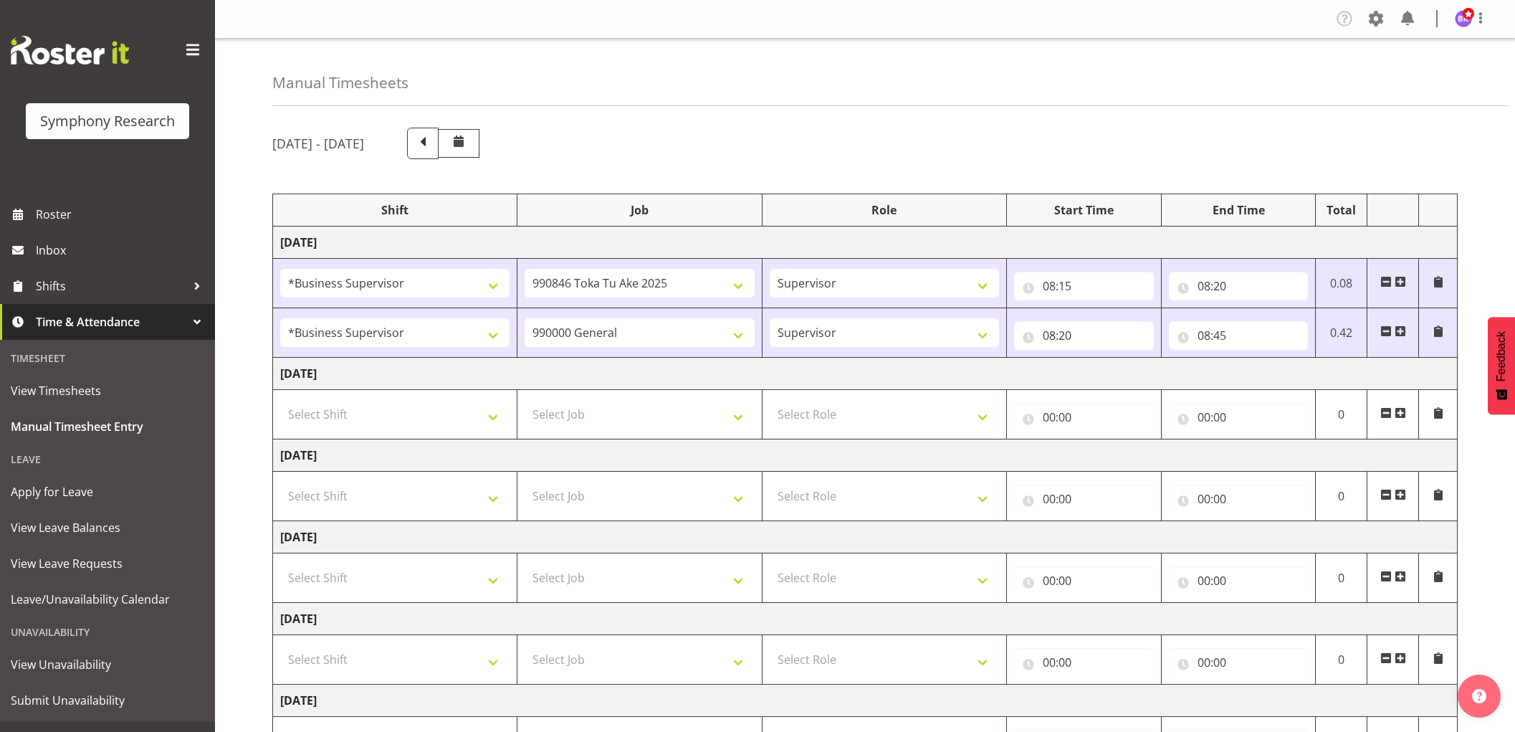
select select "1607"
select select "9426"
select select "1607"
select select "743"
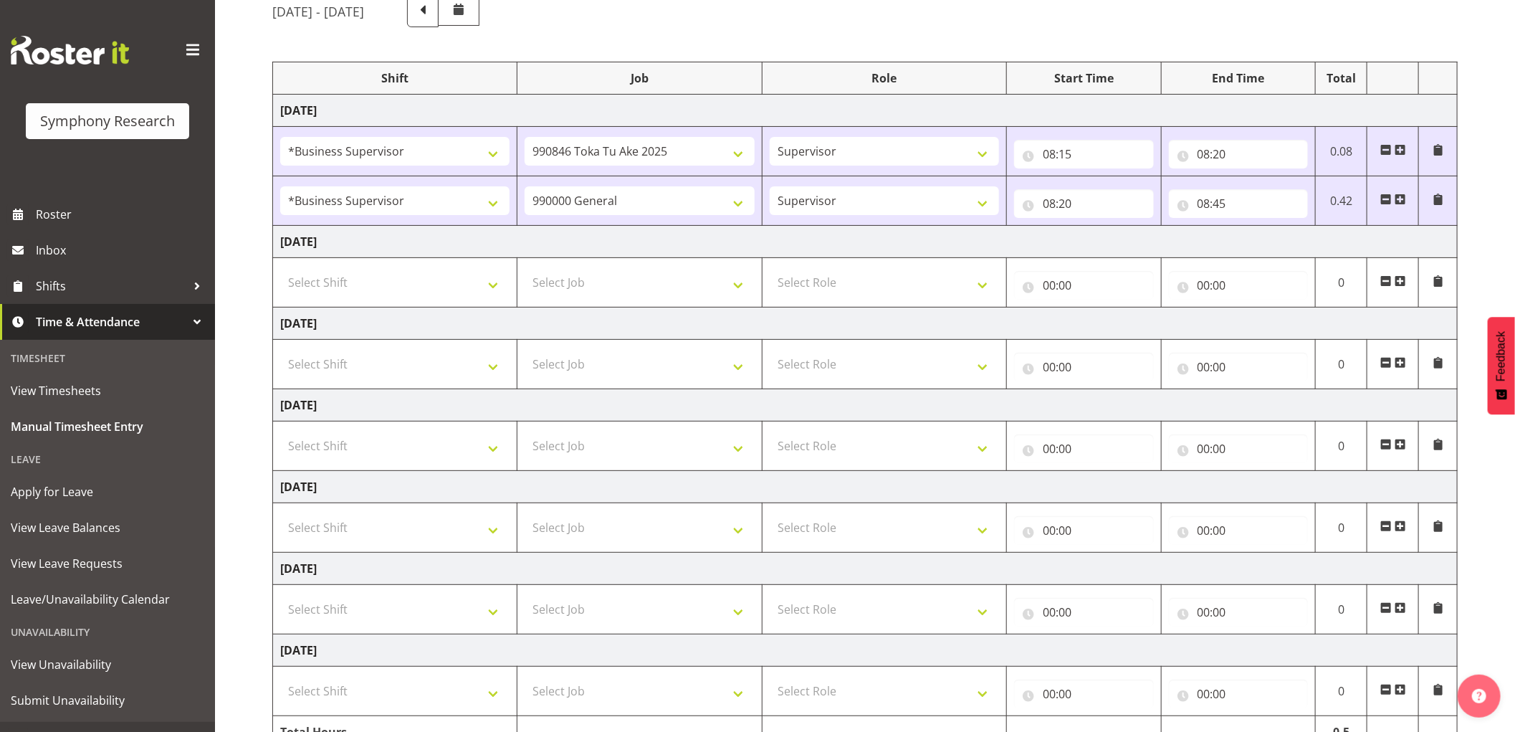
scroll to position [132, 0]
click at [1401, 199] on span at bounding box center [1399, 198] width 11 height 11
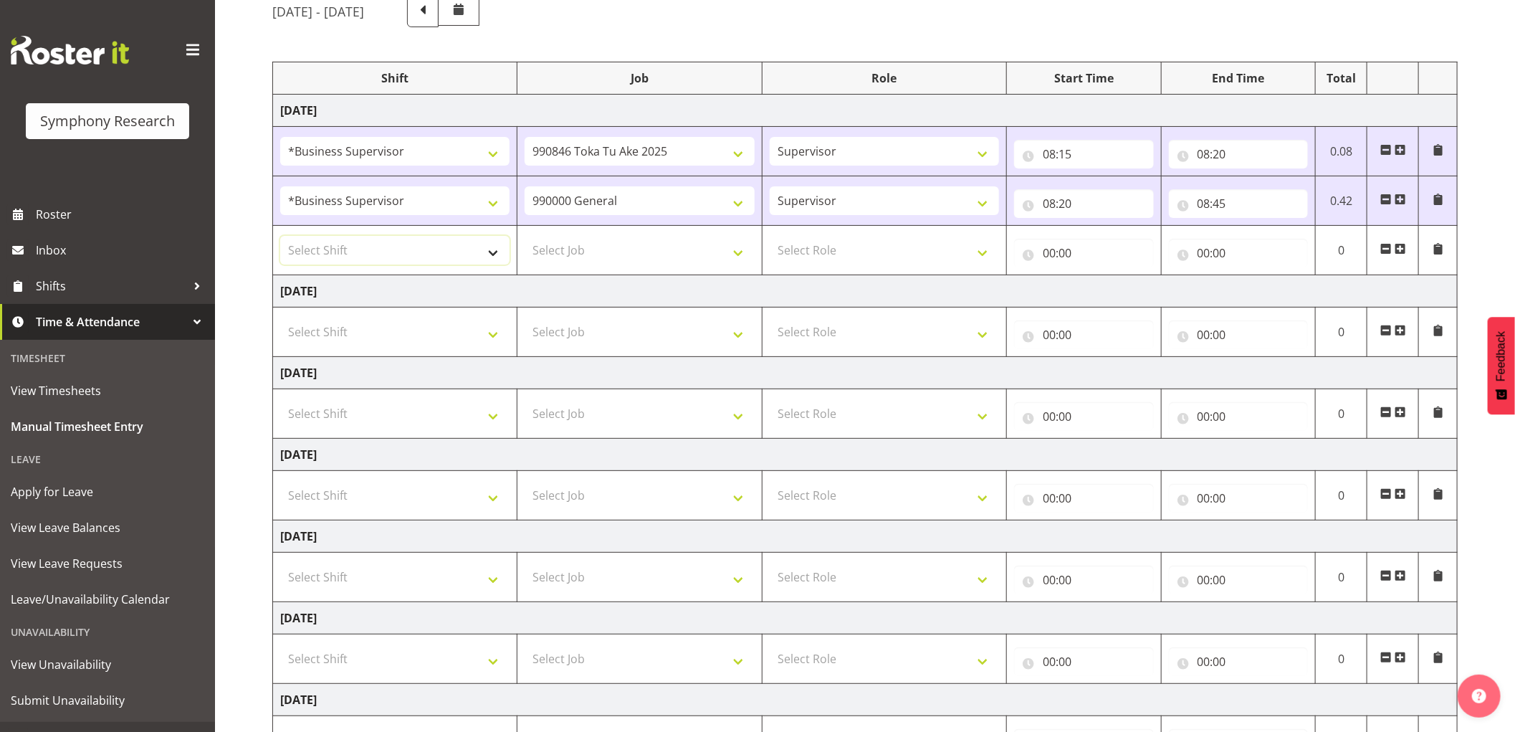
click at [473, 256] on select "Select Shift !!Weekend Residential (Roster IT Shift Label) *Business 9/10am ~ 4…" at bounding box center [394, 250] width 229 height 29
select select "1607"
click at [280, 236] on select "Select Shift !!Weekend Residential (Roster IT Shift Label) *Business 9/10am ~ 4…" at bounding box center [394, 250] width 229 height 29
click at [667, 239] on select "Select Job 550060 IF Admin 553492 World Poll [GEOGRAPHIC_DATA] Wave 2 2025 5535…" at bounding box center [638, 250] width 229 height 29
select select "10239"
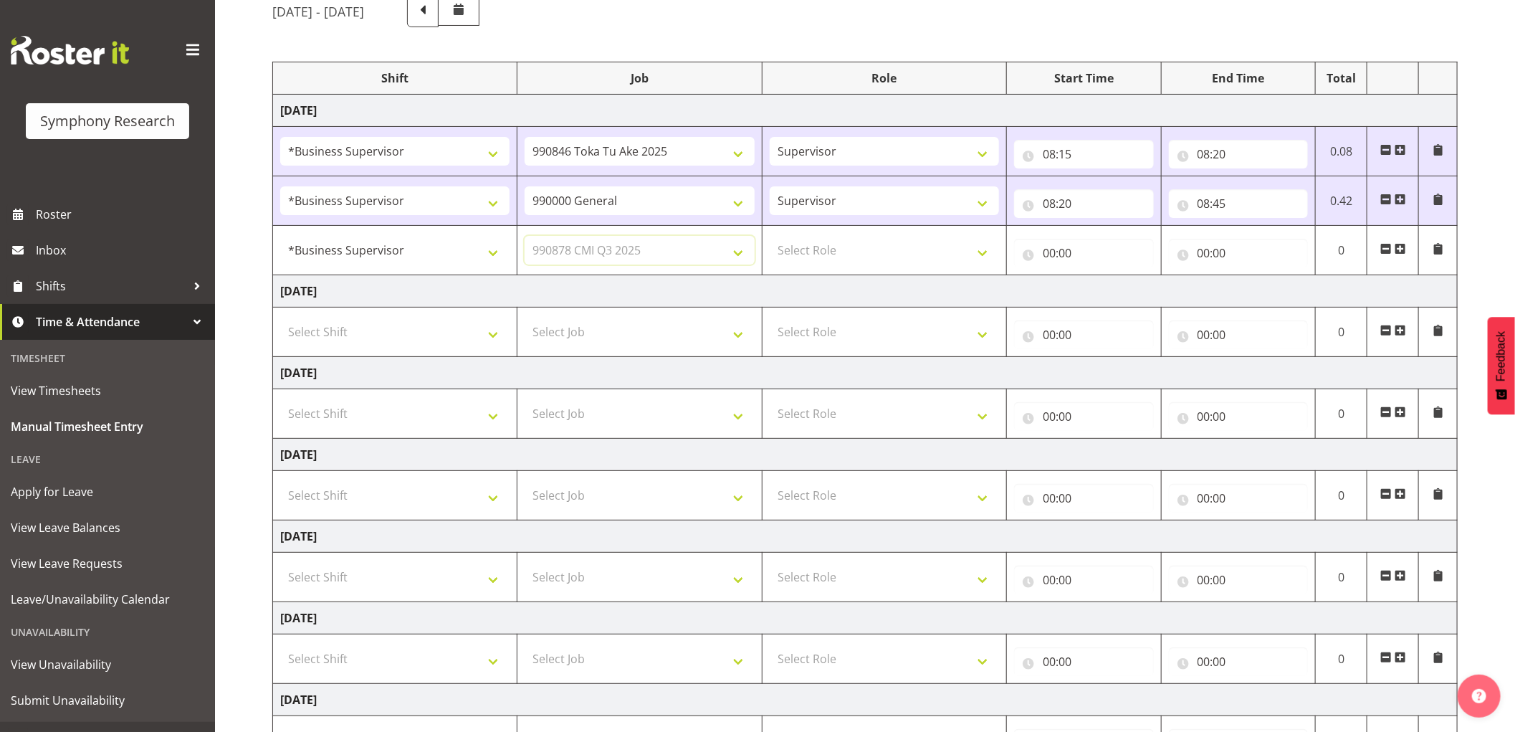
click at [524, 236] on select "Select Job 550060 IF Admin 553492 World Poll [GEOGRAPHIC_DATA] Wave 2 2025 5535…" at bounding box center [638, 250] width 229 height 29
drag, startPoint x: 811, startPoint y: 251, endPoint x: 811, endPoint y: 259, distance: 8.6
click at [811, 251] on select "Select Role Supervisor Interviewing Briefing" at bounding box center [883, 250] width 229 height 29
select select "45"
click at [769, 236] on select "Select Role Supervisor Interviewing Briefing" at bounding box center [883, 250] width 229 height 29
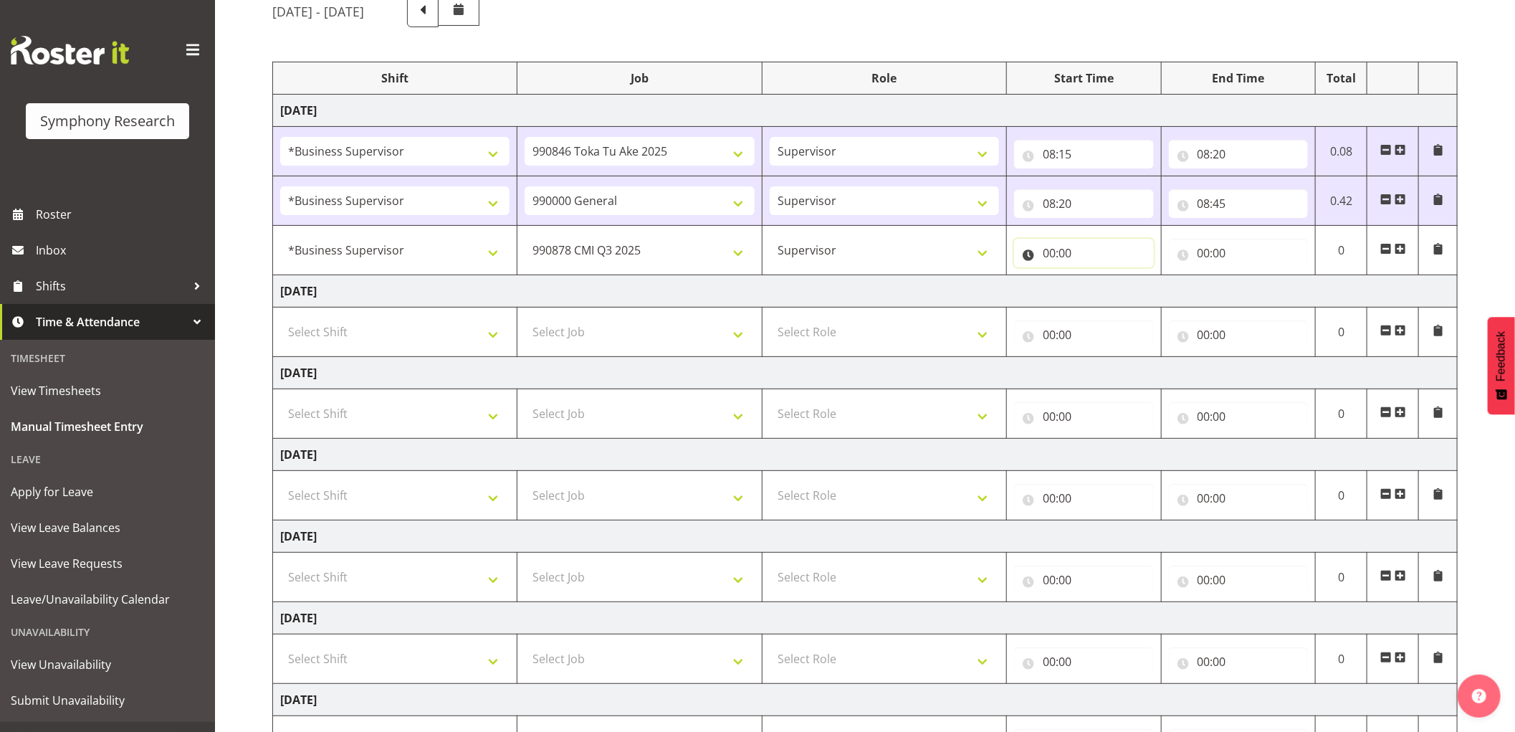
click at [1049, 254] on input "00:00" at bounding box center [1084, 253] width 140 height 29
click at [1105, 287] on select "00 01 02 03 04 05 06 07 08 09 10 11 12 13 14 15 16 17 18 19 20 21 22 23" at bounding box center [1111, 290] width 32 height 29
select select "8"
click at [1095, 276] on select "00 01 02 03 04 05 06 07 08 09 10 11 12 13 14 15 16 17 18 19 20 21 22 23" at bounding box center [1111, 290] width 32 height 29
type input "08:00"
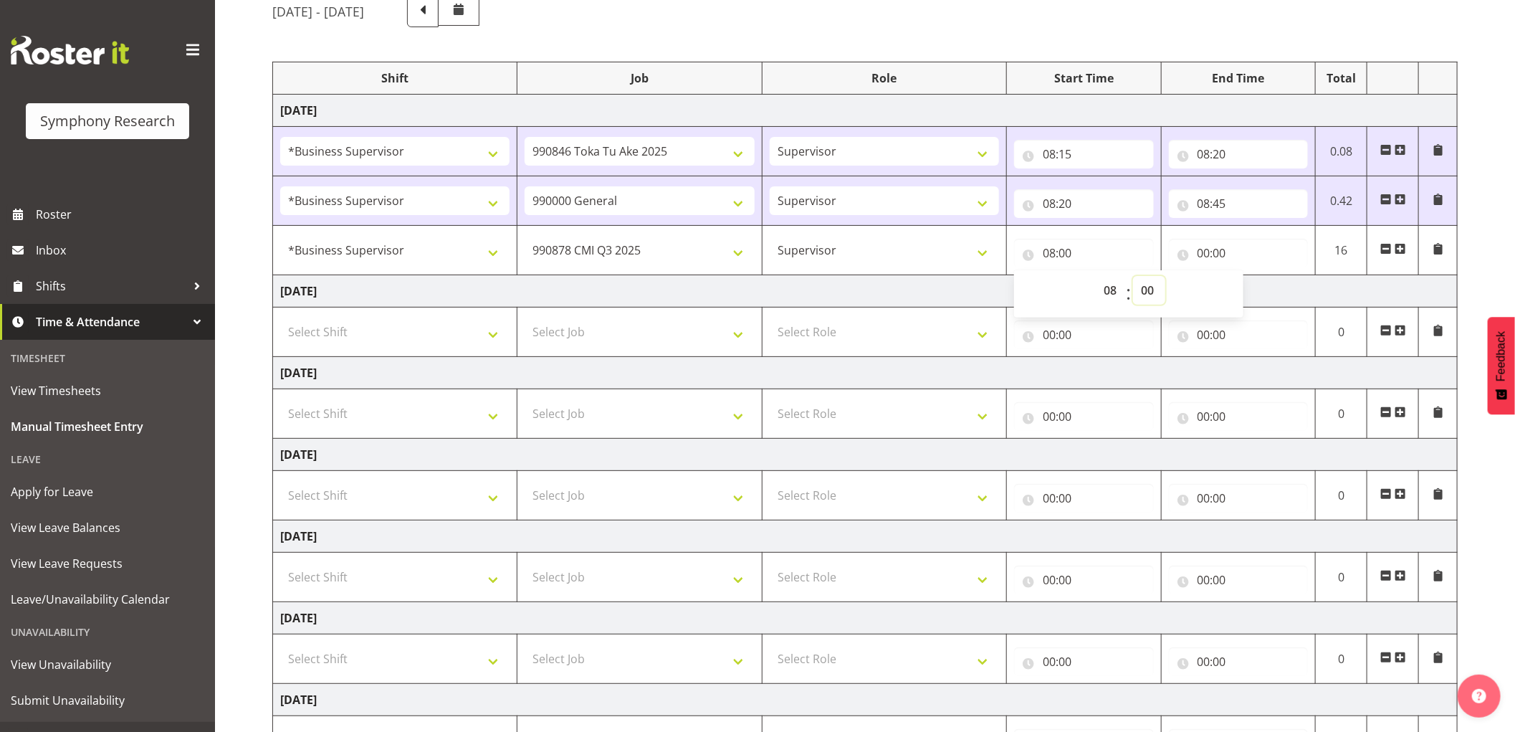
click at [1163, 284] on select "00 01 02 03 04 05 06 07 08 09 10 11 12 13 14 15 16 17 18 19 20 21 22 23 24 25 2…" at bounding box center [1149, 290] width 32 height 29
select select "45"
click at [1133, 276] on select "00 01 02 03 04 05 06 07 08 09 10 11 12 13 14 15 16 17 18 19 20 21 22 23 24 25 2…" at bounding box center [1149, 290] width 32 height 29
type input "08:45"
click at [1204, 253] on input "00:00" at bounding box center [1239, 253] width 140 height 29
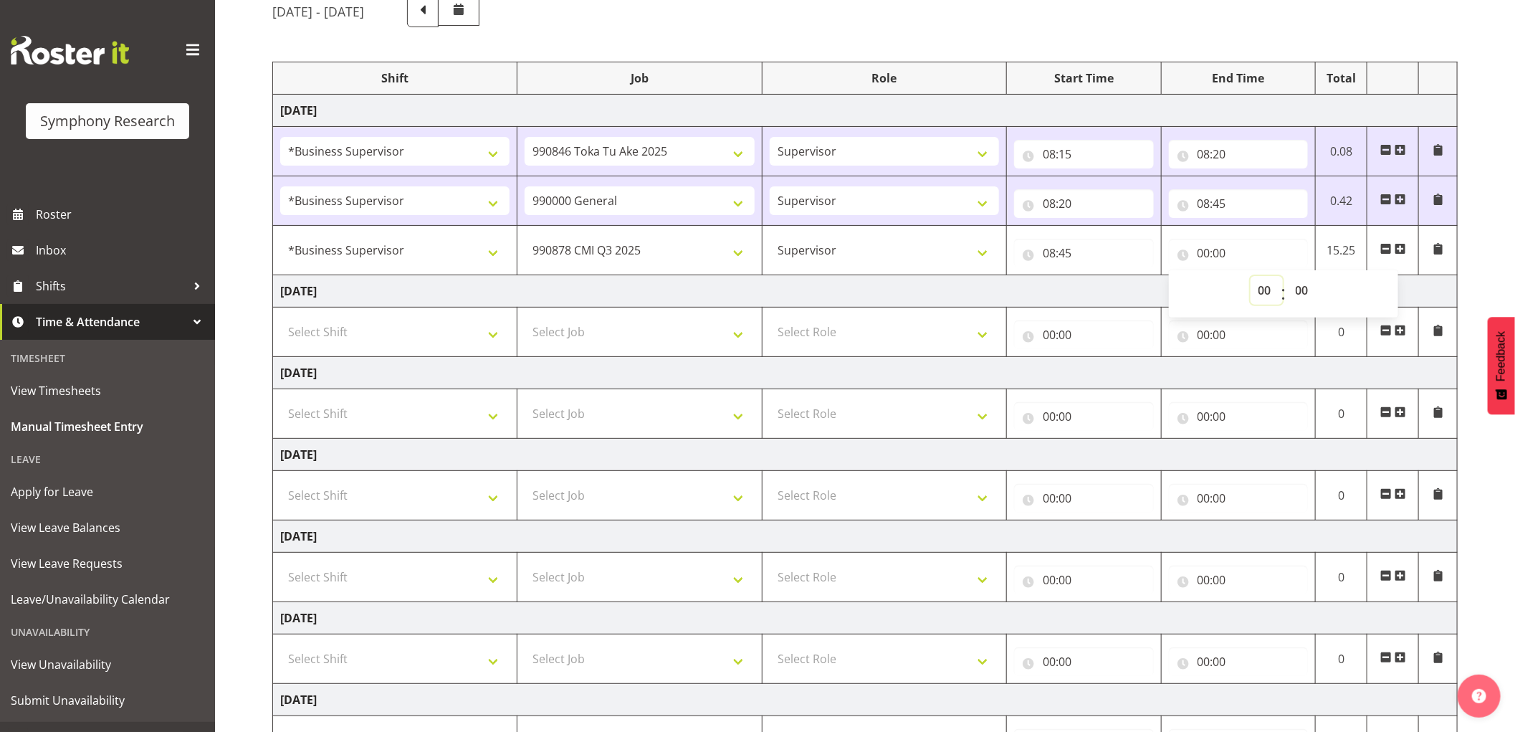
click at [1266, 289] on select "00 01 02 03 04 05 06 07 08 09 10 11 12 13 14 15 16 17 18 19 20 21 22 23" at bounding box center [1266, 290] width 32 height 29
select select "9"
click at [1250, 276] on select "00 01 02 03 04 05 06 07 08 09 10 11 12 13 14 15 16 17 18 19 20 21 22 23" at bounding box center [1266, 290] width 32 height 29
type input "09:00"
click at [1307, 284] on select "00 01 02 03 04 05 06 07 08 09 10 11 12 13 14 15 16 17 18 19 20 21 22 23 24 25 2…" at bounding box center [1303, 290] width 32 height 29
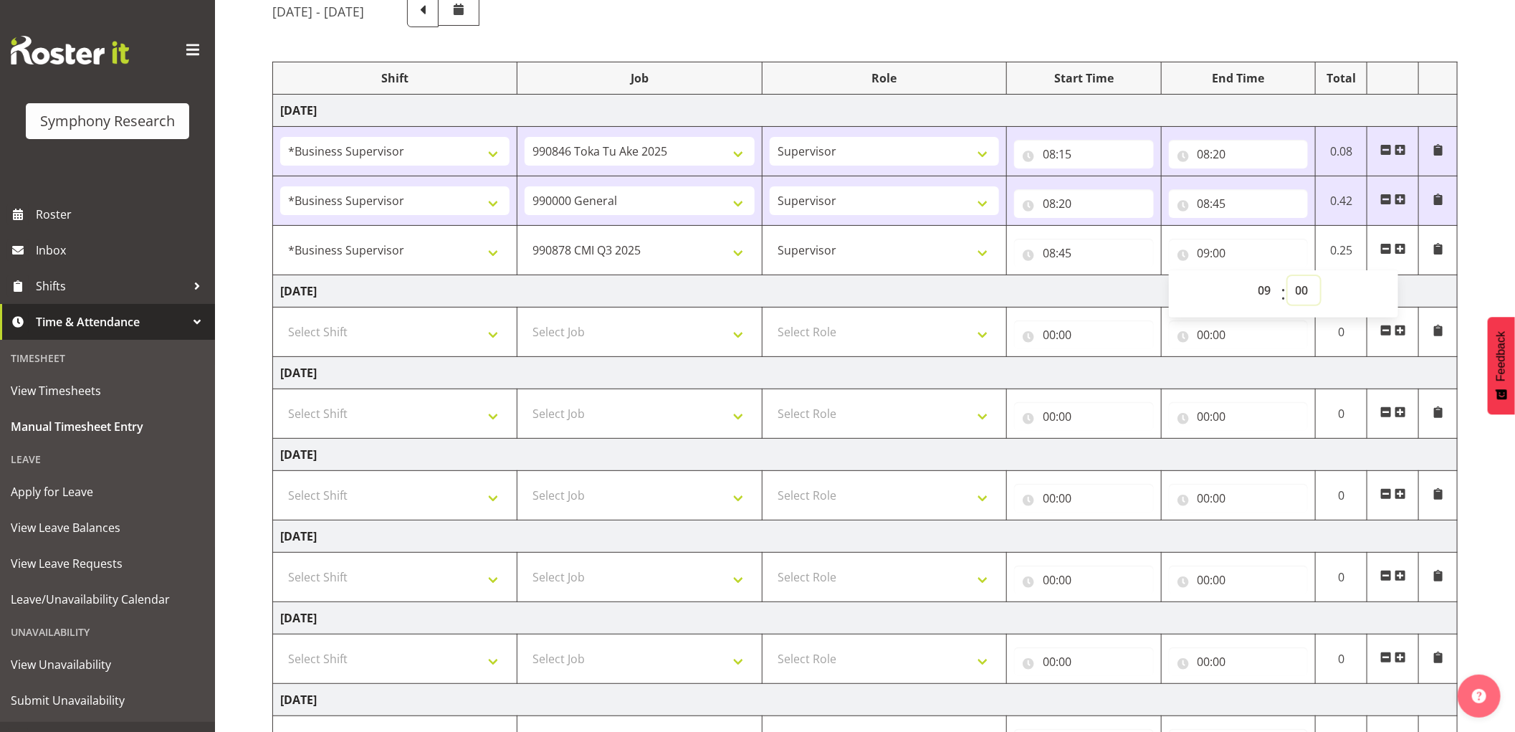
select select "5"
click at [1287, 276] on select "00 01 02 03 04 05 06 07 08 09 10 11 12 13 14 15 16 17 18 19 20 21 22 23 24 25 2…" at bounding box center [1303, 290] width 32 height 29
type input "09:05"
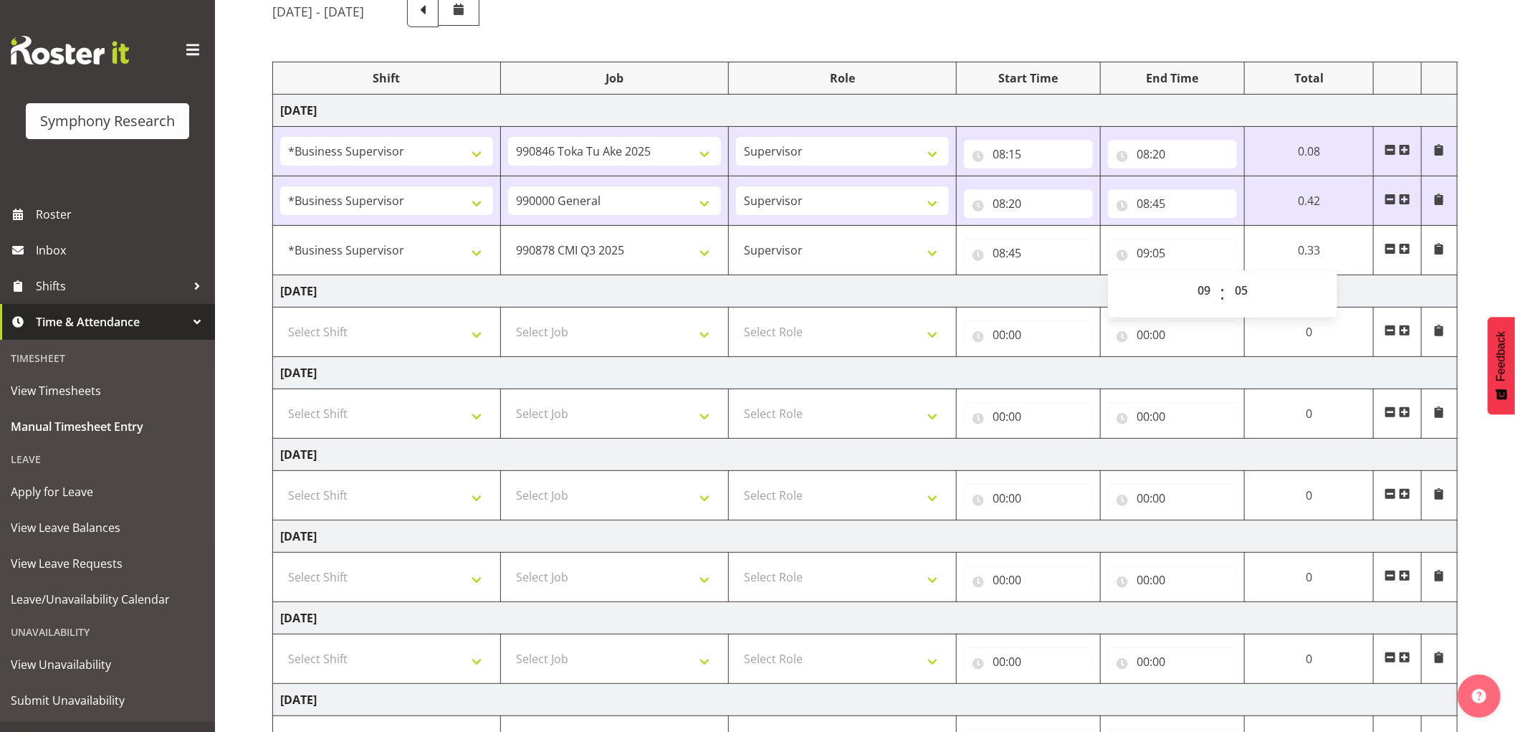
click at [1405, 245] on span at bounding box center [1404, 248] width 11 height 11
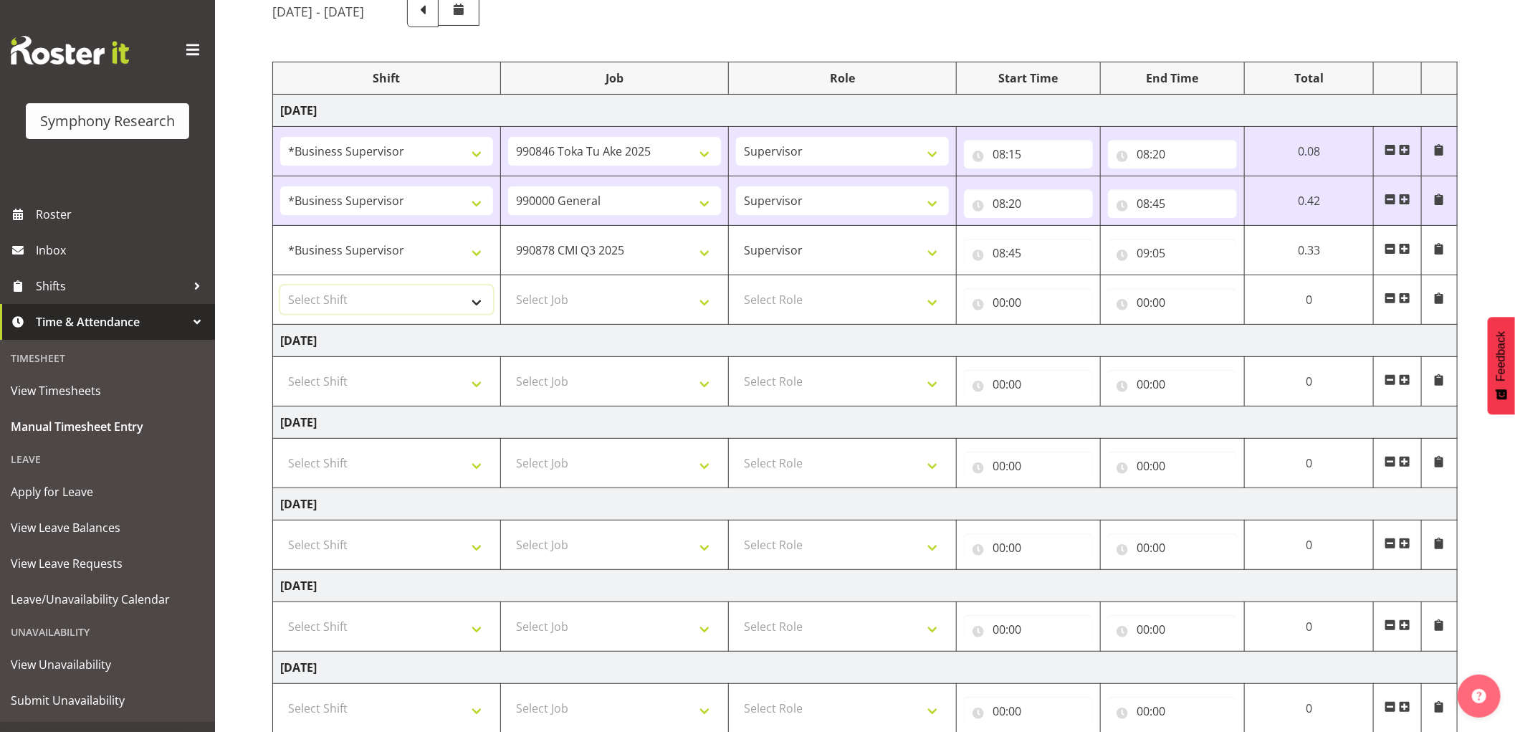
click at [420, 302] on select "Select Shift !!Weekend Residential (Roster IT Shift Label) *Business 9/10am ~ 4…" at bounding box center [386, 299] width 213 height 29
select select "1607"
click at [280, 285] on select "Select Shift !!Weekend Residential (Roster IT Shift Label) *Business 9/10am ~ 4…" at bounding box center [386, 299] width 213 height 29
click at [638, 302] on select "Select Job 550060 IF Admin 553492 World Poll [GEOGRAPHIC_DATA] Wave 2 2025 5535…" at bounding box center [614, 299] width 213 height 29
select select "10420"
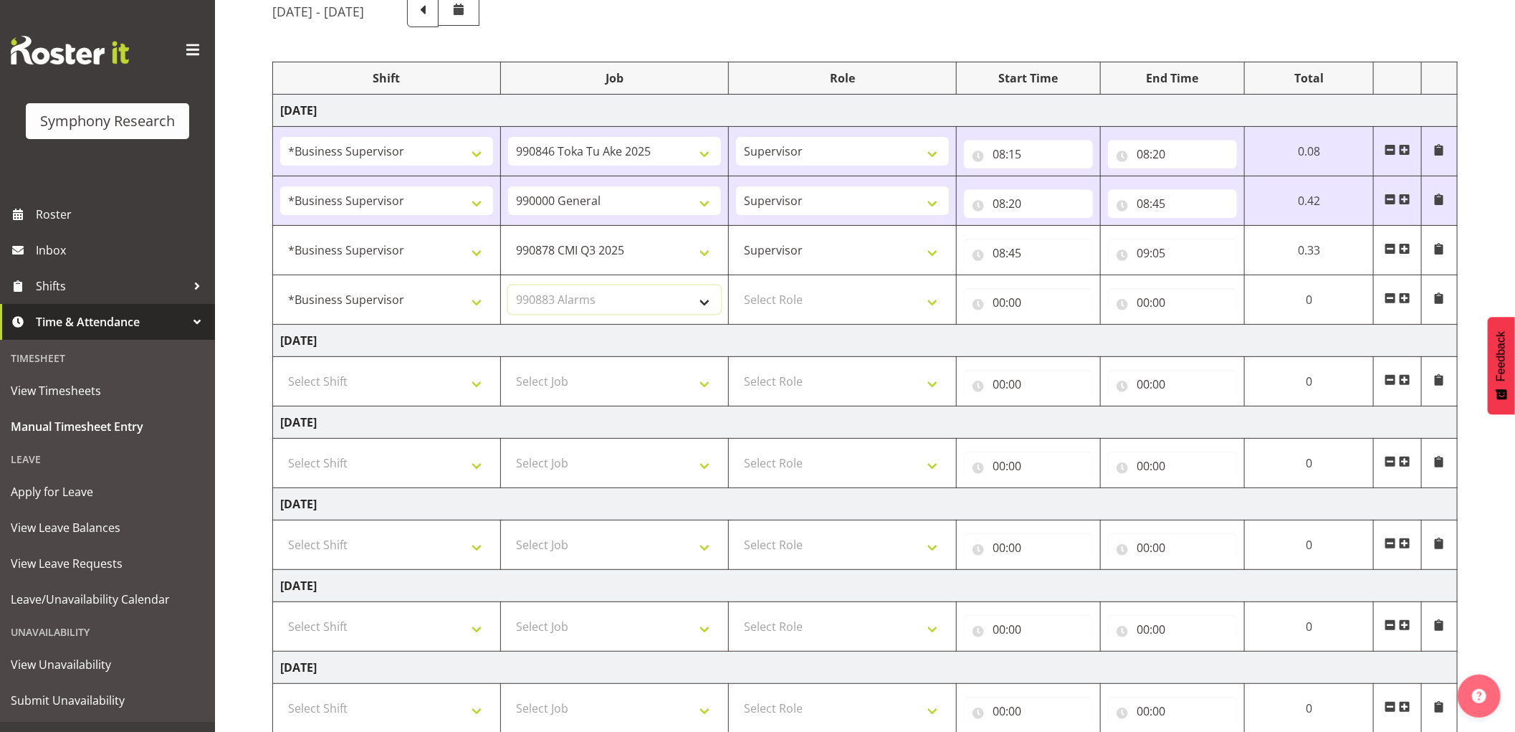
click at [508, 285] on select "Select Job 550060 IF Admin 553492 World Poll [GEOGRAPHIC_DATA] Wave 2 2025 5535…" at bounding box center [614, 299] width 213 height 29
click at [772, 306] on select "Select Role Supervisor Interviewing Briefing" at bounding box center [842, 299] width 213 height 29
select select "45"
click at [736, 285] on select "Select Role Supervisor Interviewing Briefing" at bounding box center [842, 299] width 213 height 29
click at [996, 304] on input "00:00" at bounding box center [1028, 302] width 129 height 29
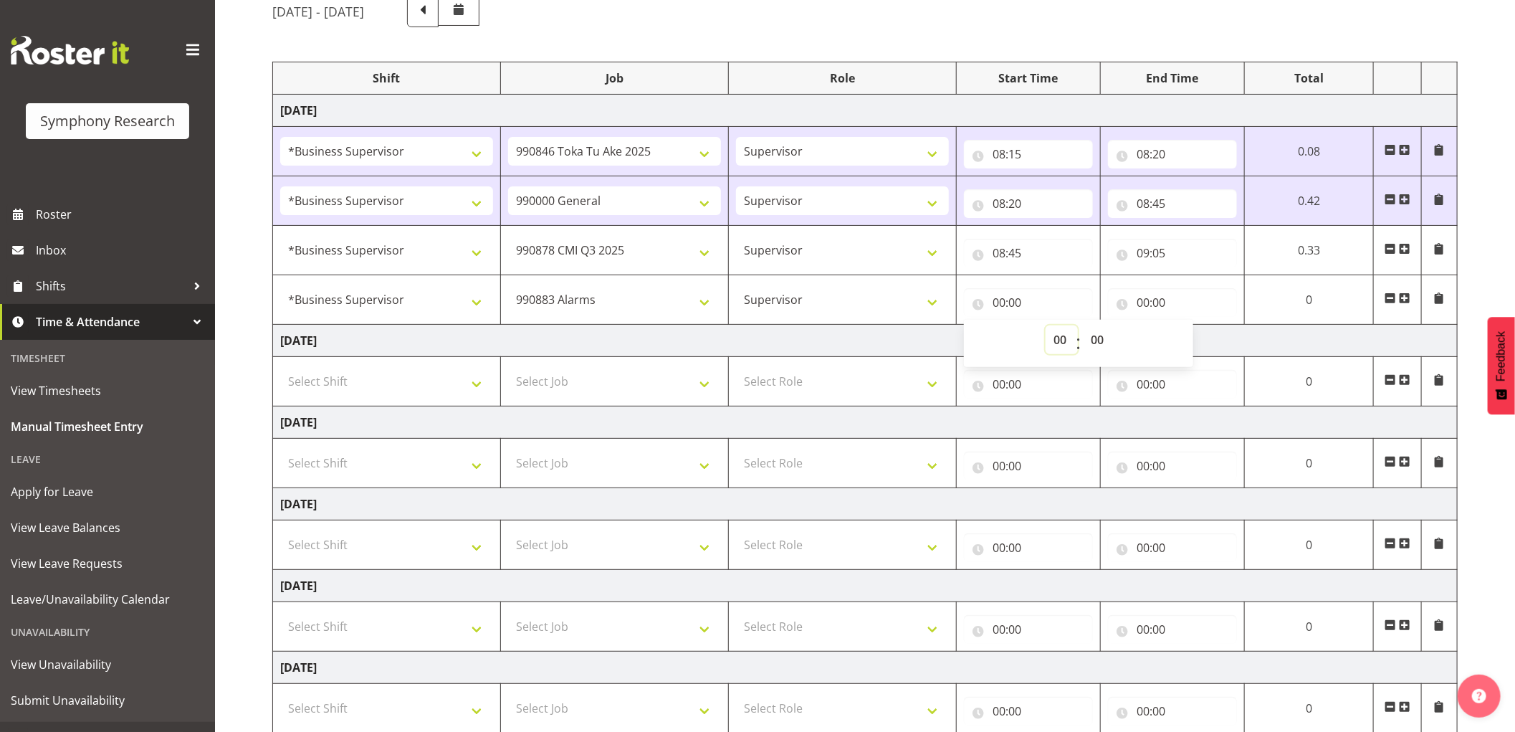
click at [1055, 342] on select "00 01 02 03 04 05 06 07 08 09 10 11 12 13 14 15 16 17 18 19 20 21 22 23" at bounding box center [1061, 339] width 32 height 29
select select "9"
click at [1045, 325] on select "00 01 02 03 04 05 06 07 08 09 10 11 12 13 14 15 16 17 18 19 20 21 22 23" at bounding box center [1061, 339] width 32 height 29
type input "09:00"
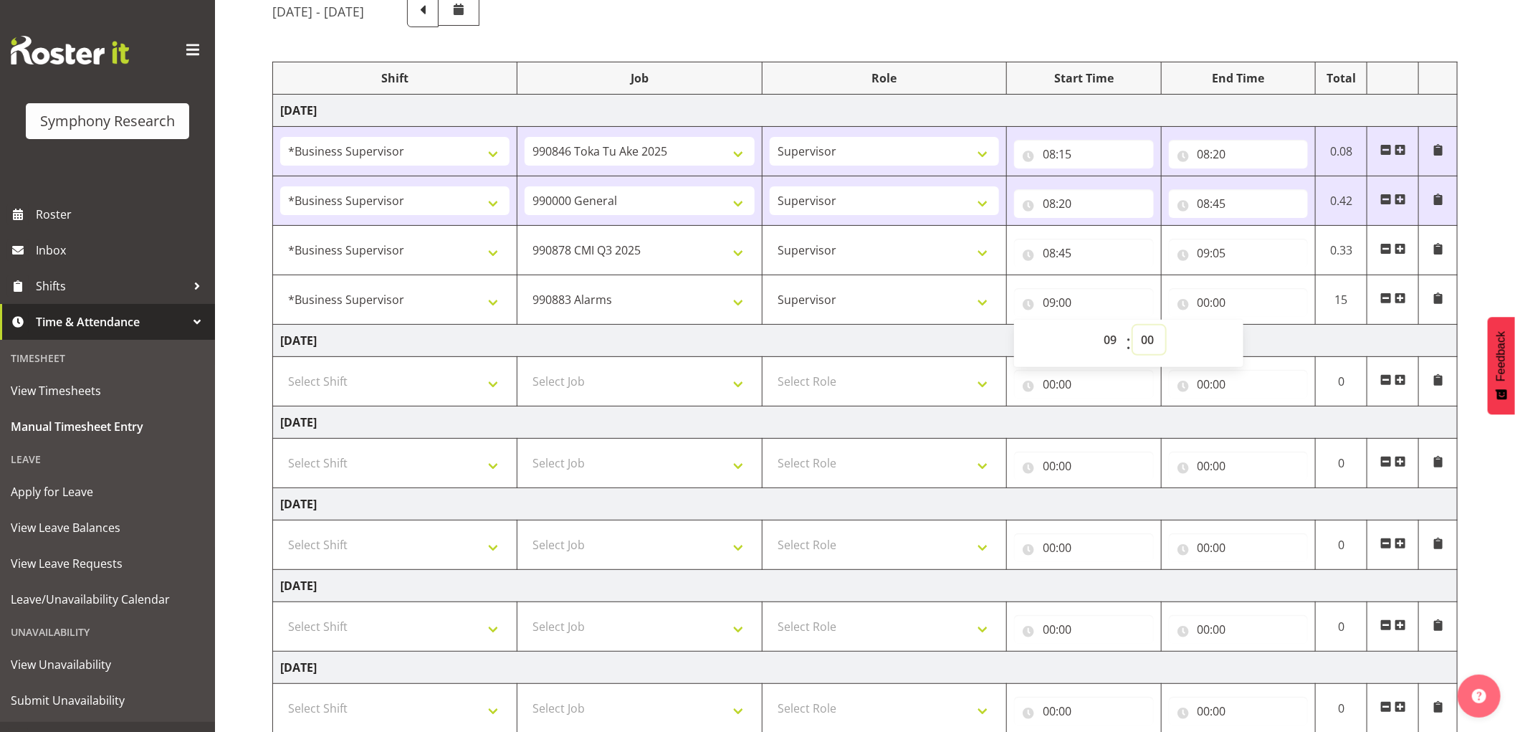
click at [1142, 335] on select "00 01 02 03 04 05 06 07 08 09 10 11 12 13 14 15 16 17 18 19 20 21 22 23 24 25 2…" at bounding box center [1149, 339] width 32 height 29
select select "5"
click at [1133, 325] on select "00 01 02 03 04 05 06 07 08 09 10 11 12 13 14 15 16 17 18 19 20 21 22 23 24 25 2…" at bounding box center [1149, 339] width 32 height 29
type input "09:05"
click at [1201, 304] on input "00:00" at bounding box center [1239, 302] width 140 height 29
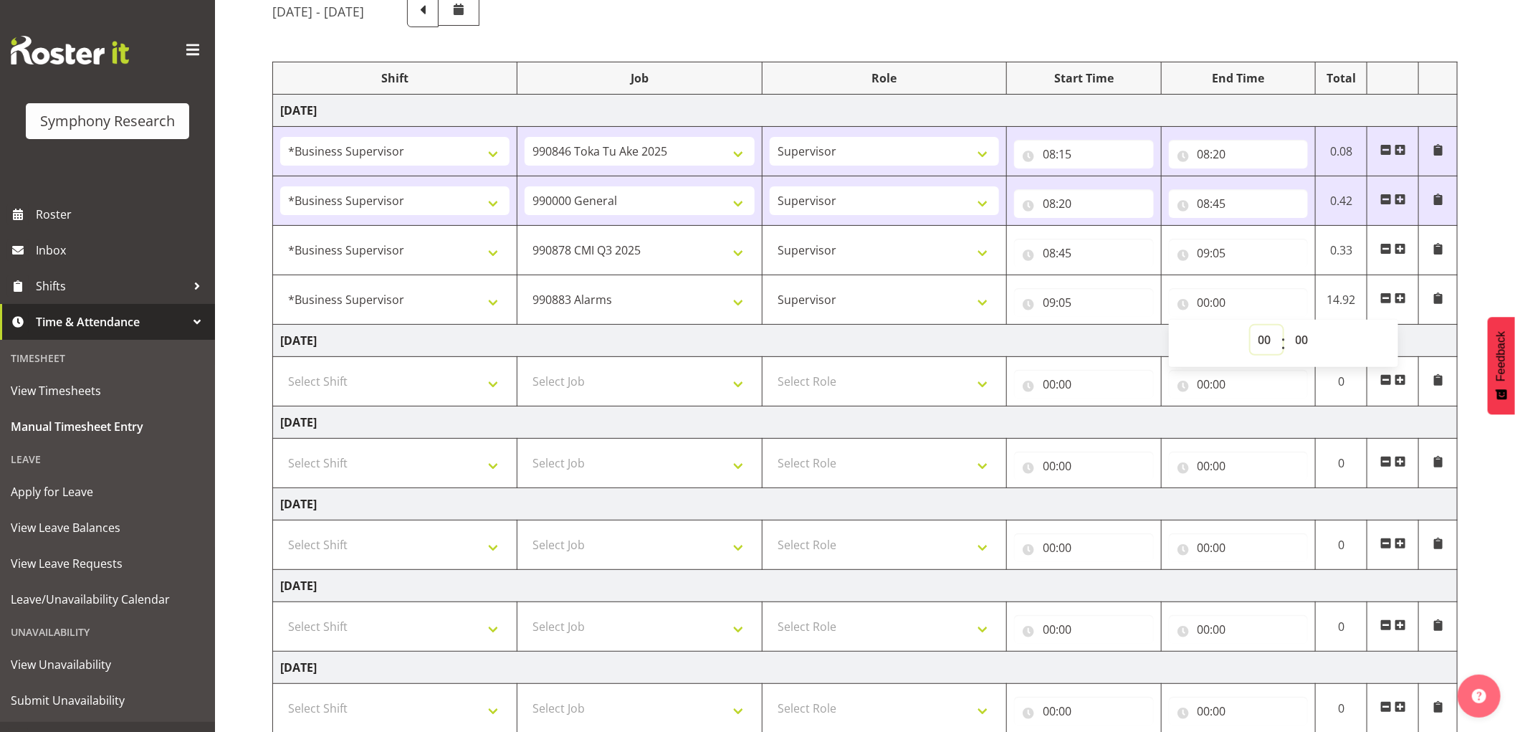
click at [1265, 338] on select "00 01 02 03 04 05 06 07 08 09 10 11 12 13 14 15 16 17 18 19 20 21 22 23" at bounding box center [1266, 339] width 32 height 29
select select "11"
click at [1250, 325] on select "00 01 02 03 04 05 06 07 08 09 10 11 12 13 14 15 16 17 18 19 20 21 22 23" at bounding box center [1266, 339] width 32 height 29
type input "11:00"
click at [1295, 338] on select "00 01 02 03 04 05 06 07 08 09 10 11 12 13 14 15 16 17 18 19 20 21 22 23 24 25 2…" at bounding box center [1303, 339] width 32 height 29
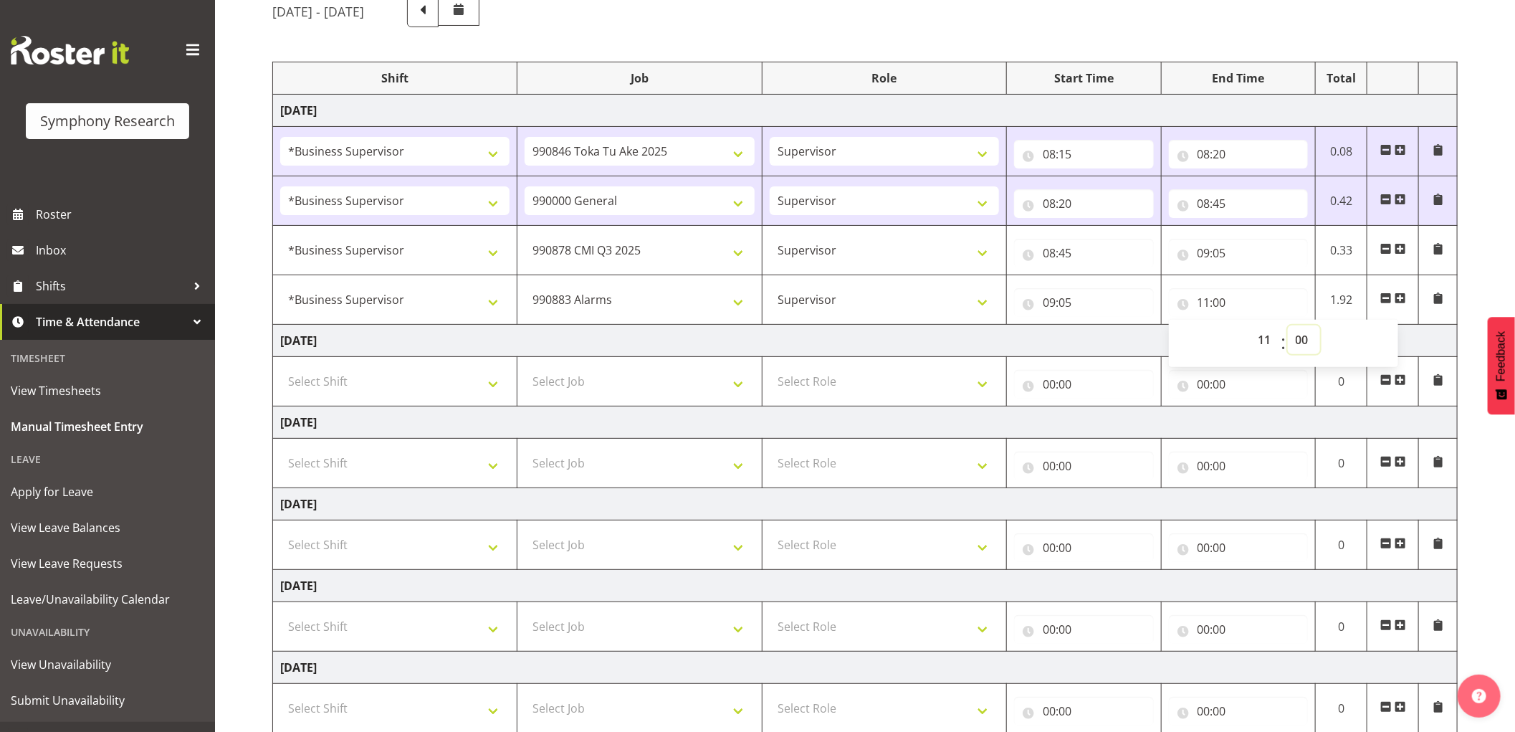
select select "5"
click at [1287, 325] on select "00 01 02 03 04 05 06 07 08 09 10 11 12 13 14 15 16 17 18 19 20 21 22 23 24 25 2…" at bounding box center [1303, 339] width 32 height 29
type input "11:05"
click at [1400, 297] on span at bounding box center [1399, 297] width 11 height 11
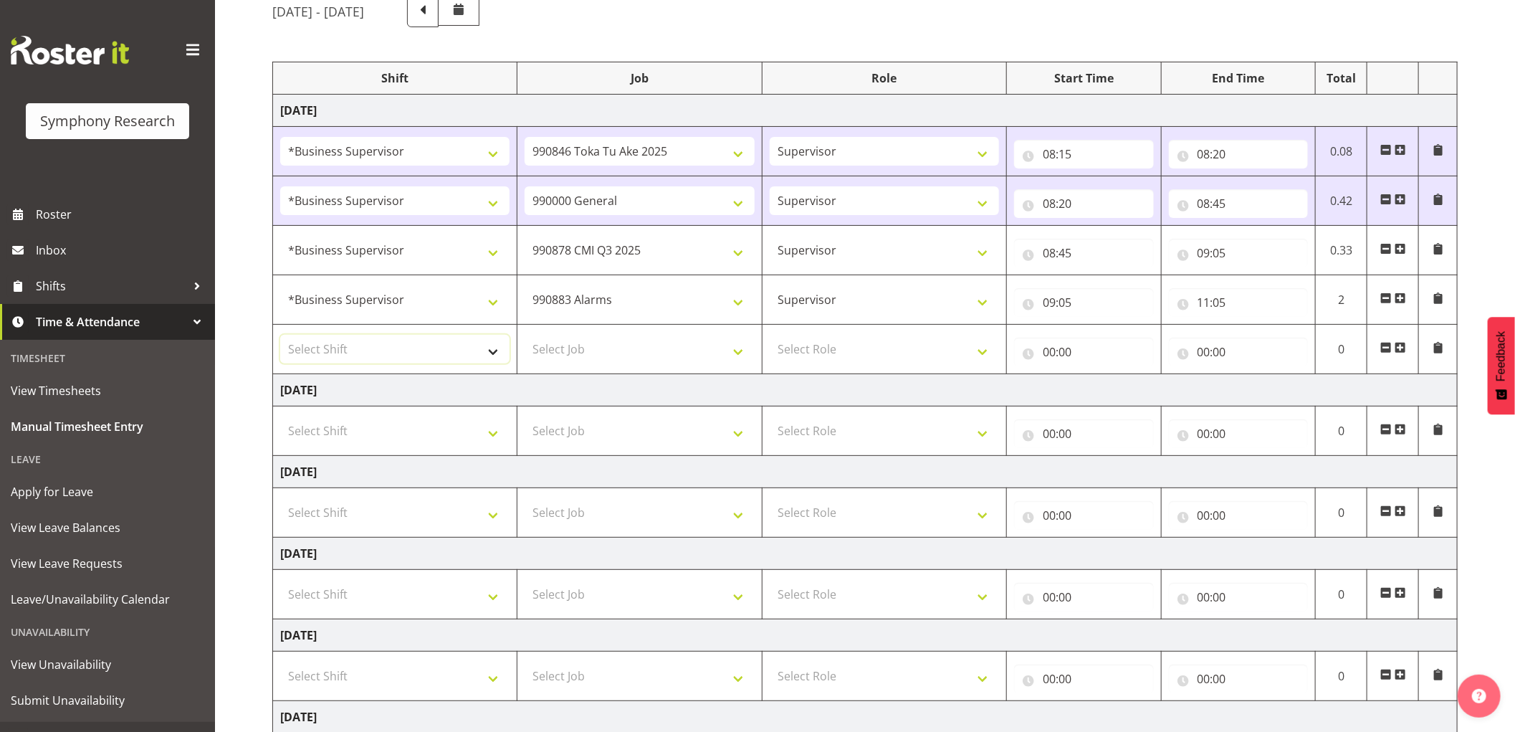
drag, startPoint x: 430, startPoint y: 345, endPoint x: 440, endPoint y: 346, distance: 10.1
click at [430, 345] on select "Select Shift !!Weekend Residential (Roster IT Shift Label) *Business 9/10am ~ 4…" at bounding box center [394, 349] width 229 height 29
select select "1607"
click at [280, 335] on select "Select Shift !!Weekend Residential (Roster IT Shift Label) *Business 9/10am ~ 4…" at bounding box center [394, 349] width 229 height 29
click at [642, 347] on select "Select Job 550060 IF Admin 553492 World Poll [GEOGRAPHIC_DATA] Wave 2 2025 5535…" at bounding box center [638, 349] width 229 height 29
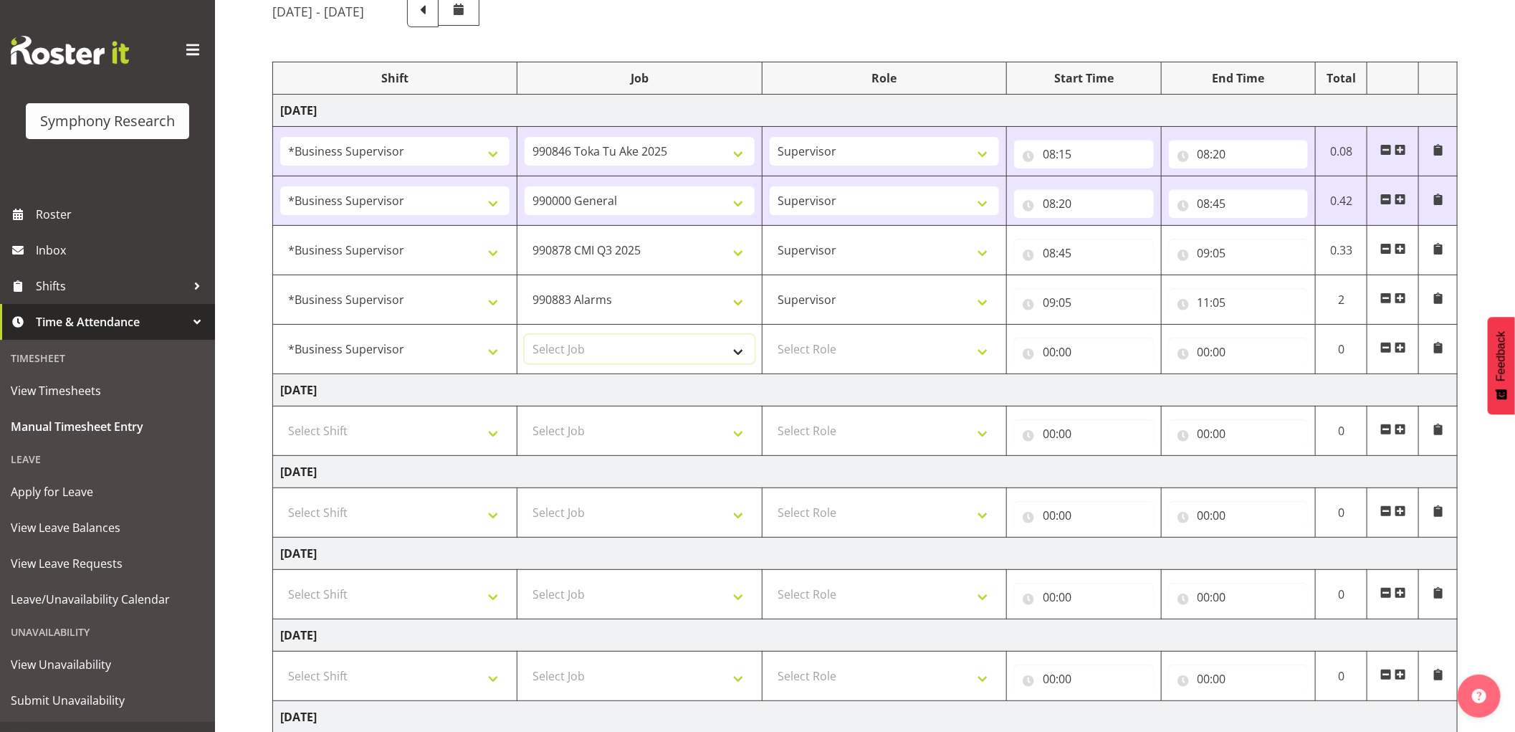
select select "10242"
click at [524, 335] on select "Select Job 550060 IF Admin 553492 World Poll [GEOGRAPHIC_DATA] Wave 2 2025 5535…" at bounding box center [638, 349] width 229 height 29
click at [810, 356] on select "Select Role Supervisor Interviewing Briefing" at bounding box center [883, 349] width 229 height 29
select select "45"
click at [769, 335] on select "Select Role Supervisor Interviewing Briefing" at bounding box center [883, 349] width 229 height 29
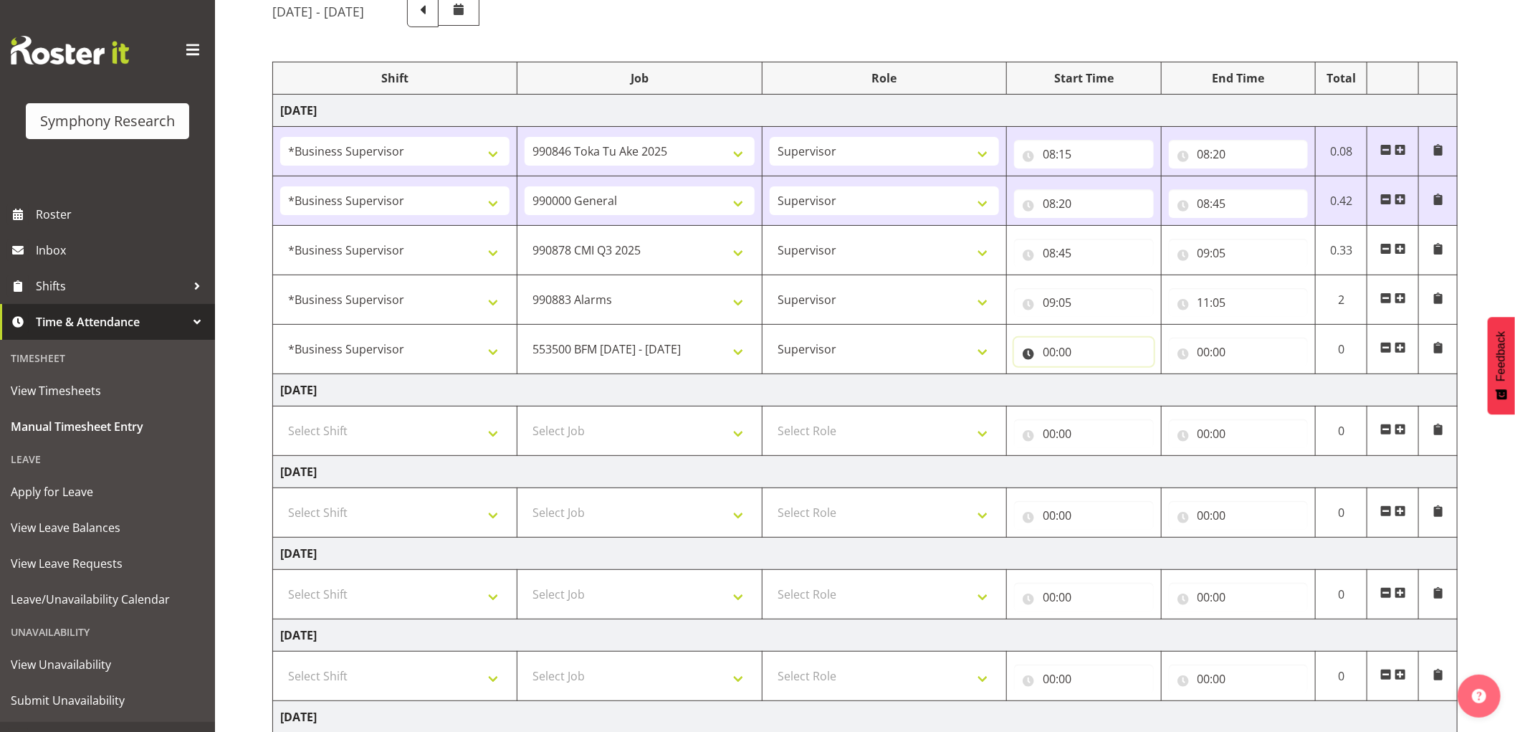
click at [1057, 351] on input "00:00" at bounding box center [1084, 351] width 140 height 29
click at [1108, 389] on select "00 01 02 03 04 05 06 07 08 09 10 11 12 13 14 15 16 17 18 19 20 21 22 23" at bounding box center [1111, 389] width 32 height 29
select select "11"
click at [1095, 375] on select "00 01 02 03 04 05 06 07 08 09 10 11 12 13 14 15 16 17 18 19 20 21 22 23" at bounding box center [1111, 389] width 32 height 29
type input "11:00"
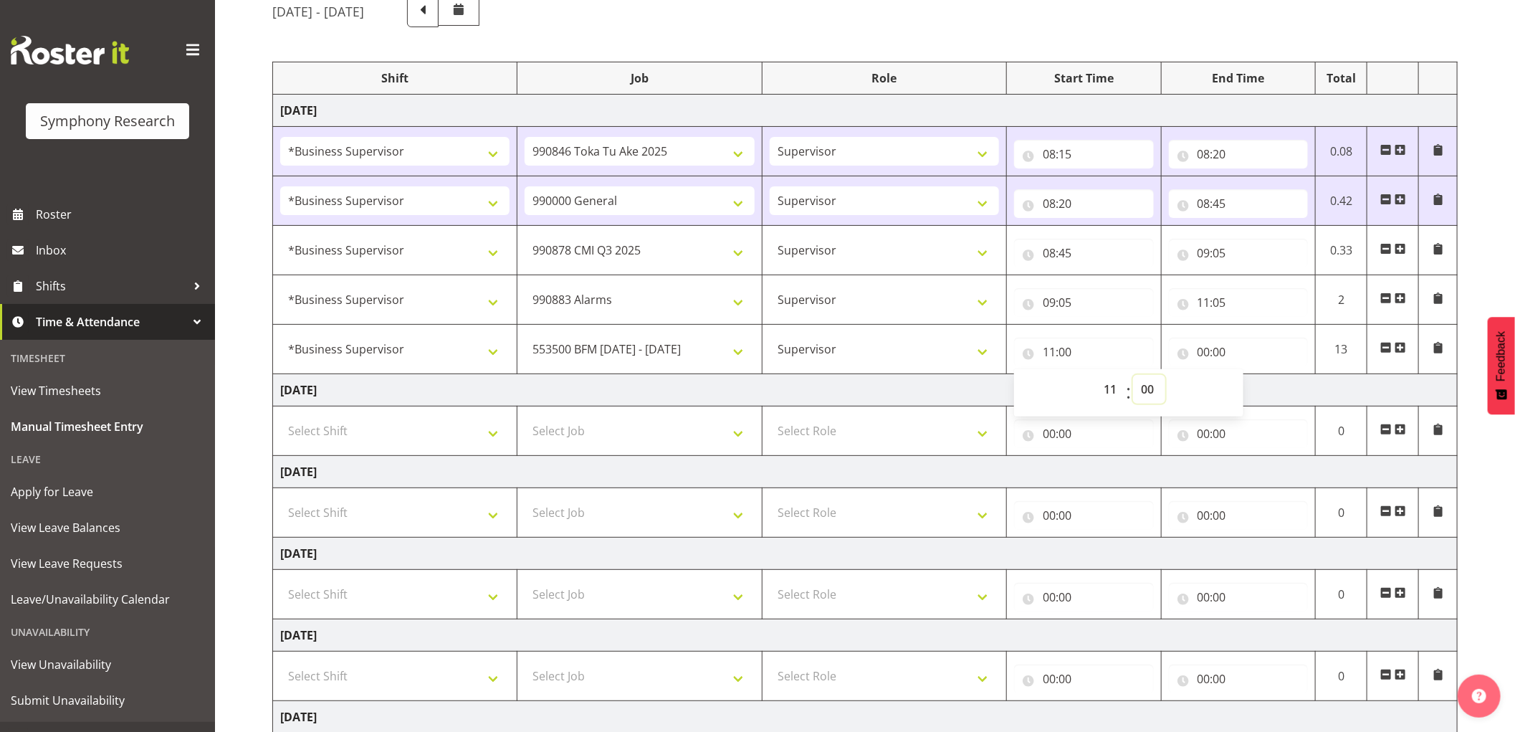
click at [1148, 388] on select "00 01 02 03 04 05 06 07 08 09 10 11 12 13 14 15 16 17 18 19 20 21 22 23 24 25 2…" at bounding box center [1149, 389] width 32 height 29
select select "35"
click at [1133, 375] on select "00 01 02 03 04 05 06 07 08 09 10 11 12 13 14 15 16 17 18 19 20 21 22 23 24 25 2…" at bounding box center [1149, 389] width 32 height 29
type input "11:35"
click at [1200, 349] on input "00:00" at bounding box center [1239, 351] width 140 height 29
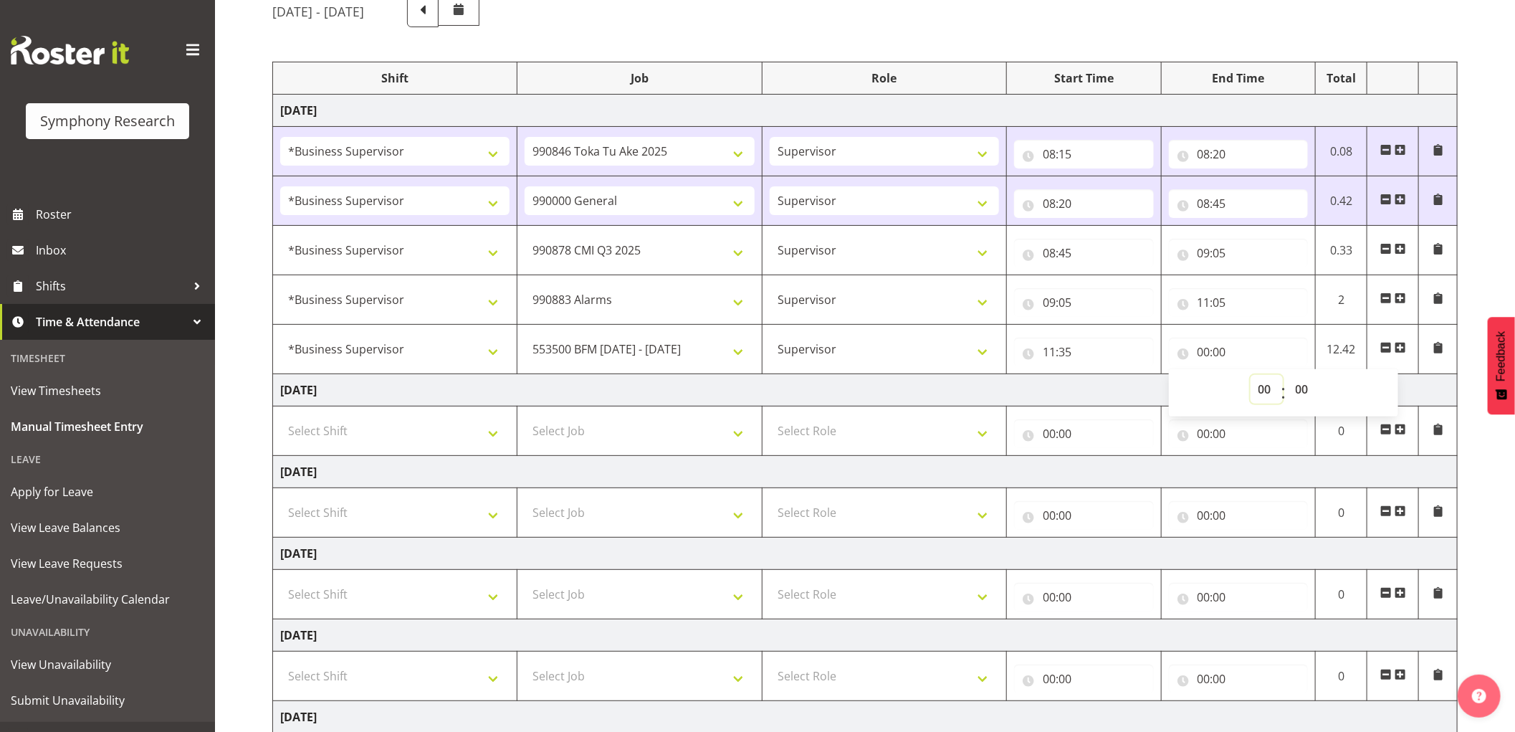
click at [1262, 398] on select "00 01 02 03 04 05 06 07 08 09 10 11 12 13 14 15 16 17 18 19 20 21 22 23" at bounding box center [1266, 389] width 32 height 29
select select "11"
click at [1250, 375] on select "00 01 02 03 04 05 06 07 08 09 10 11 12 13 14 15 16 17 18 19 20 21 22 23" at bounding box center [1266, 389] width 32 height 29
type input "11:00"
click at [1305, 390] on select "00 01 02 03 04 05 06 07 08 09 10 11 12 13 14 15 16 17 18 19 20 21 22 23 24 25 2…" at bounding box center [1303, 389] width 32 height 29
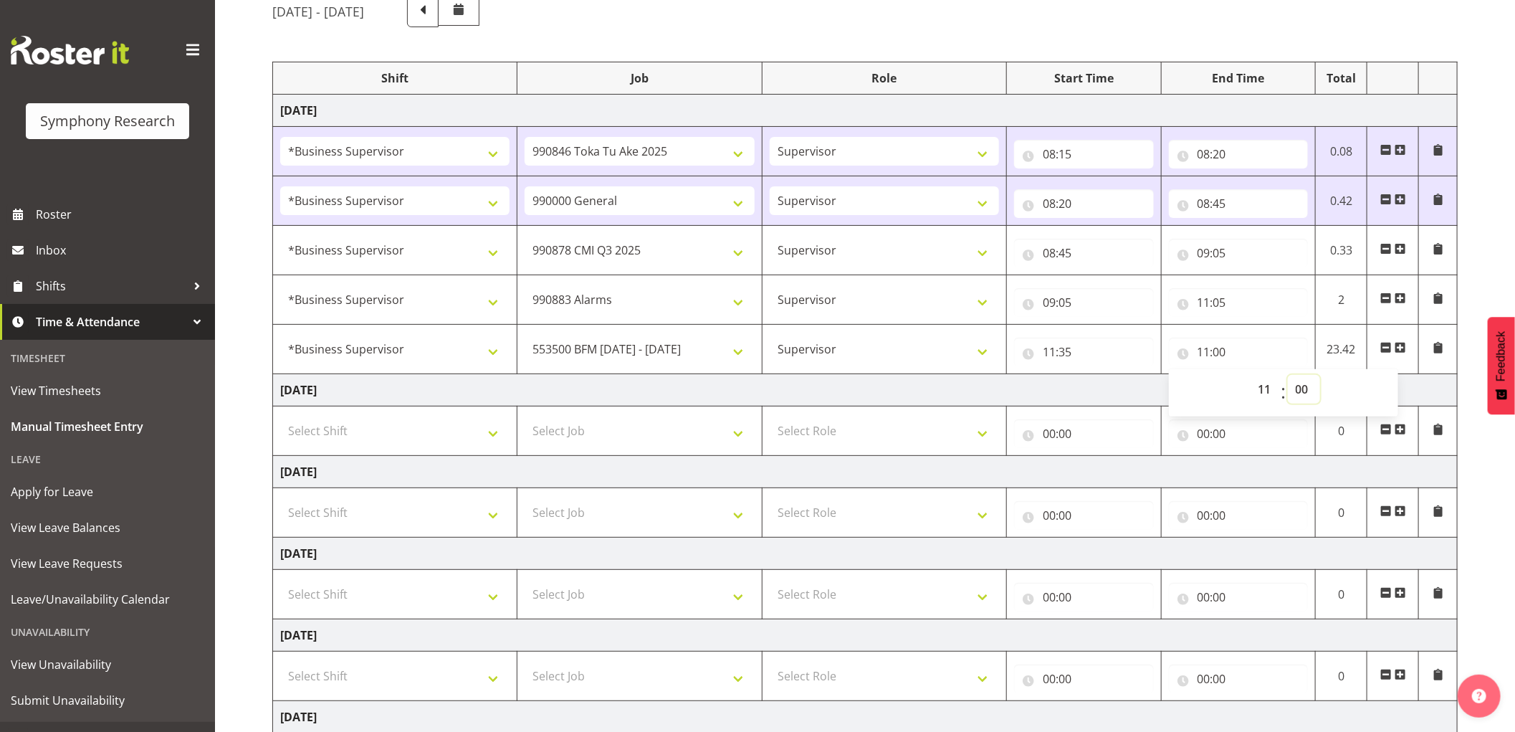
select select "45"
click at [1287, 375] on select "00 01 02 03 04 05 06 07 08 09 10 11 12 13 14 15 16 17 18 19 20 21 22 23 24 25 2…" at bounding box center [1303, 389] width 32 height 29
type input "11:45"
click at [1396, 348] on span at bounding box center [1399, 347] width 11 height 11
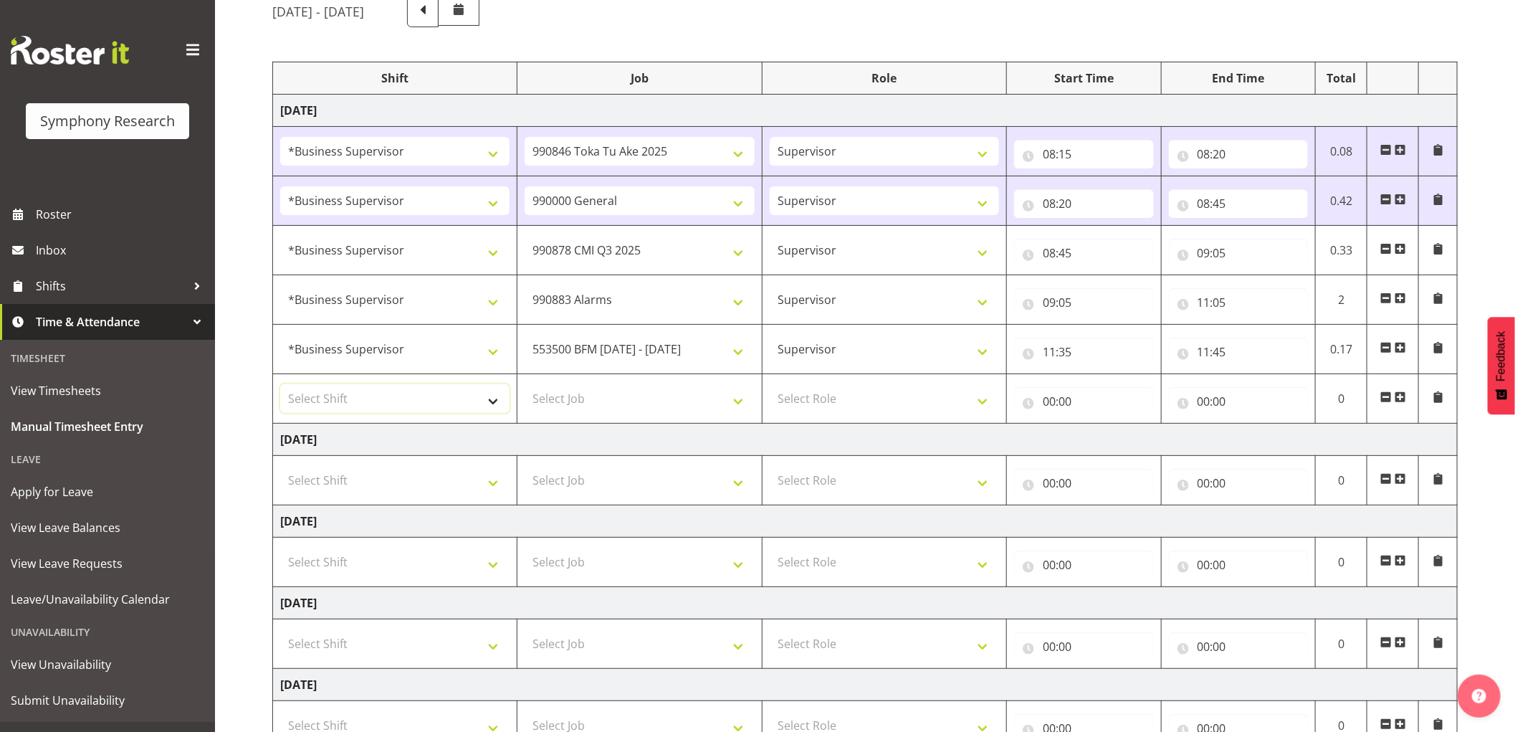
click at [448, 407] on select "Select Shift !!Weekend Residential (Roster IT Shift Label) *Business 9/10am ~ 4…" at bounding box center [394, 398] width 229 height 29
click at [442, 409] on select "Select Shift !!Weekend Residential (Roster IT Shift Label) *Business 9/10am ~ 4…" at bounding box center [394, 398] width 229 height 29
select select "1607"
click at [280, 384] on select "Select Shift !!Weekend Residential (Roster IT Shift Label) *Business 9/10am ~ 4…" at bounding box center [394, 398] width 229 height 29
click at [614, 406] on select "Select Job 550060 IF Admin 553492 World Poll [GEOGRAPHIC_DATA] Wave 2 2025 5535…" at bounding box center [638, 398] width 229 height 29
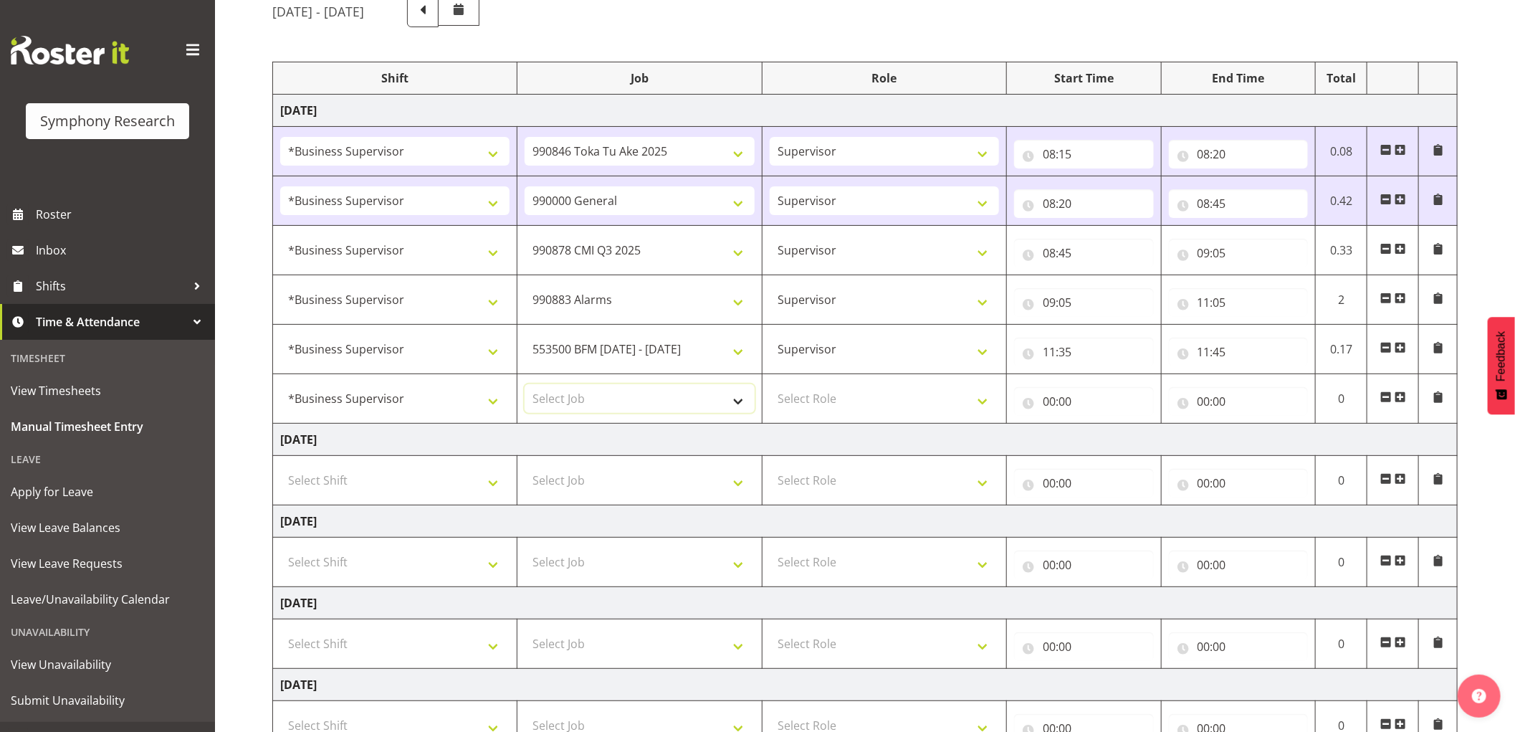
select select "10458"
click at [524, 384] on select "Select Job 550060 IF Admin 553492 World Poll [GEOGRAPHIC_DATA] Wave 2 2025 5535…" at bounding box center [638, 398] width 229 height 29
click at [834, 395] on select "Select Role Supervisor Interviewing Briefing" at bounding box center [883, 398] width 229 height 29
select select "45"
click at [769, 384] on select "Select Role Supervisor Interviewing Briefing" at bounding box center [883, 398] width 229 height 29
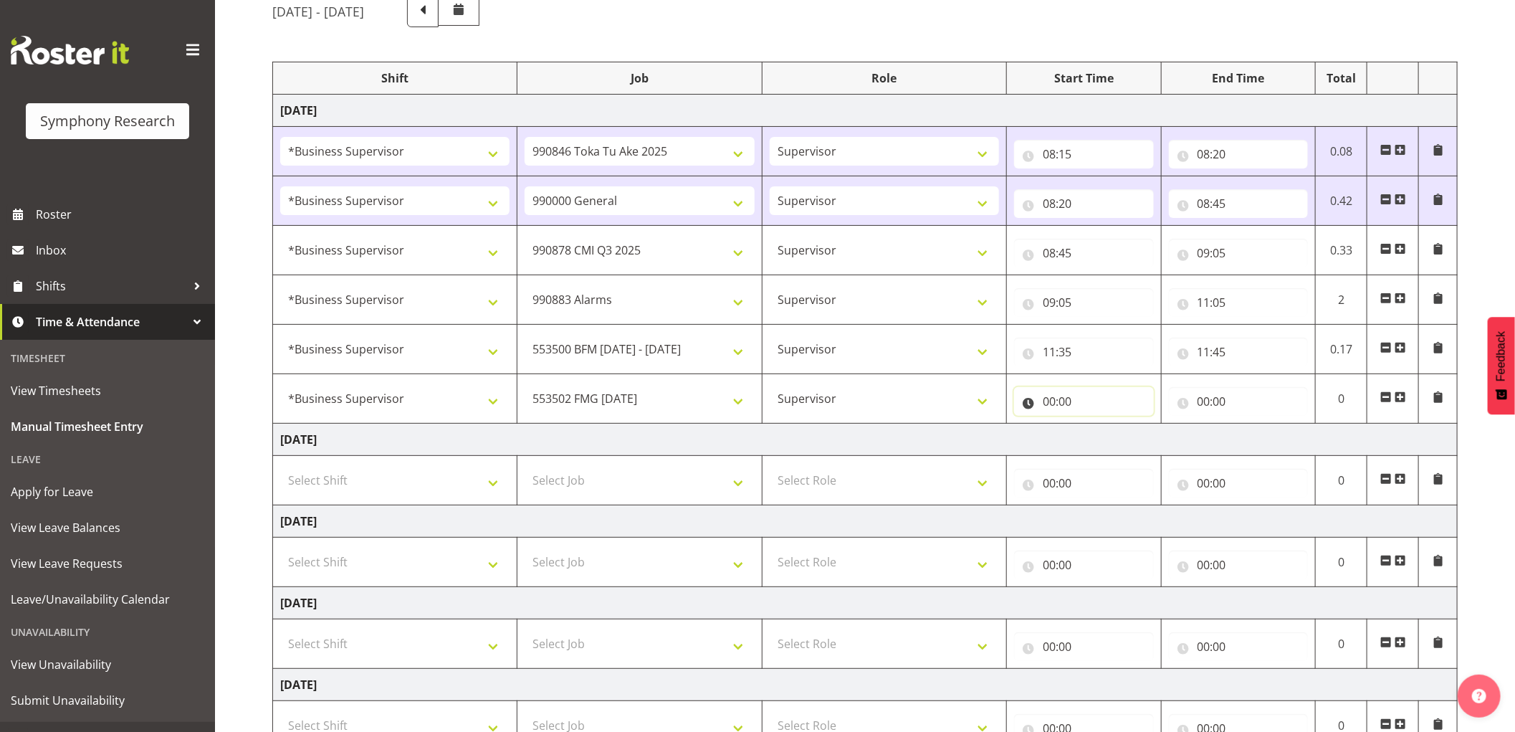
click at [1049, 398] on input "00:00" at bounding box center [1084, 401] width 140 height 29
click at [1115, 439] on select "00 01 02 03 04 05 06 07 08 09 10 11 12 13 14 15 16 17 18 19 20 21 22 23" at bounding box center [1111, 438] width 32 height 29
select select "11"
click at [1095, 424] on select "00 01 02 03 04 05 06 07 08 09 10 11 12 13 14 15 16 17 18 19 20 21 22 23" at bounding box center [1111, 438] width 32 height 29
type input "11:00"
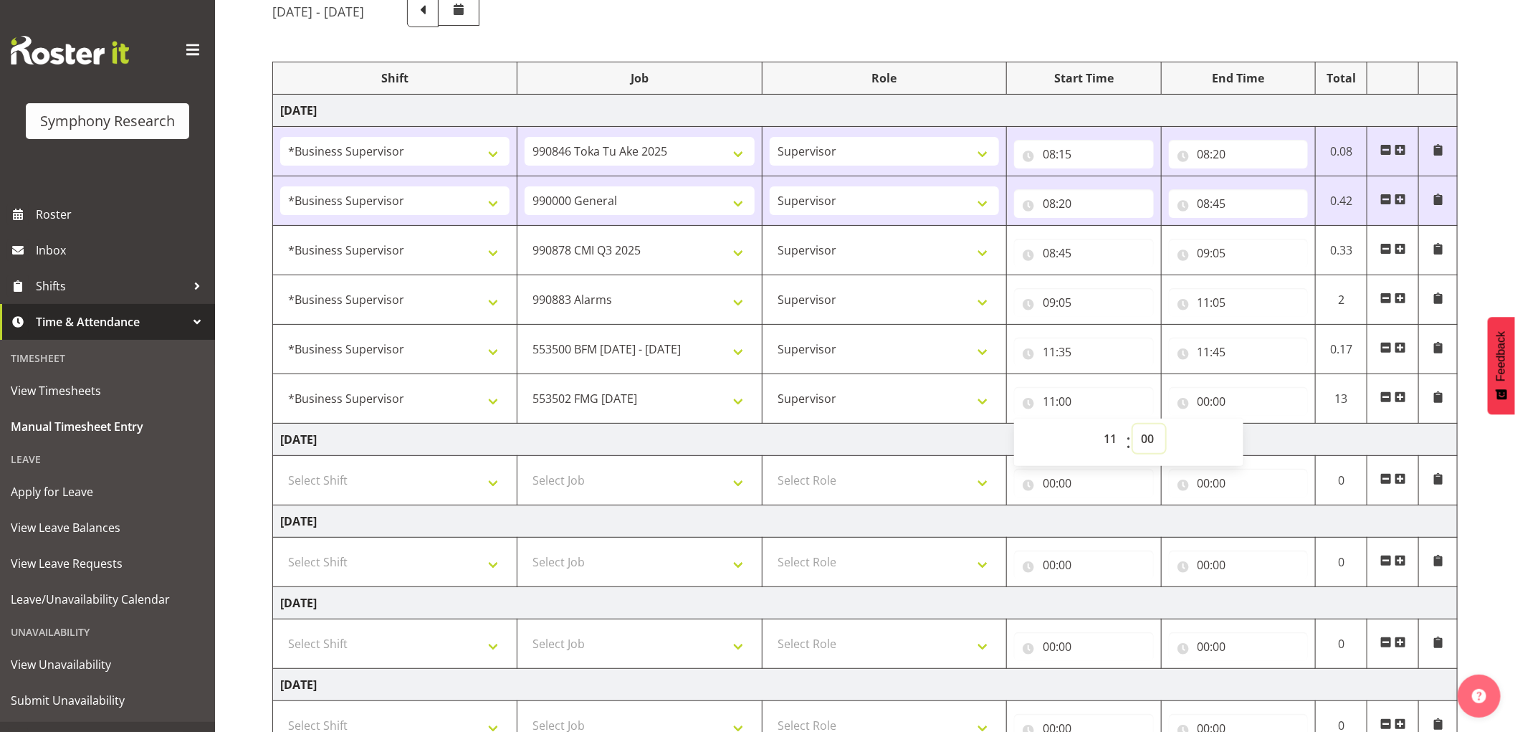
click at [1145, 445] on select "00 01 02 03 04 05 06 07 08 09 10 11 12 13 14 15 16 17 18 19 20 21 22 23 24 25 2…" at bounding box center [1149, 438] width 32 height 29
select select "45"
click at [1133, 424] on select "00 01 02 03 04 05 06 07 08 09 10 11 12 13 14 15 16 17 18 19 20 21 22 23 24 25 2…" at bounding box center [1149, 438] width 32 height 29
type input "11:45"
click at [1199, 398] on input "00:00" at bounding box center [1239, 401] width 140 height 29
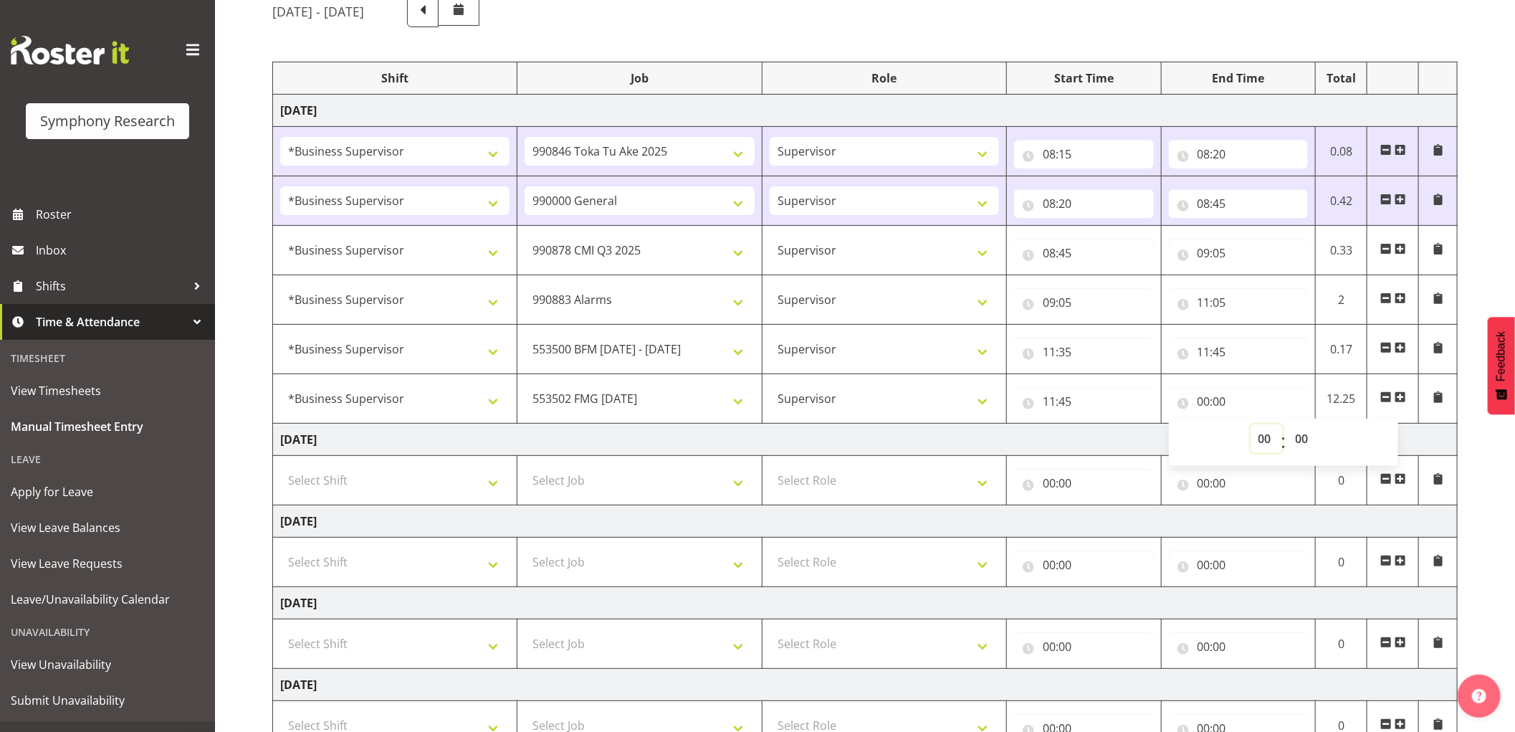
click at [1263, 435] on select "00 01 02 03 04 05 06 07 08 09 10 11 12 13 14 15 16 17 18 19 20 21 22 23" at bounding box center [1266, 438] width 32 height 29
select select "13"
click at [1250, 424] on select "00 01 02 03 04 05 06 07 08 09 10 11 12 13 14 15 16 17 18 19 20 21 22 23" at bounding box center [1266, 438] width 32 height 29
type input "13:00"
click at [1300, 434] on select "00 01 02 03 04 05 06 07 08 09 10 11 12 13 14 15 16 17 18 19 20 21 22 23 24 25 2…" at bounding box center [1303, 438] width 32 height 29
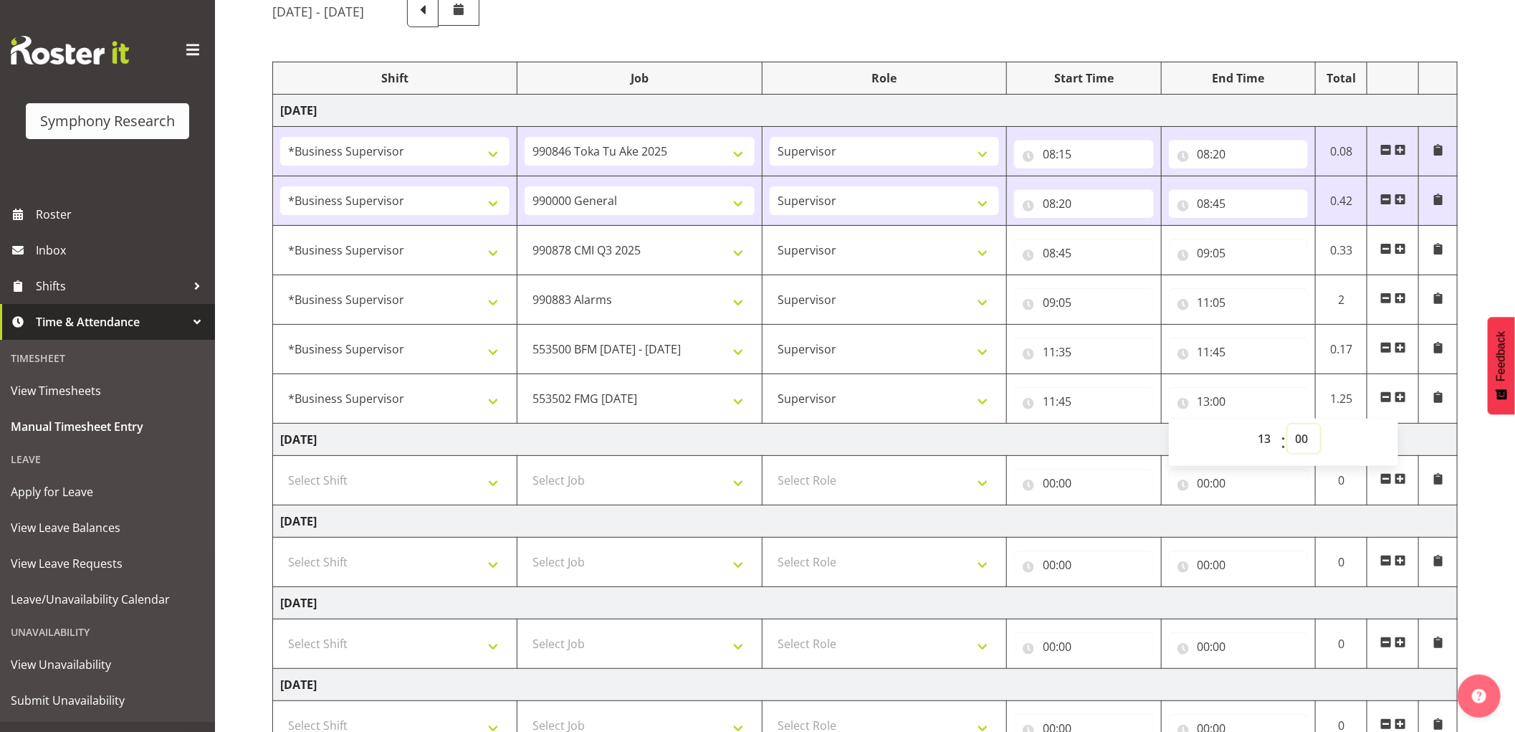
select select "45"
click at [1287, 424] on select "00 01 02 03 04 05 06 07 08 09 10 11 12 13 14 15 16 17 18 19 20 21 22 23 24 25 2…" at bounding box center [1303, 438] width 32 height 29
type input "13:45"
click at [1405, 399] on span at bounding box center [1399, 396] width 11 height 11
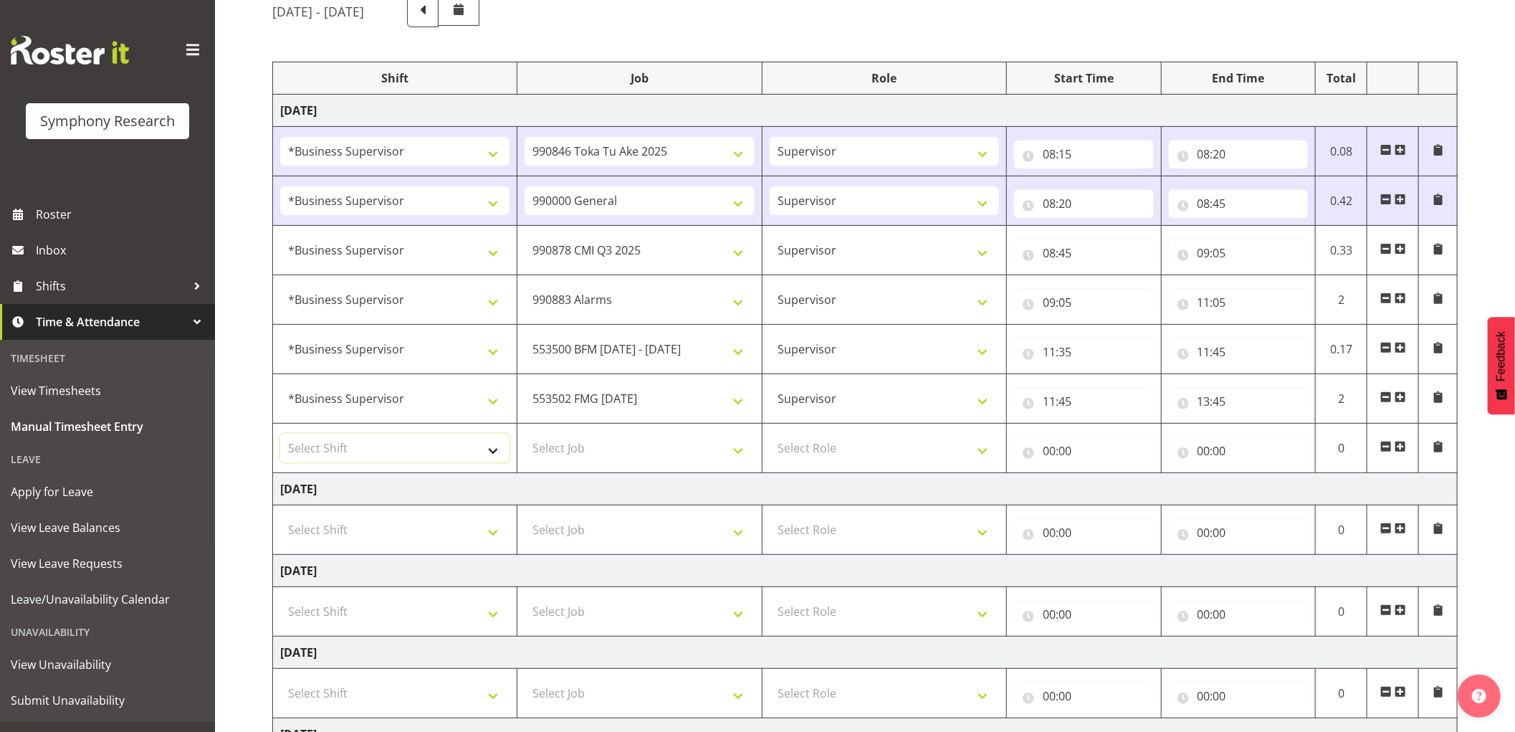
click at [431, 446] on select "Select Shift !!Weekend Residential (Roster IT Shift Label) *Business 9/10am ~ 4…" at bounding box center [394, 447] width 229 height 29
select select "1607"
click at [280, 433] on select "Select Shift !!Weekend Residential (Roster IT Shift Label) *Business 9/10am ~ 4…" at bounding box center [394, 447] width 229 height 29
click at [675, 446] on select "Select Job 550060 IF Admin 553492 World Poll [GEOGRAPHIC_DATA] Wave 2 2025 5535…" at bounding box center [638, 447] width 229 height 29
select select "10242"
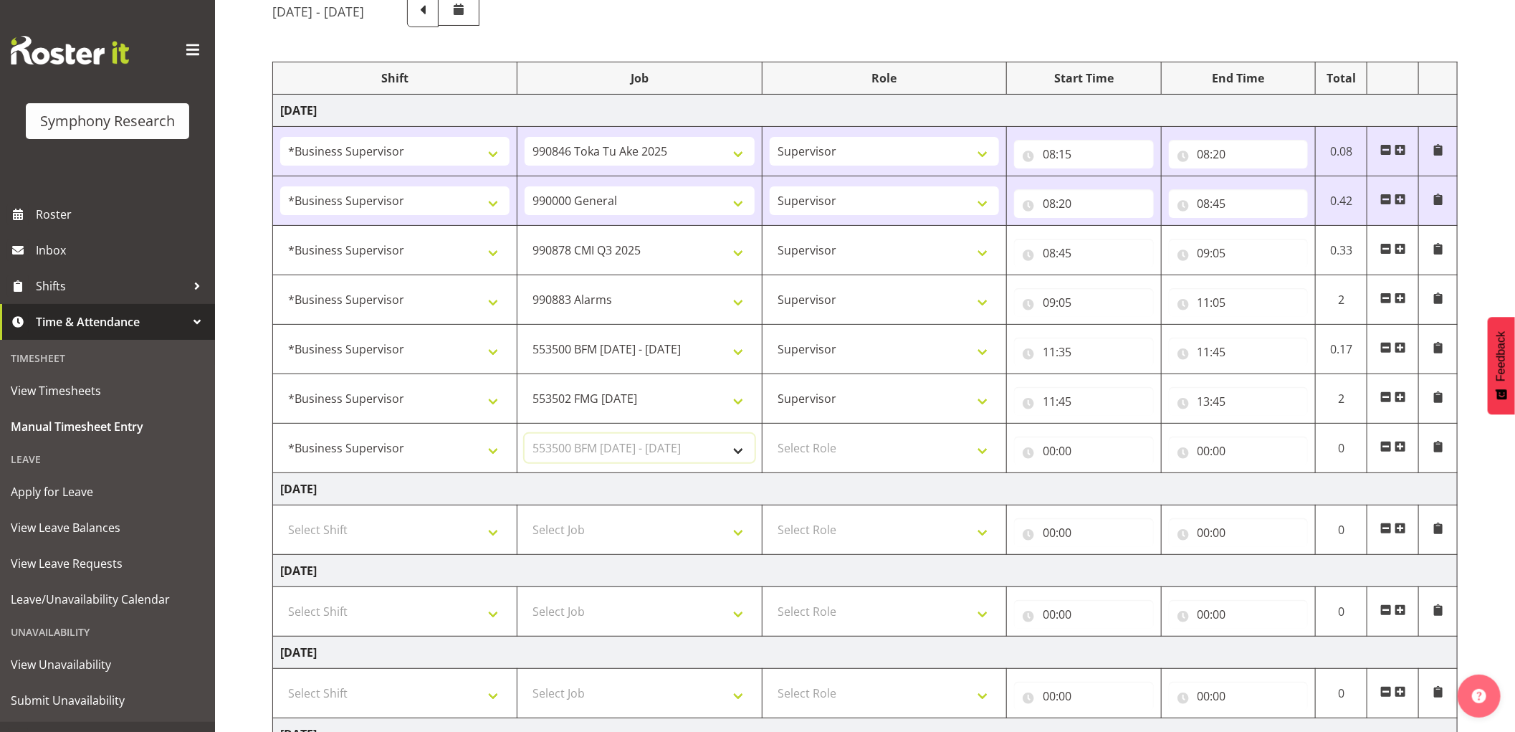
click at [524, 433] on select "Select Job 550060 IF Admin 553492 World Poll [GEOGRAPHIC_DATA] Wave 2 2025 5535…" at bounding box center [638, 447] width 229 height 29
click at [825, 450] on select "Select Role Supervisor Interviewing Briefing" at bounding box center [883, 447] width 229 height 29
select select "45"
click at [769, 433] on select "Select Role Supervisor Interviewing Briefing" at bounding box center [883, 447] width 229 height 29
click at [1053, 451] on input "00:00" at bounding box center [1084, 450] width 140 height 29
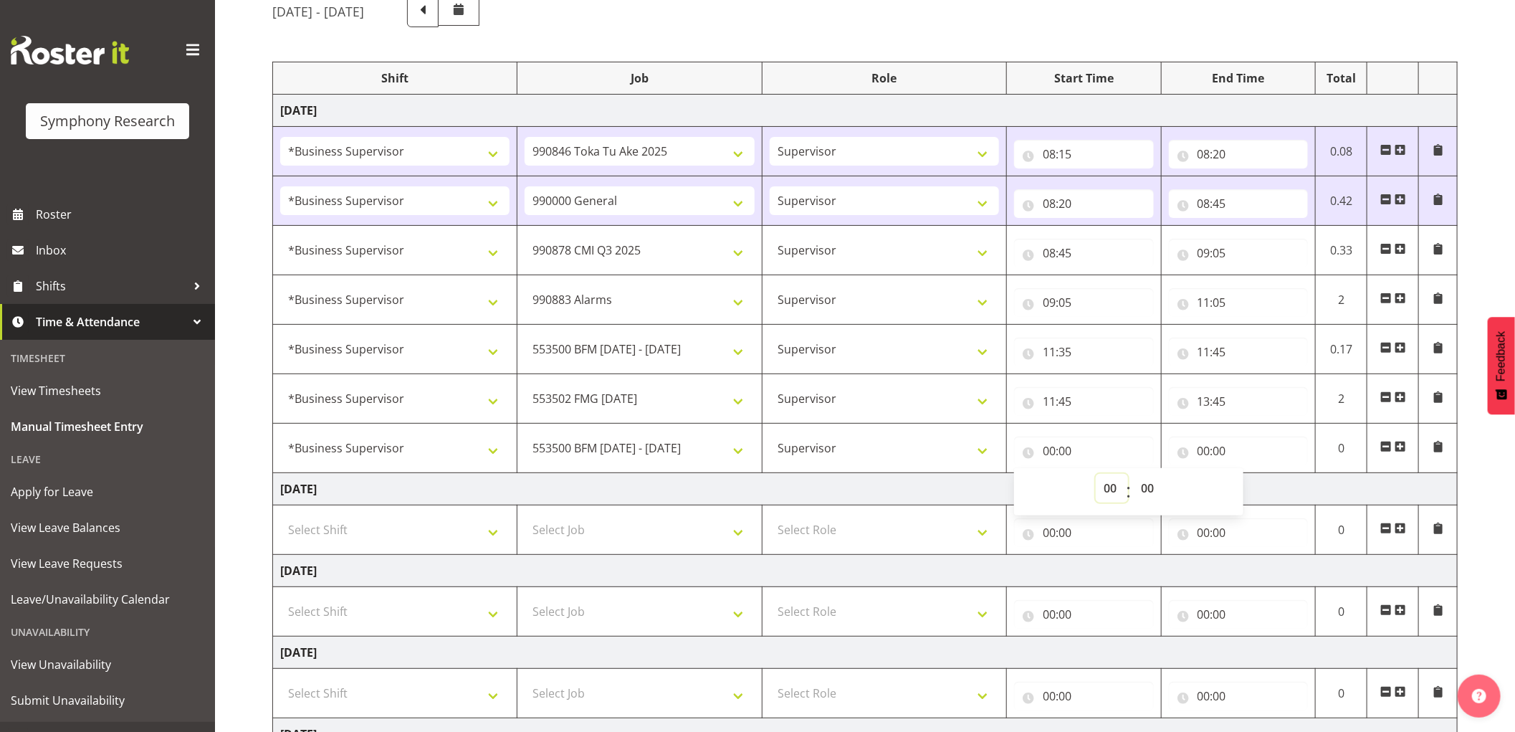
click at [1111, 493] on select "00 01 02 03 04 05 06 07 08 09 10 11 12 13 14 15 16 17 18 19 20 21 22 23" at bounding box center [1111, 488] width 32 height 29
select select "13"
click at [1095, 474] on select "00 01 02 03 04 05 06 07 08 09 10 11 12 13 14 15 16 17 18 19 20 21 22 23" at bounding box center [1111, 488] width 32 height 29
type input "13:00"
click at [1144, 489] on select "00 01 02 03 04 05 06 07 08 09 10 11 12 13 14 15 16 17 18 19 20 21 22 23 24 25 2…" at bounding box center [1149, 488] width 32 height 29
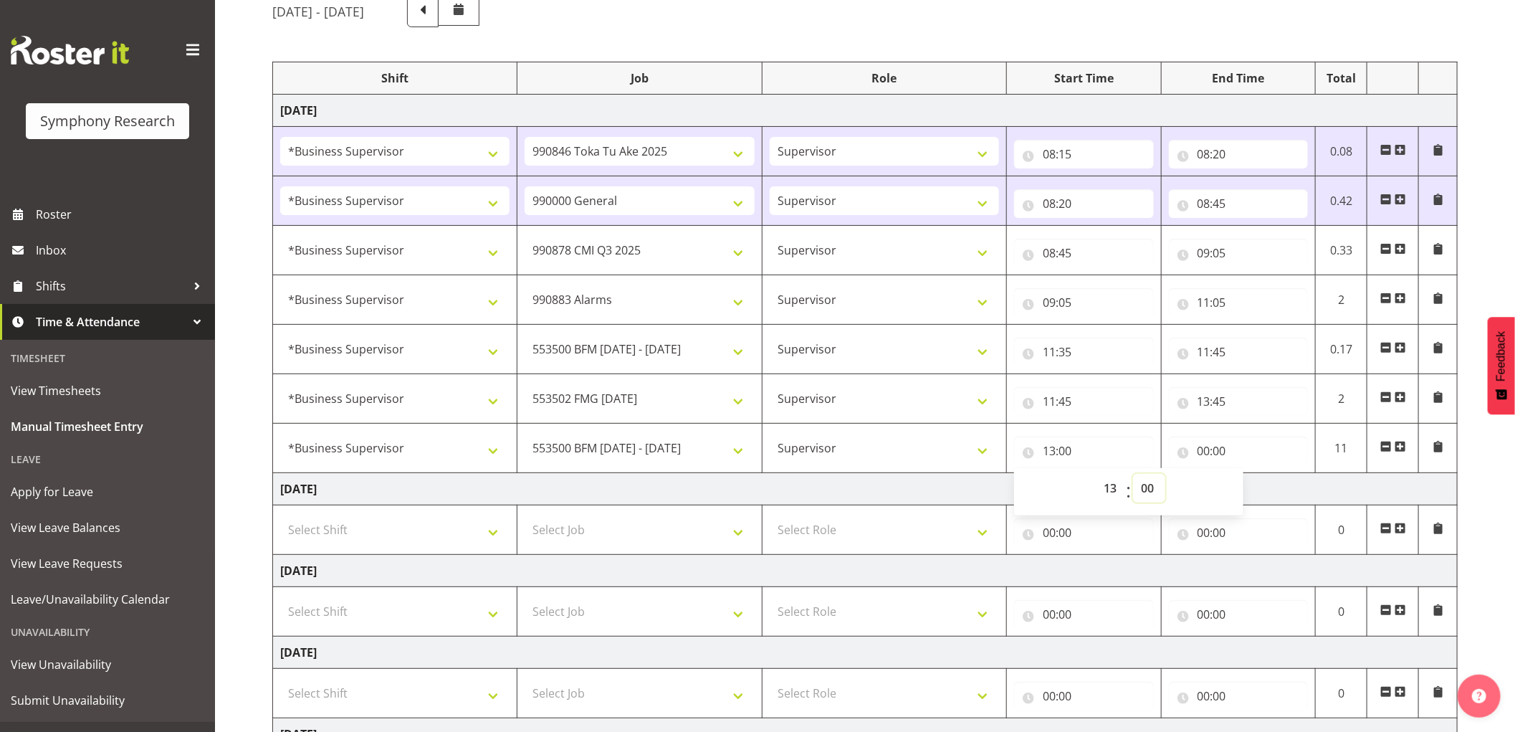
select select "45"
click at [1133, 474] on select "00 01 02 03 04 05 06 07 08 09 10 11 12 13 14 15 16 17 18 19 20 21 22 23 24 25 2…" at bounding box center [1149, 488] width 32 height 29
type input "13:45"
click at [1207, 446] on input "00:00" at bounding box center [1239, 450] width 140 height 29
click at [1258, 489] on select "00 01 02 03 04 05 06 07 08 09 10 11 12 13 14 15 16 17 18 19 20 21 22 23" at bounding box center [1266, 488] width 32 height 29
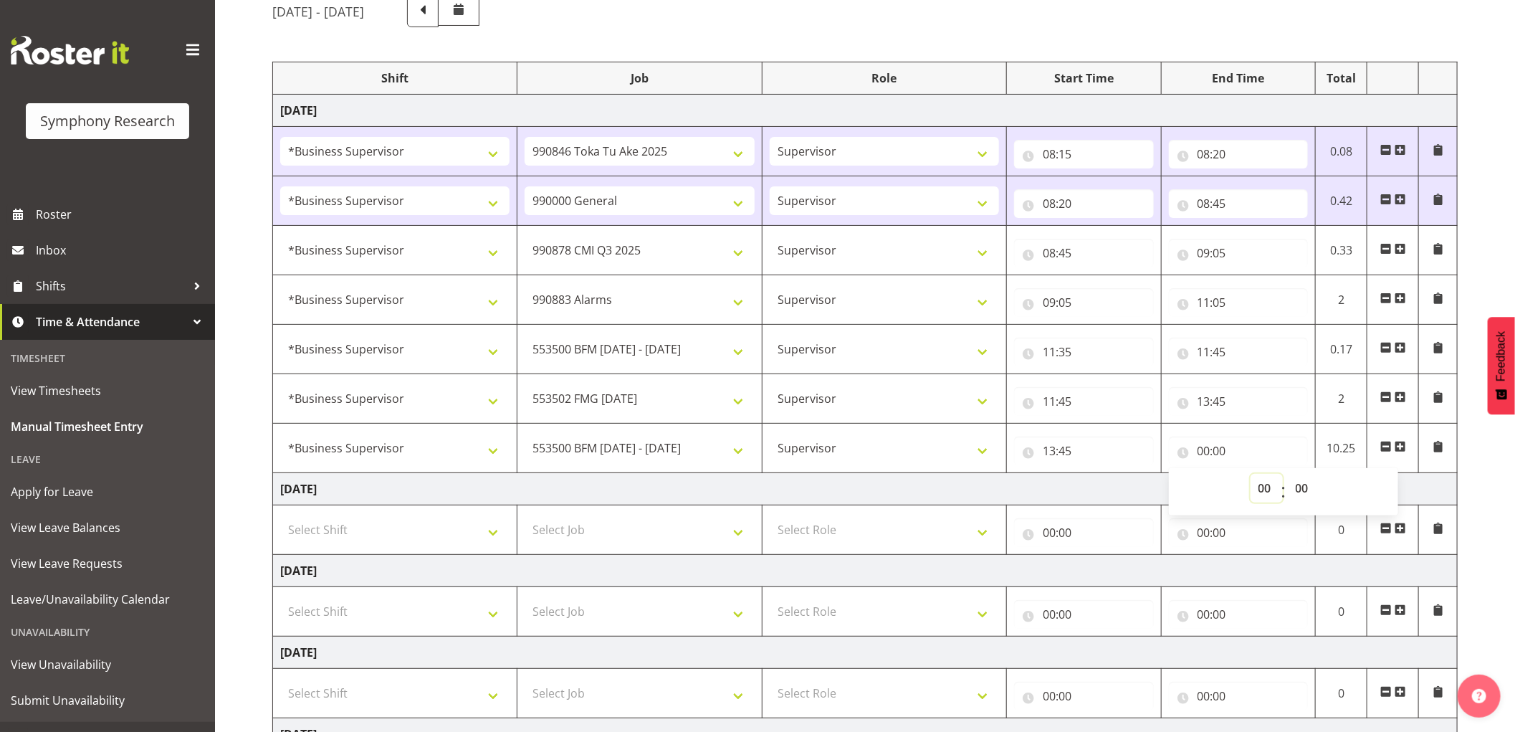
select select "16"
click at [1250, 474] on select "00 01 02 03 04 05 06 07 08 09 10 11 12 13 14 15 16 17 18 19 20 21 22 23" at bounding box center [1266, 488] width 32 height 29
type input "16:00"
click at [1472, 441] on div "[DATE] - [DATE] Shift Job Role Start Time End Time Total [DATE] !!Weekend Resid…" at bounding box center [893, 514] width 1242 height 1058
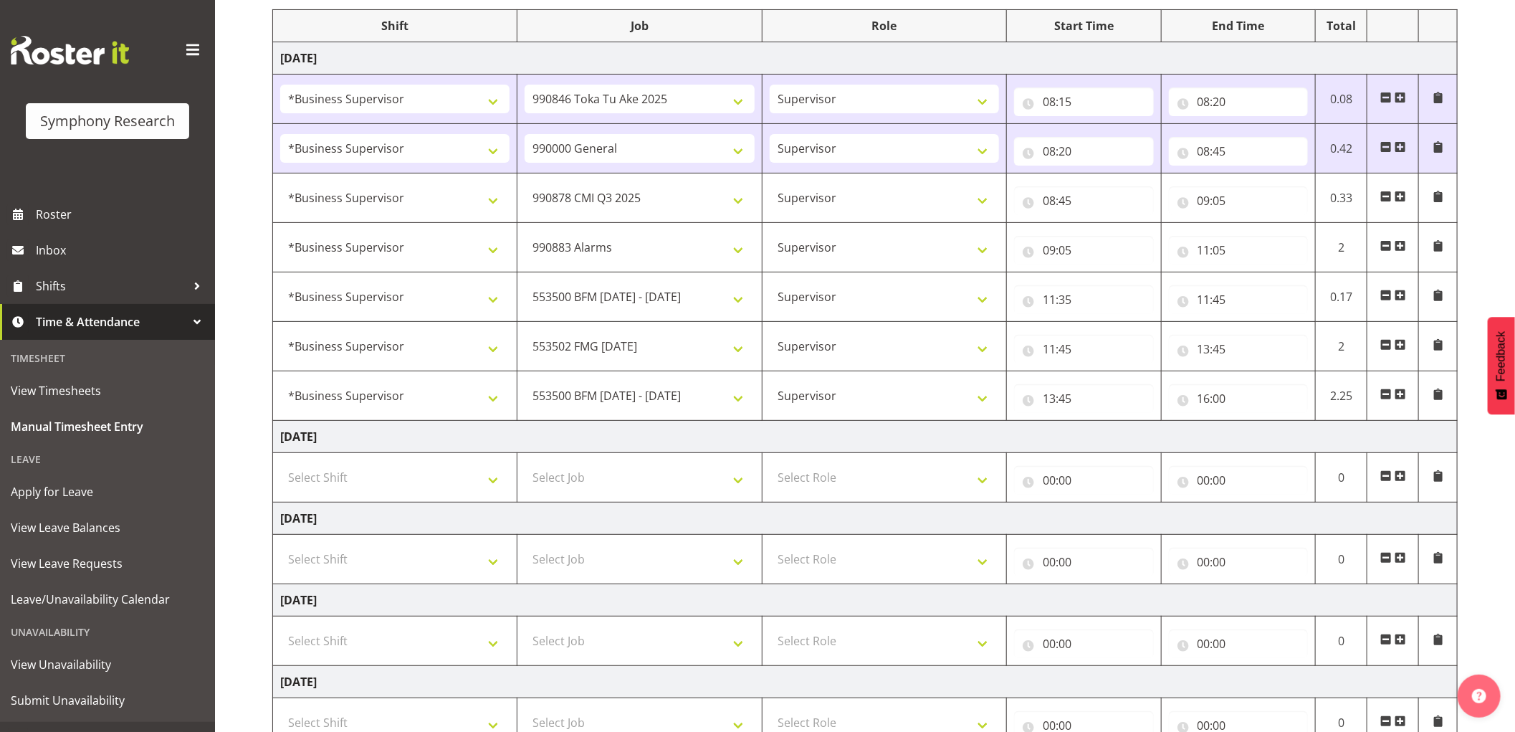
scroll to position [211, 0]
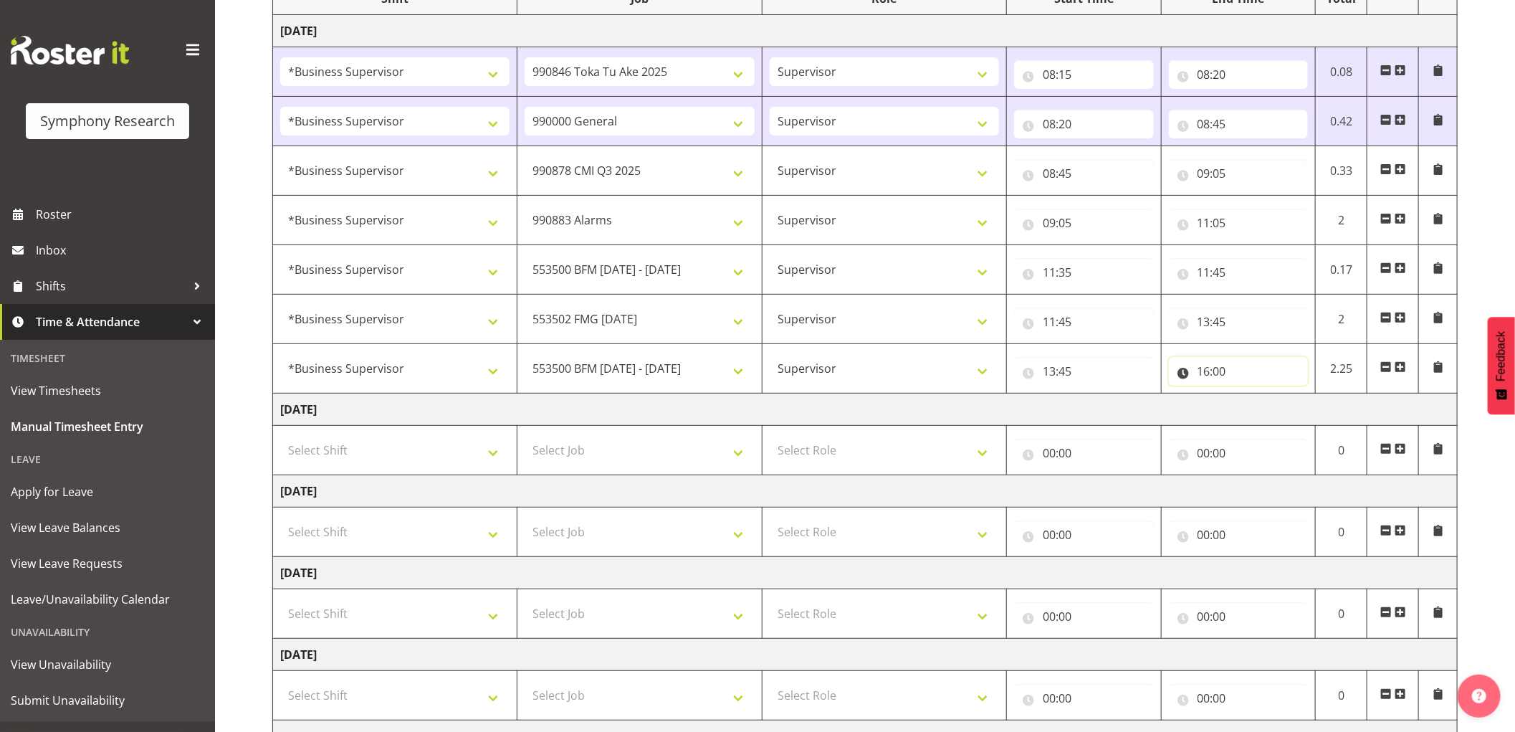
click at [1226, 373] on input "16:00" at bounding box center [1239, 371] width 140 height 29
click at [1303, 413] on select "00 01 02 03 04 05 06 07 08 09 10 11 12 13 14 15 16 17 18 19 20 21 22 23 24 25 2…" at bounding box center [1303, 408] width 32 height 29
select select "15"
click at [1287, 394] on select "00 01 02 03 04 05 06 07 08 09 10 11 12 13 14 15 16 17 18 19 20 21 22 23 24 25 2…" at bounding box center [1303, 408] width 32 height 29
type input "16:15"
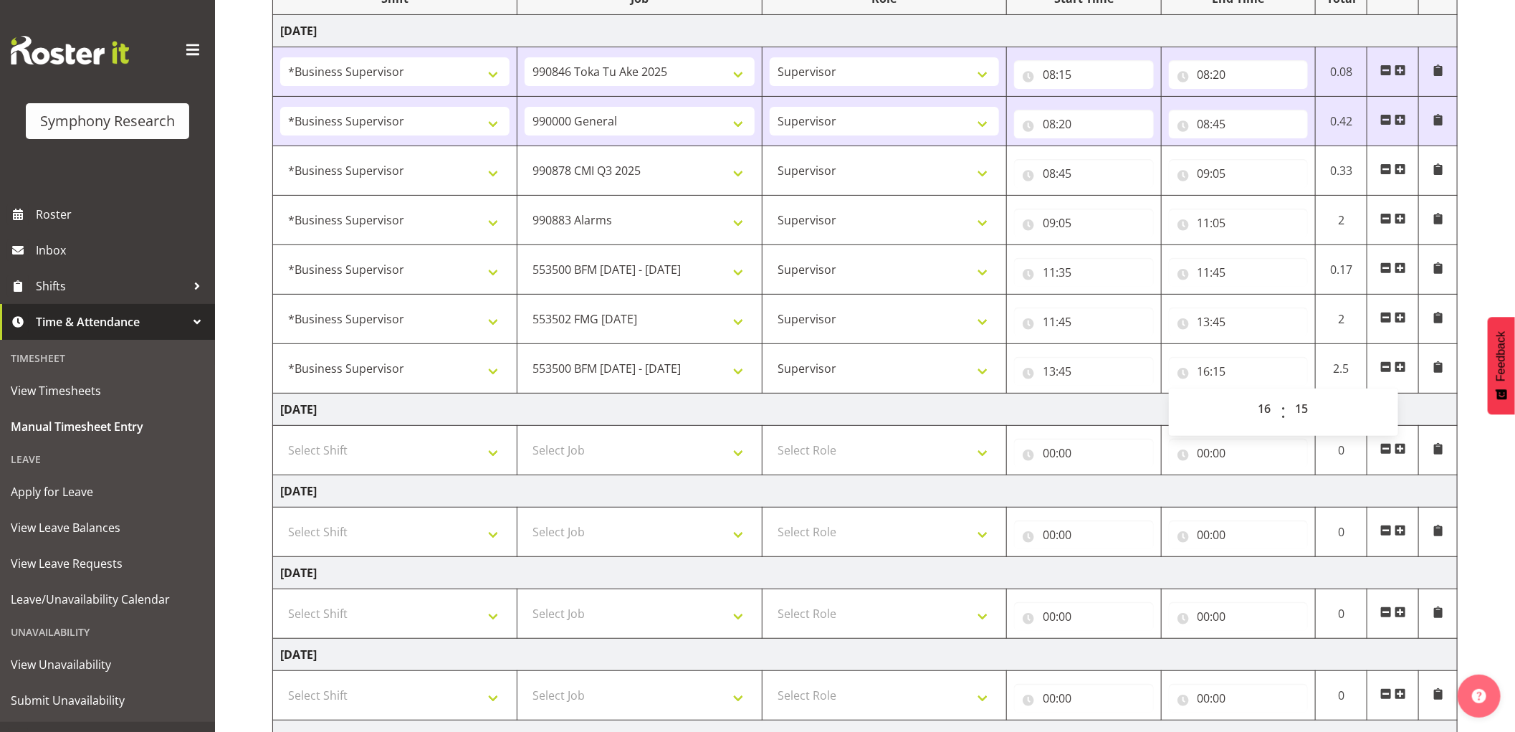
click at [1400, 366] on span at bounding box center [1399, 366] width 11 height 11
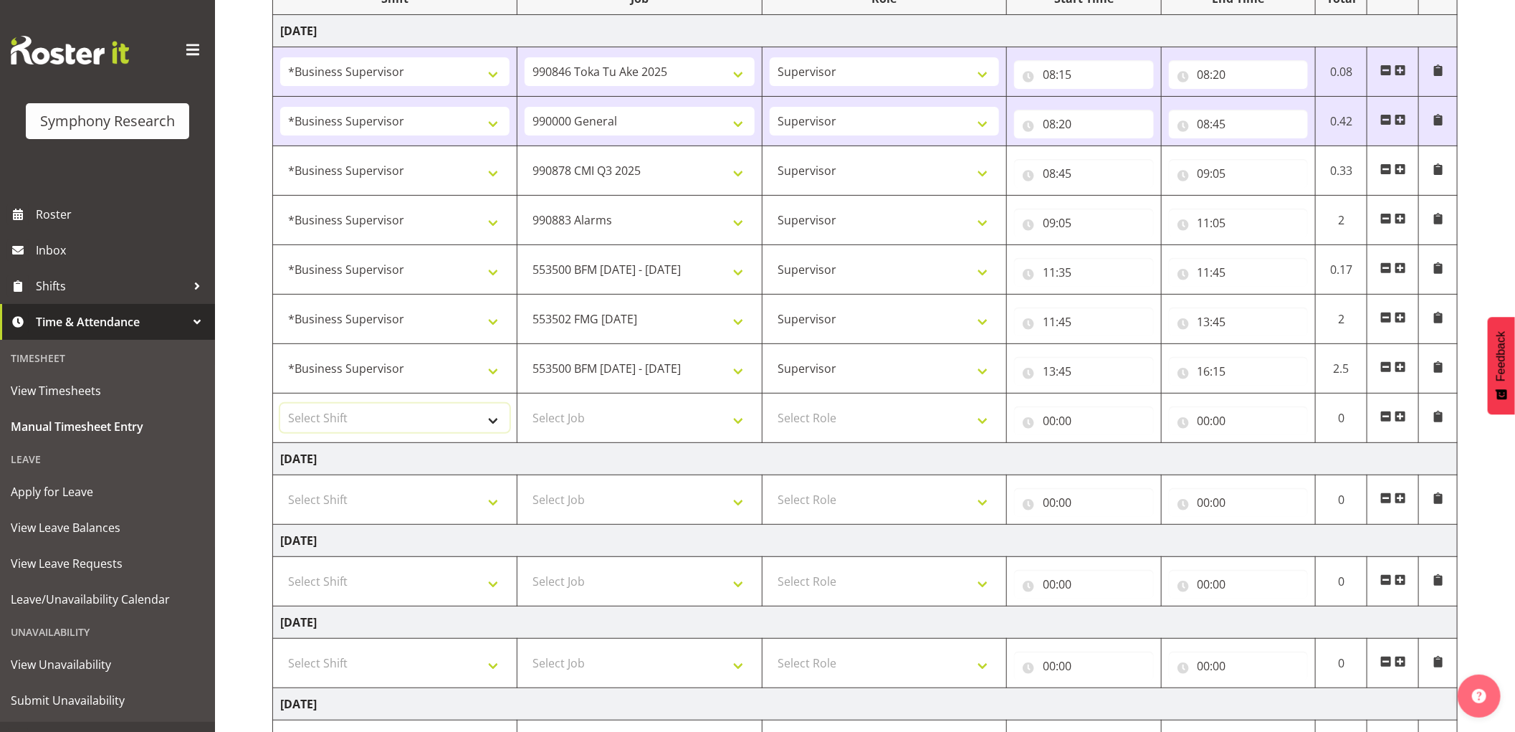
click at [426, 428] on select "Select Shift !!Weekend Residential (Roster IT Shift Label) *Business 9/10am ~ 4…" at bounding box center [394, 417] width 229 height 29
select select "1607"
click at [280, 403] on select "Select Shift !!Weekend Residential (Roster IT Shift Label) *Business 9/10am ~ 4…" at bounding box center [394, 417] width 229 height 29
click at [598, 421] on select "Select Job 550060 IF Admin 553492 World Poll [GEOGRAPHIC_DATA] Wave 2 2025 5535…" at bounding box center [638, 417] width 229 height 29
select select "9636"
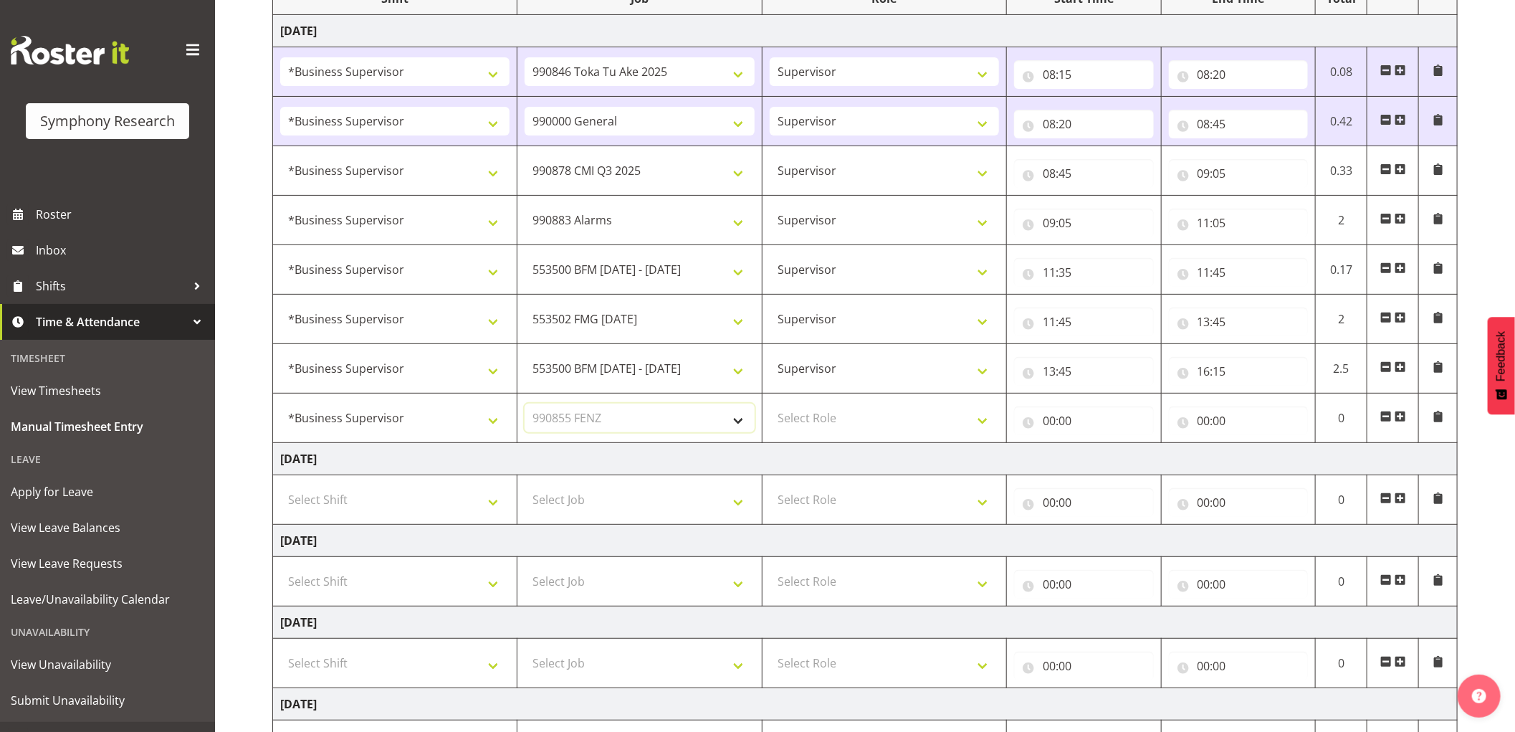
click at [524, 403] on select "Select Job 550060 IF Admin 553492 World Poll [GEOGRAPHIC_DATA] Wave 2 2025 5535…" at bounding box center [638, 417] width 229 height 29
drag, startPoint x: 824, startPoint y: 409, endPoint x: 826, endPoint y: 428, distance: 19.5
click at [824, 409] on select "Select Role Supervisor Interviewing Briefing" at bounding box center [883, 417] width 229 height 29
select select "45"
click at [769, 403] on select "Select Role Supervisor Interviewing Briefing" at bounding box center [883, 417] width 229 height 29
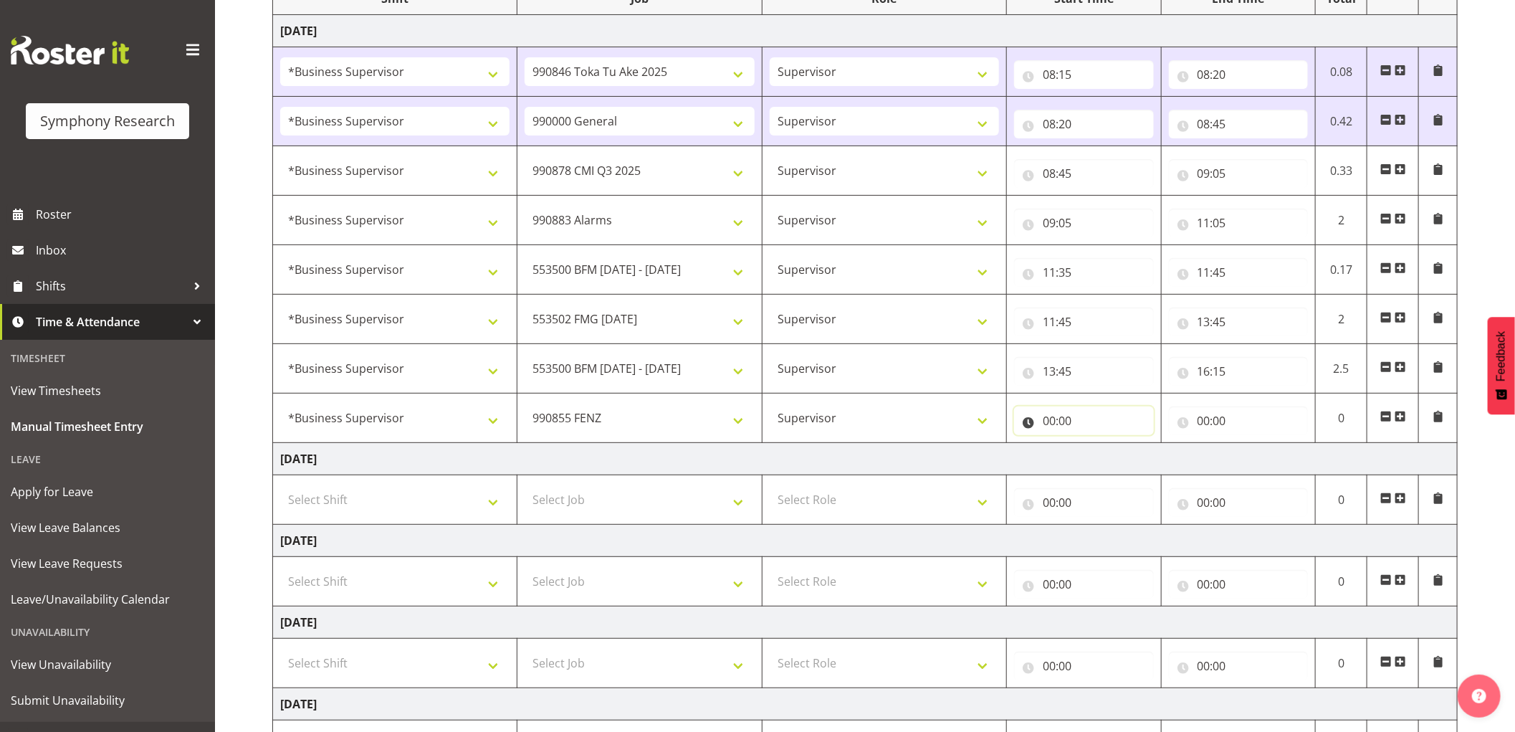
click at [1055, 426] on input "00:00" at bounding box center [1084, 420] width 140 height 29
click at [1107, 464] on select "00 01 02 03 04 05 06 07 08 09 10 11 12 13 14 15 16 17 18 19 20 21 22 23" at bounding box center [1111, 457] width 32 height 29
select select "16"
click at [1095, 443] on select "00 01 02 03 04 05 06 07 08 09 10 11 12 13 14 15 16 17 18 19 20 21 22 23" at bounding box center [1111, 457] width 32 height 29
type input "16:00"
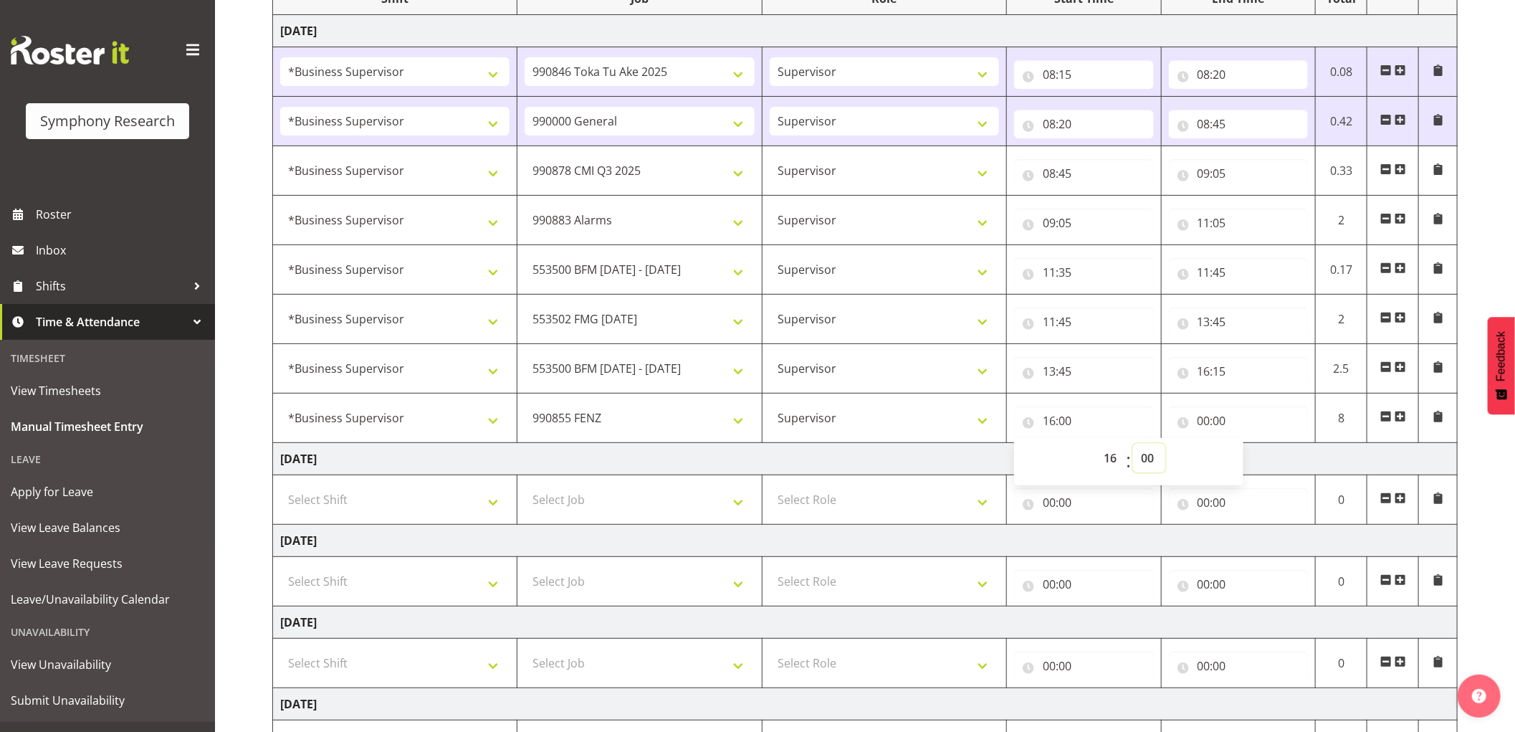
click at [1148, 462] on select "00 01 02 03 04 05 06 07 08 09 10 11 12 13 14 15 16 17 18 19 20 21 22 23 24 25 2…" at bounding box center [1149, 457] width 32 height 29
select select "15"
click at [1133, 443] on select "00 01 02 03 04 05 06 07 08 09 10 11 12 13 14 15 16 17 18 19 20 21 22 23 24 25 2…" at bounding box center [1149, 457] width 32 height 29
type input "16:15"
click at [1225, 364] on input "16:15" at bounding box center [1239, 371] width 140 height 29
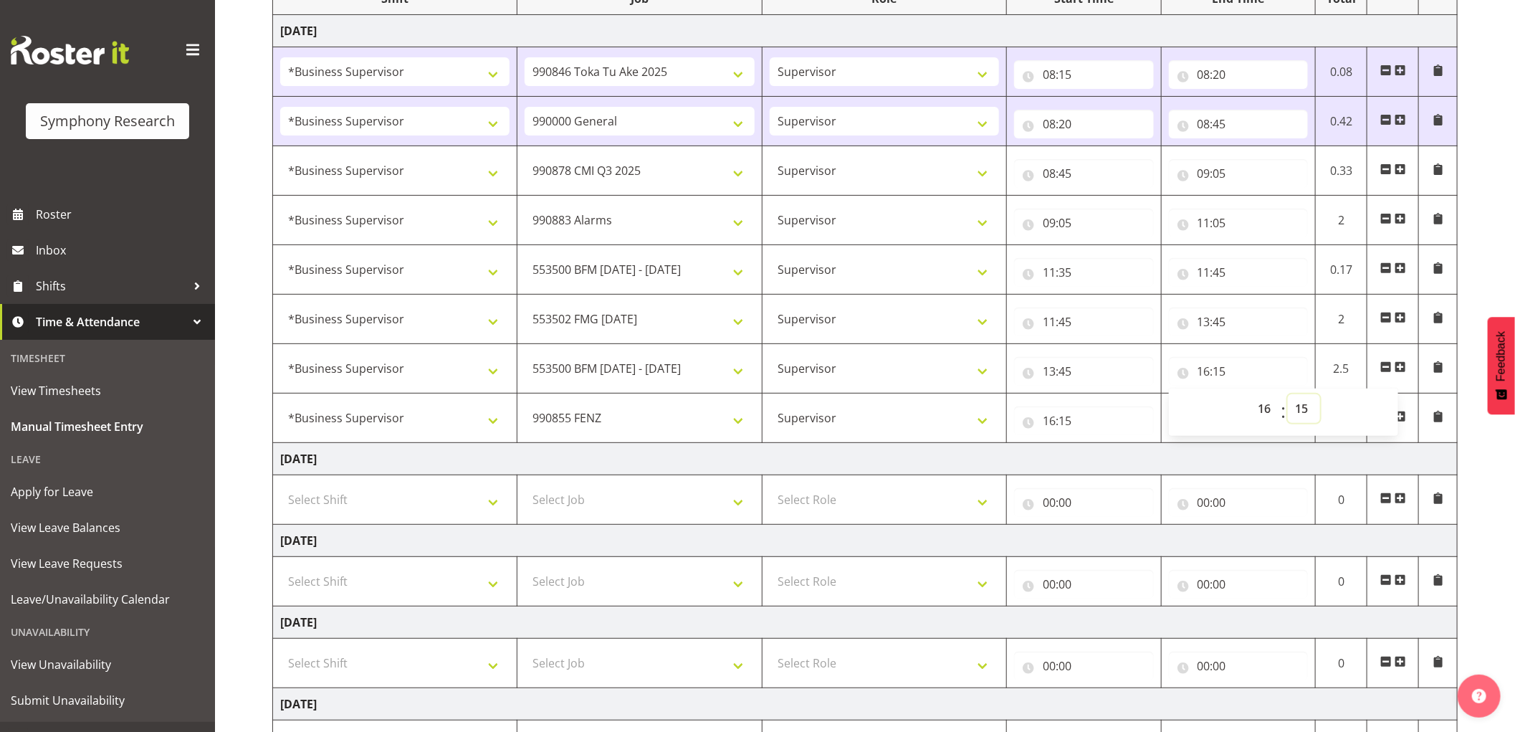
click at [1309, 413] on select "00 01 02 03 04 05 06 07 08 09 10 11 12 13 14 15 16 17 18 19 20 21 22 23 24 25 2…" at bounding box center [1303, 408] width 32 height 29
select select "30"
click at [1287, 394] on select "00 01 02 03 04 05 06 07 08 09 10 11 12 13 14 15 16 17 18 19 20 21 22 23 24 25 2…" at bounding box center [1303, 408] width 32 height 29
type input "16:30"
click at [1065, 421] on input "16:15" at bounding box center [1084, 420] width 140 height 29
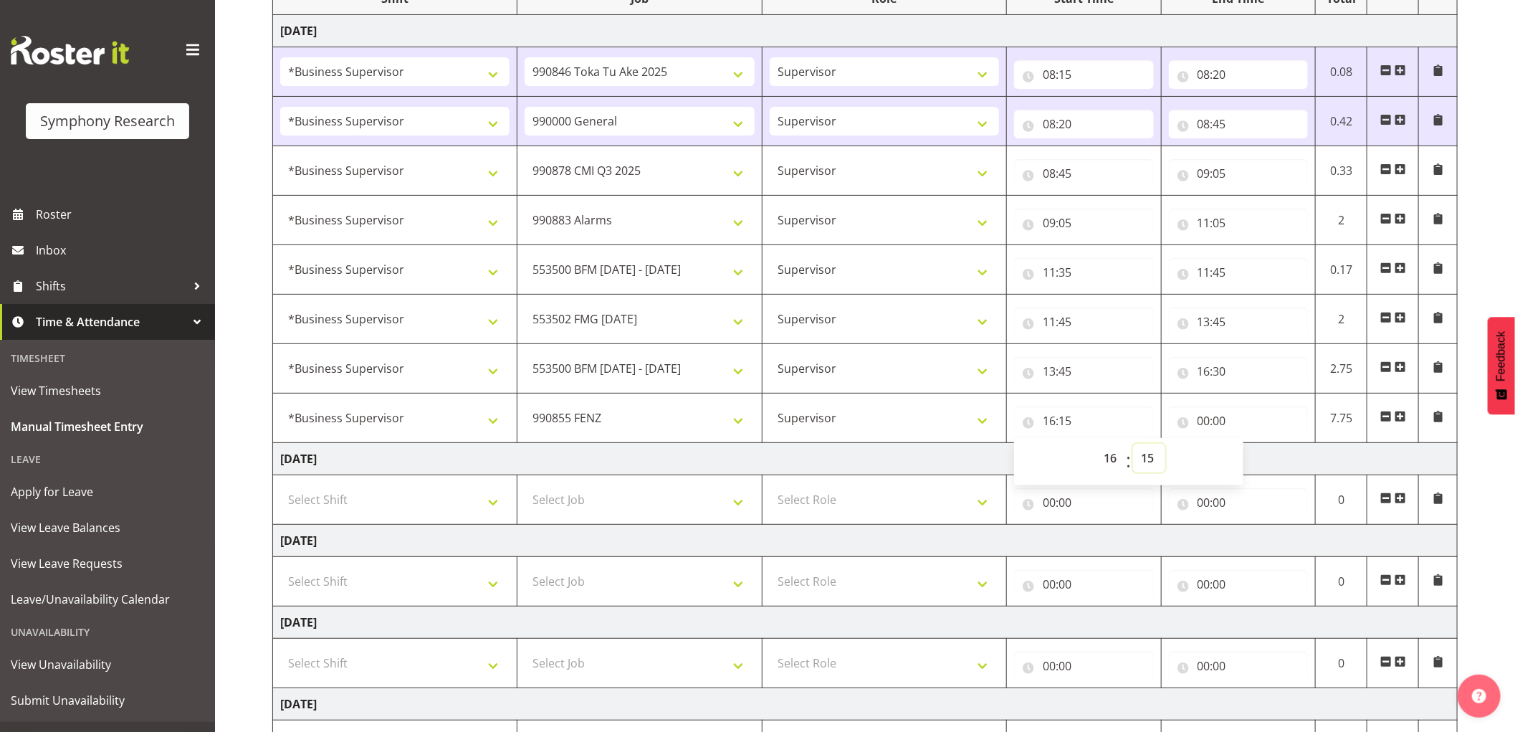
click at [1143, 452] on select "00 01 02 03 04 05 06 07 08 09 10 11 12 13 14 15 16 17 18 19 20 21 22 23 24 25 2…" at bounding box center [1149, 457] width 32 height 29
select select "30"
click at [1133, 443] on select "00 01 02 03 04 05 06 07 08 09 10 11 12 13 14 15 16 17 18 19 20 21 22 23 24 25 2…" at bounding box center [1149, 457] width 32 height 29
type input "16:30"
click at [1201, 418] on input "00:00" at bounding box center [1239, 420] width 140 height 29
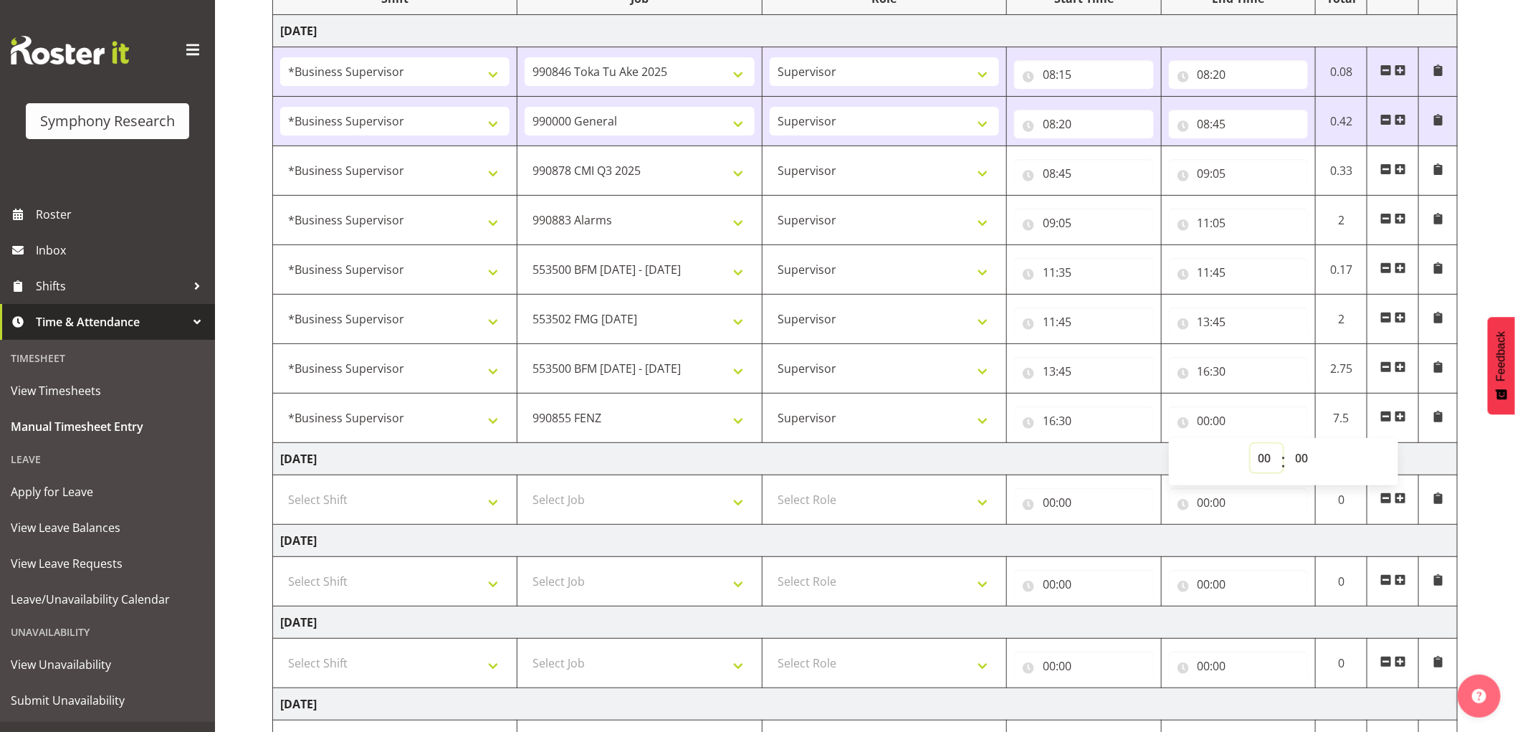
click at [1262, 459] on select "00 01 02 03 04 05 06 07 08 09 10 11 12 13 14 15 16 17 18 19 20 21 22 23" at bounding box center [1266, 457] width 32 height 29
select select "17"
click at [1250, 443] on select "00 01 02 03 04 05 06 07 08 09 10 11 12 13 14 15 16 17 18 19 20 21 22 23" at bounding box center [1266, 457] width 32 height 29
type input "17:00"
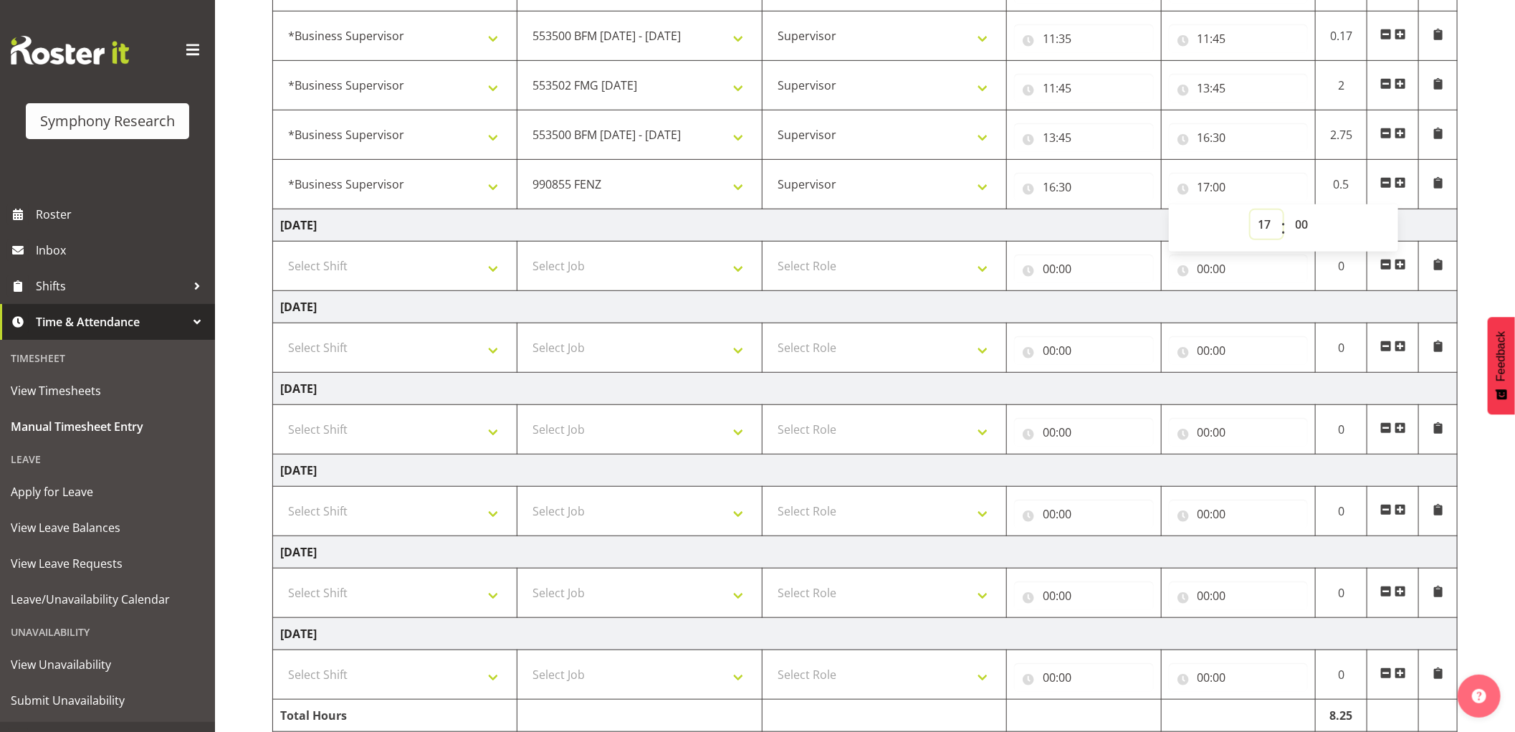
scroll to position [509, 0]
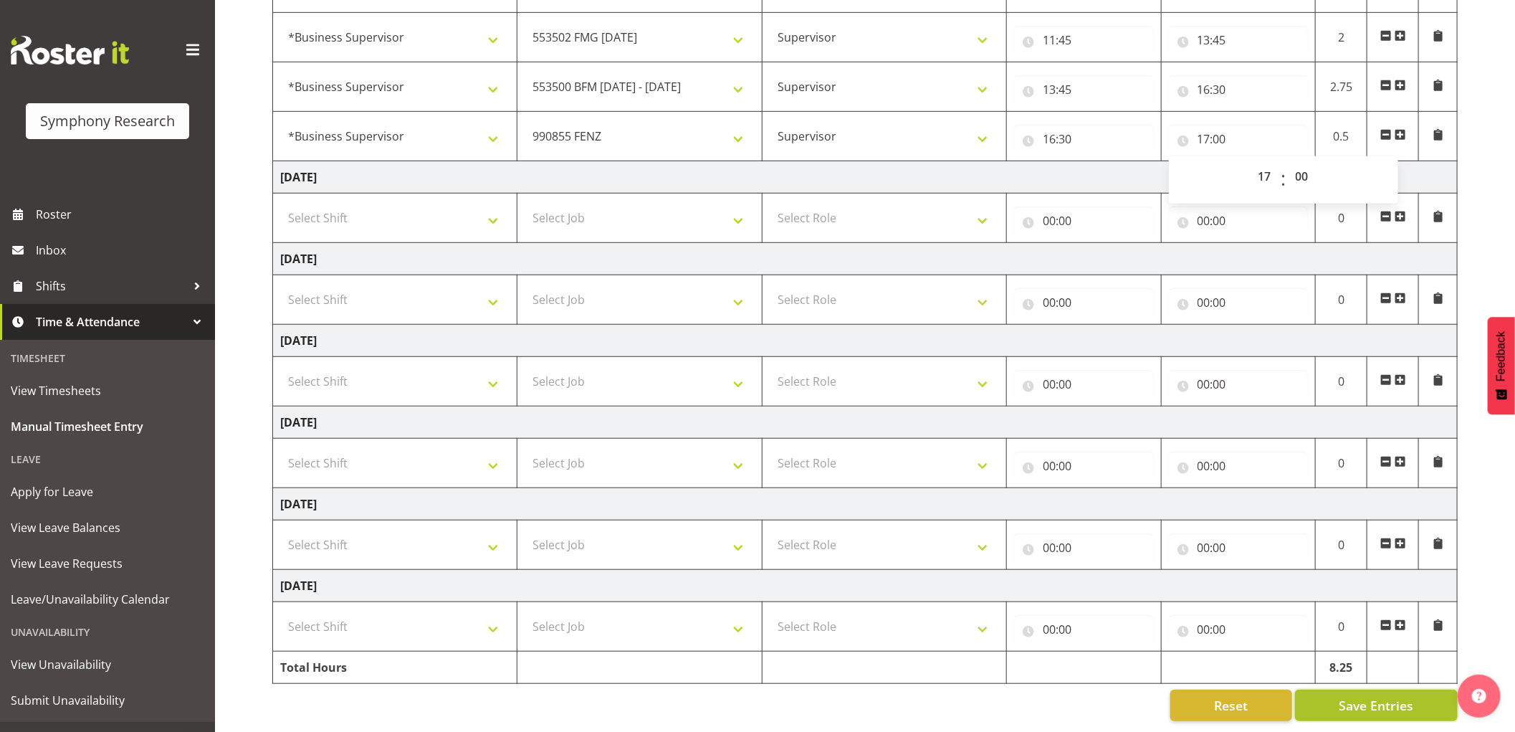
click at [1364, 696] on span "Save Entries" at bounding box center [1375, 705] width 75 height 19
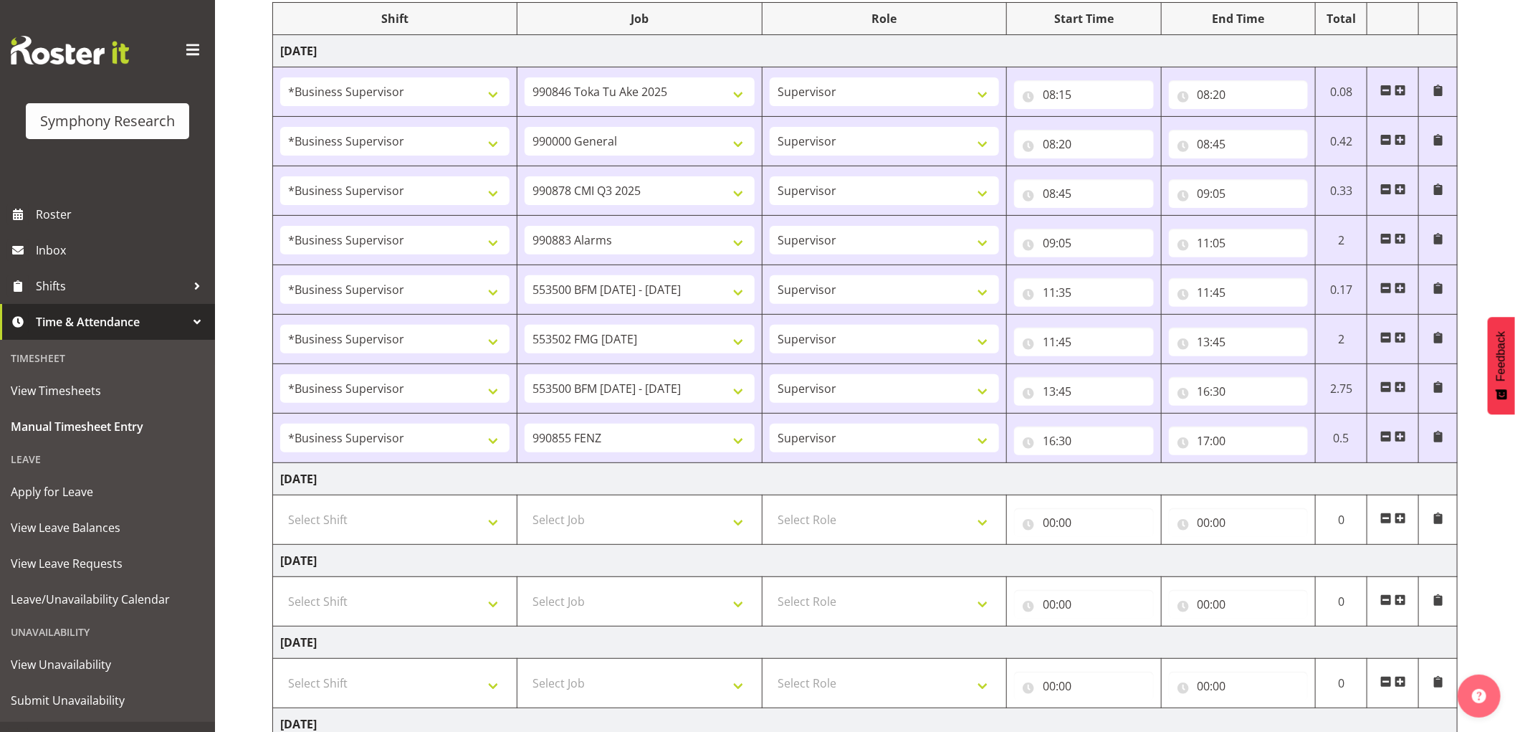
scroll to position [269, 0]
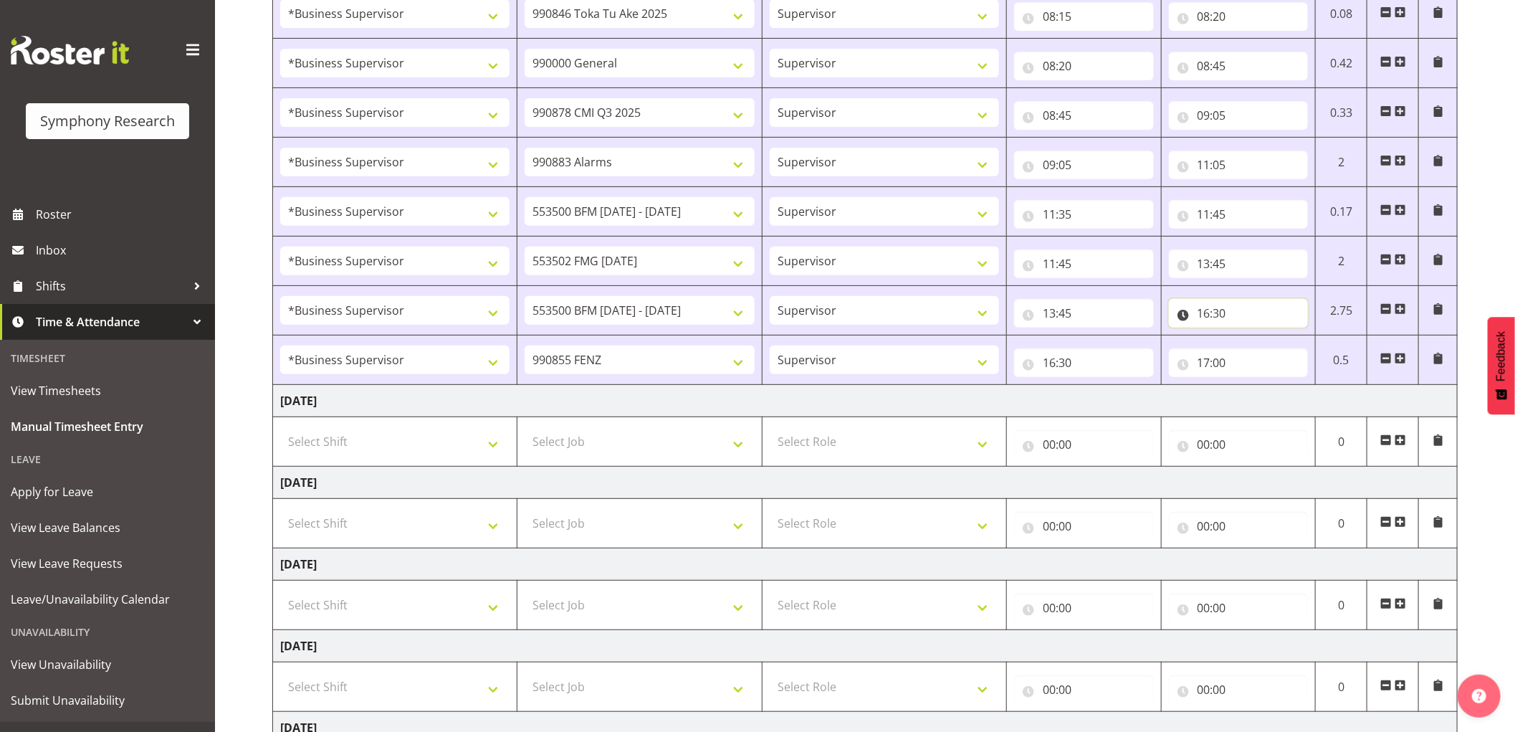
click at [1219, 317] on input "16:30" at bounding box center [1239, 313] width 140 height 29
click at [1303, 353] on select "00 01 02 03 04 05 06 07 08 09 10 11 12 13 14 15 16 17 18 19 20 21 22 23 24 25 2…" at bounding box center [1303, 350] width 32 height 29
select select "20"
click at [1287, 336] on select "00 01 02 03 04 05 06 07 08 09 10 11 12 13 14 15 16 17 18 19 20 21 22 23 24 25 2…" at bounding box center [1303, 350] width 32 height 29
type input "16:20"
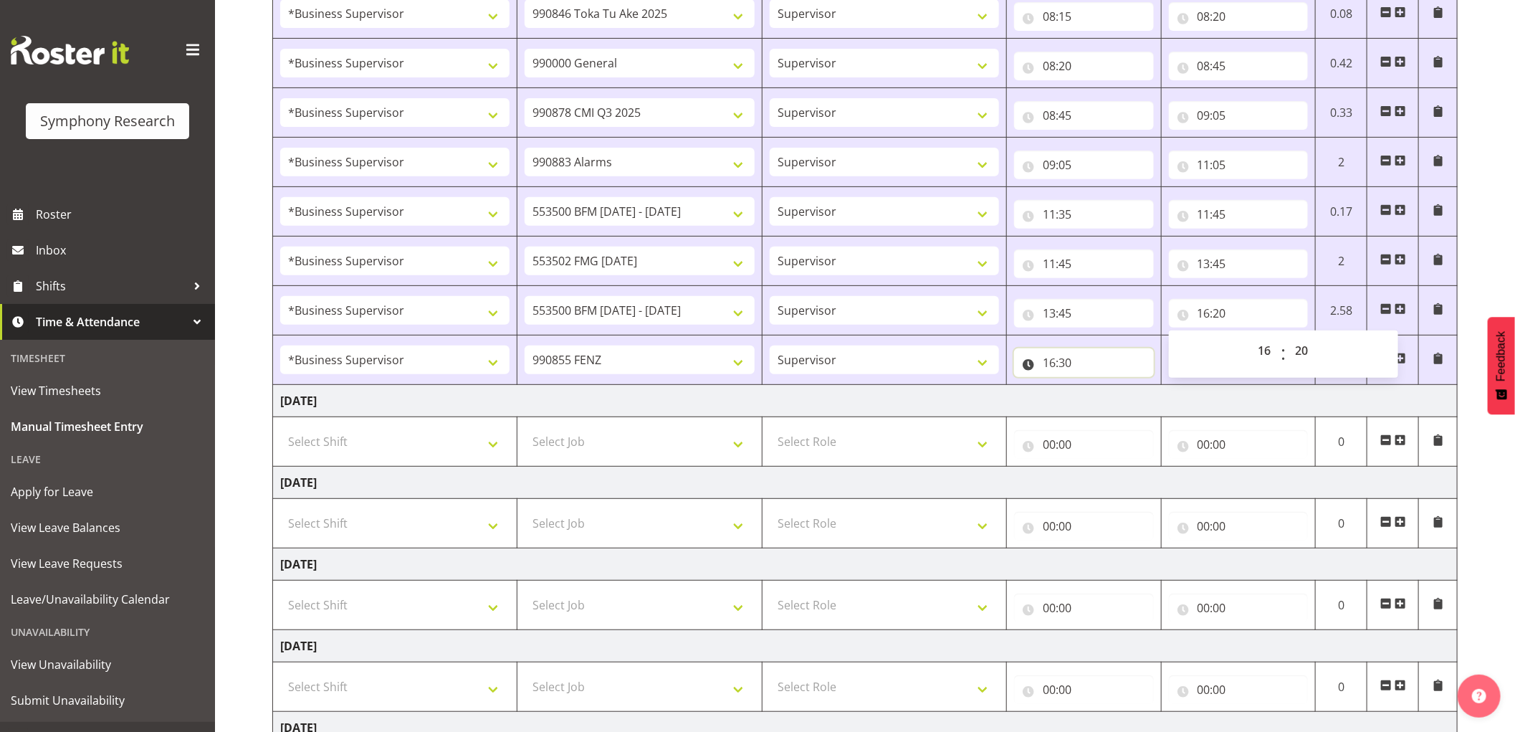
click at [1065, 363] on input "16:30" at bounding box center [1084, 362] width 140 height 29
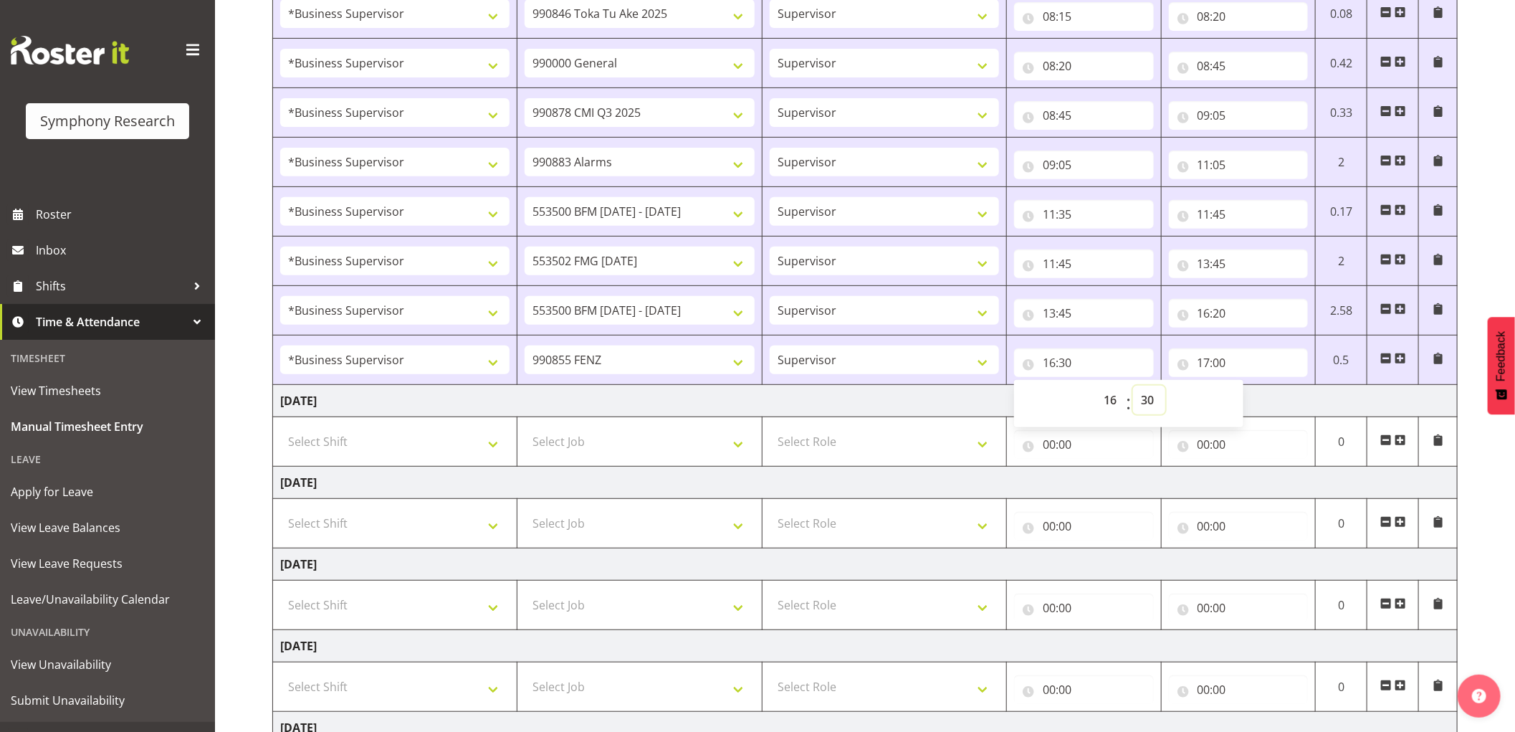
click at [1148, 400] on select "00 01 02 03 04 05 06 07 08 09 10 11 12 13 14 15 16 17 18 19 20 21 22 23 24 25 2…" at bounding box center [1149, 399] width 32 height 29
select select "20"
click at [1133, 385] on select "00 01 02 03 04 05 06 07 08 09 10 11 12 13 14 15 16 17 18 19 20 21 22 23 24 25 2…" at bounding box center [1149, 399] width 32 height 29
type input "16:20"
click at [1207, 362] on input "17:00" at bounding box center [1239, 362] width 140 height 29
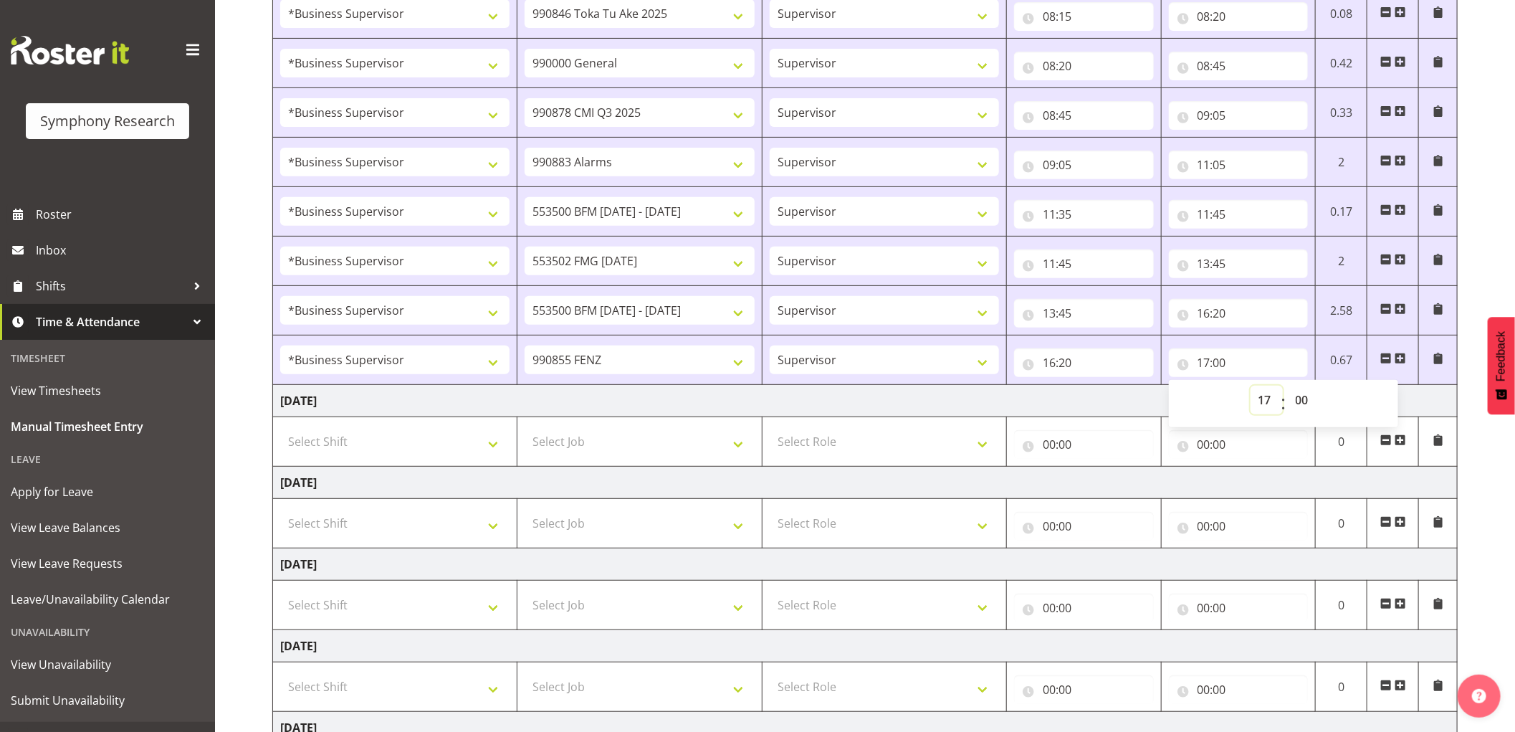
click at [1262, 399] on select "00 01 02 03 04 05 06 07 08 09 10 11 12 13 14 15 16 17 18 19 20 21 22 23" at bounding box center [1266, 399] width 32 height 29
select select "16"
click at [1250, 385] on select "00 01 02 03 04 05 06 07 08 09 10 11 12 13 14 15 16 17 18 19 20 21 22 23" at bounding box center [1266, 399] width 32 height 29
type input "16:00"
click at [1298, 401] on select "00 01 02 03 04 05 06 07 08 09 10 11 12 13 14 15 16 17 18 19 20 21 22 23 24 25 2…" at bounding box center [1303, 399] width 32 height 29
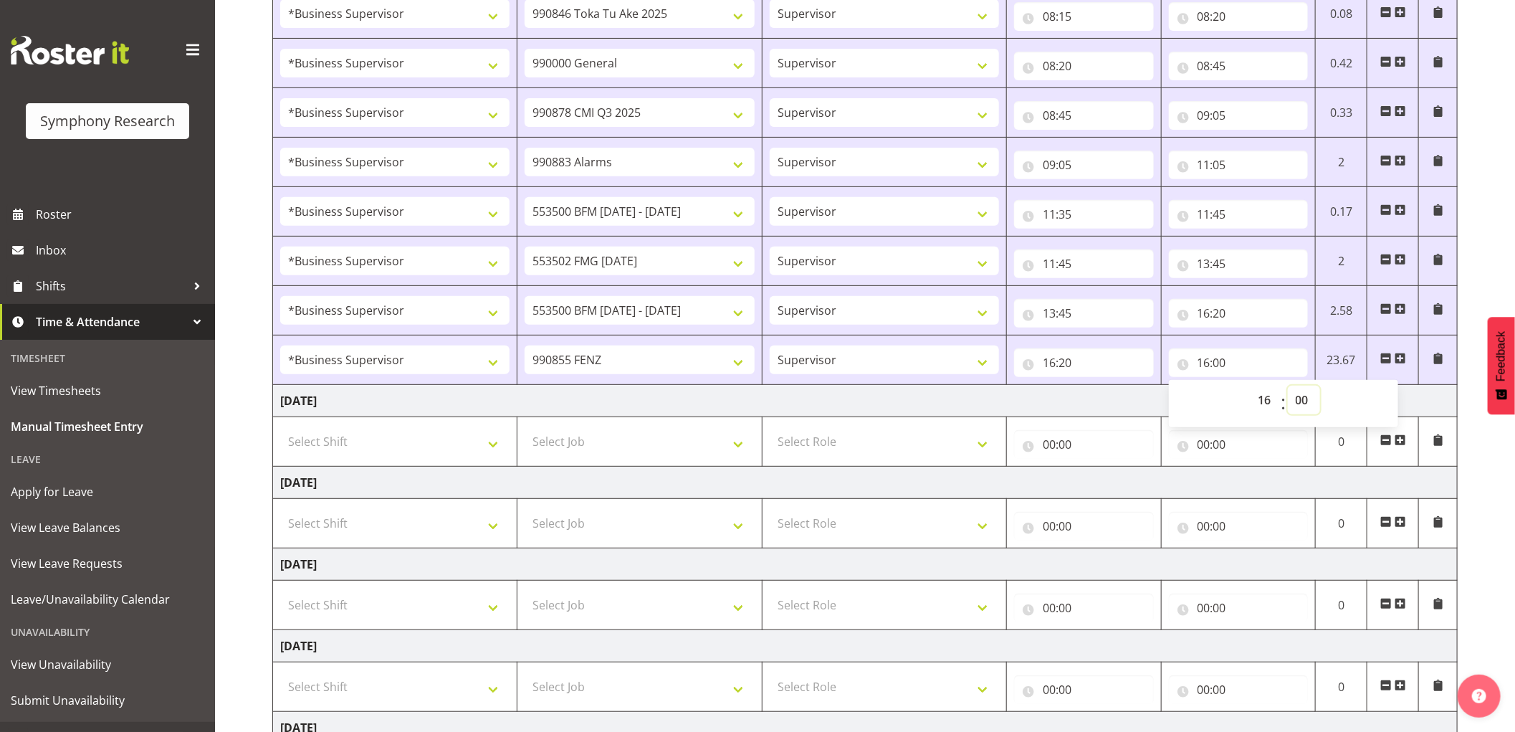
select select "50"
click at [1287, 385] on select "00 01 02 03 04 05 06 07 08 09 10 11 12 13 14 15 16 17 18 19 20 21 22 23 24 25 2…" at bounding box center [1303, 399] width 32 height 29
type input "16:50"
click at [1398, 357] on span at bounding box center [1399, 357] width 11 height 11
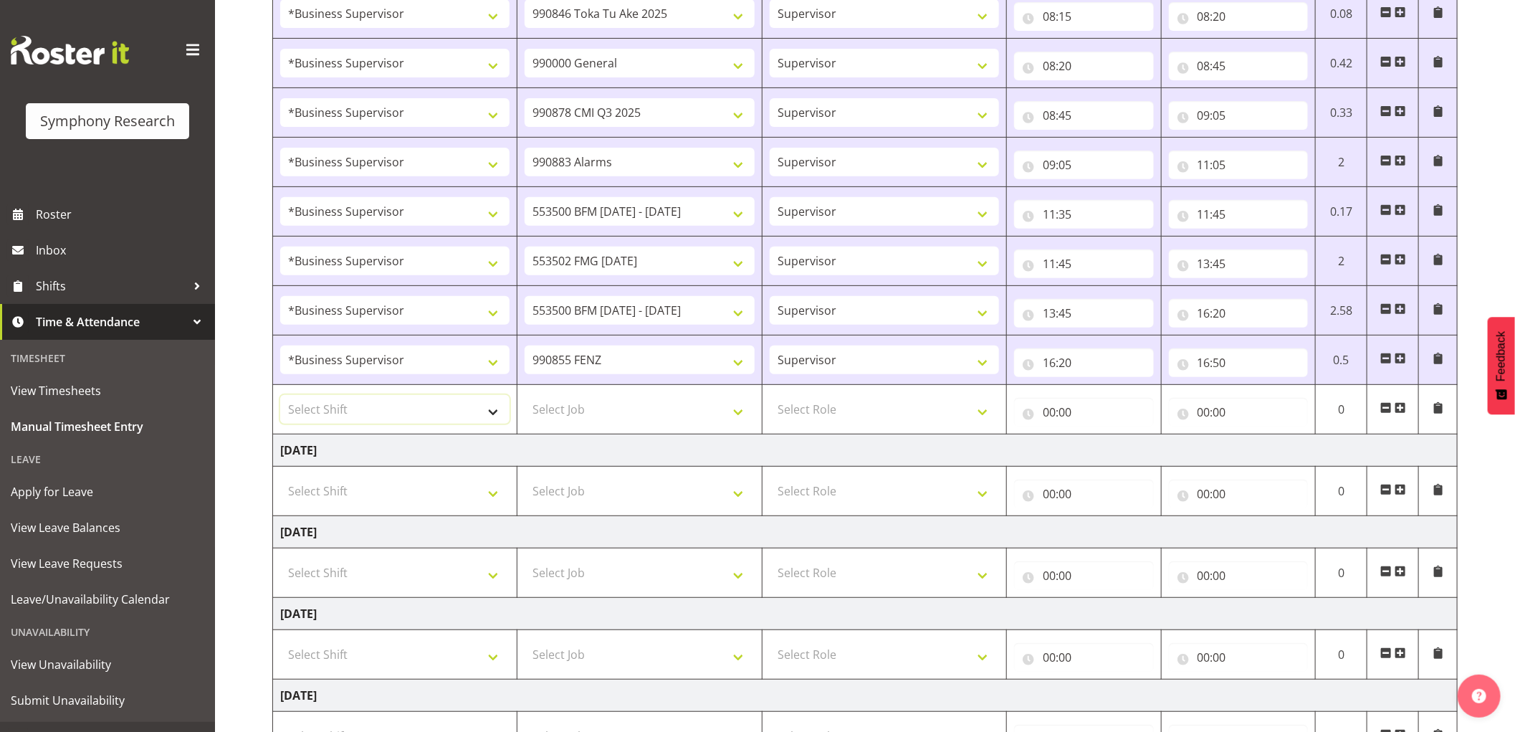
click at [416, 421] on select "Select Shift !!Weekend Residential (Roster IT Shift Label) *Business 9/10am ~ 4…" at bounding box center [394, 409] width 229 height 29
select select "1607"
click at [280, 395] on select "Select Shift !!Weekend Residential (Roster IT Shift Label) *Business 9/10am ~ 4…" at bounding box center [394, 409] width 229 height 29
click at [593, 406] on select "Select Job 550060 IF Admin 553492 World Poll [GEOGRAPHIC_DATA] Wave 2 2025 5535…" at bounding box center [638, 409] width 229 height 29
select select "743"
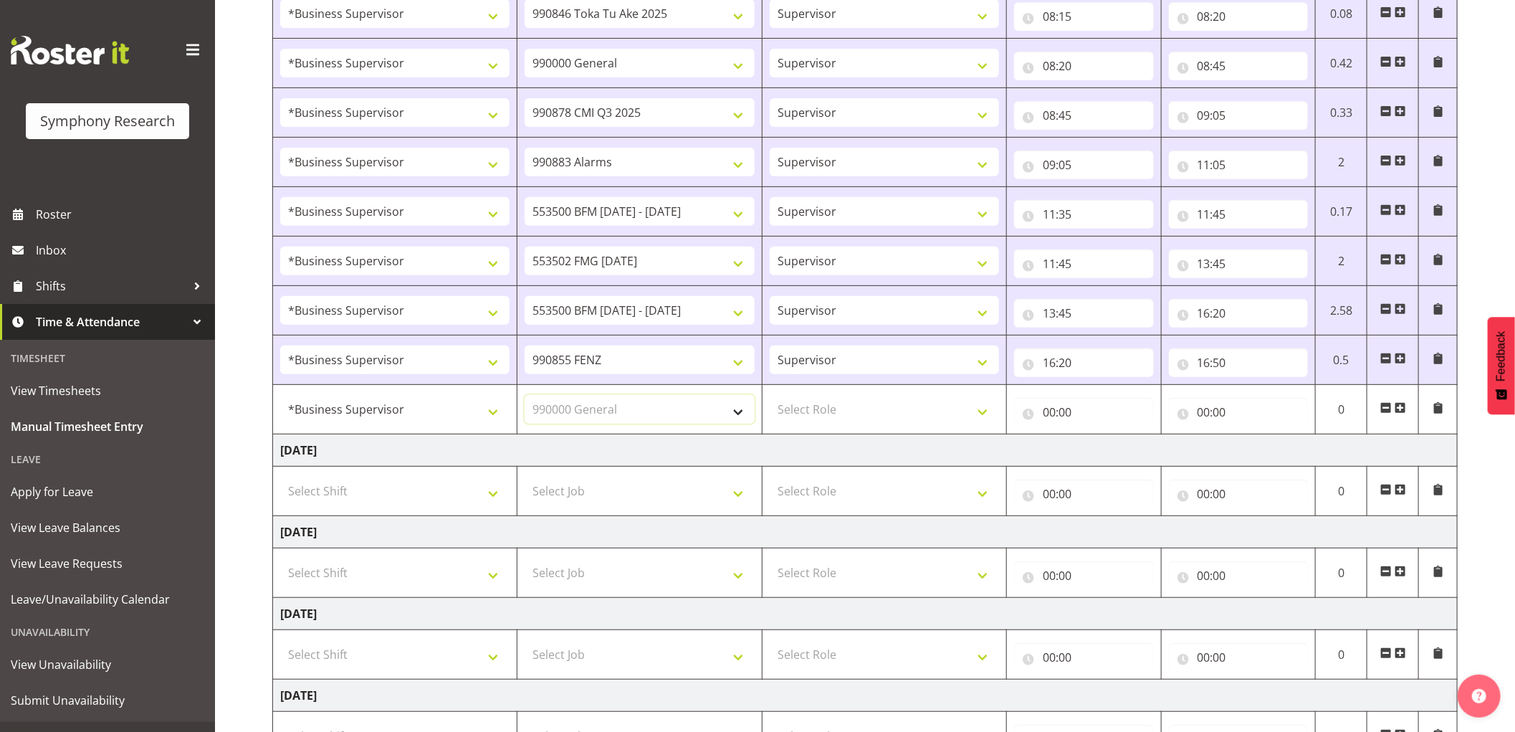
click at [524, 395] on select "Select Job 550060 IF Admin 553492 World Poll [GEOGRAPHIC_DATA] Wave 2 2025 5535…" at bounding box center [638, 409] width 229 height 29
click at [875, 406] on select "Select Role Supervisor Interviewing Briefing" at bounding box center [883, 409] width 229 height 29
select select "45"
click at [769, 395] on select "Select Role Supervisor Interviewing Briefing" at bounding box center [883, 409] width 229 height 29
click at [1044, 411] on input "00:00" at bounding box center [1084, 412] width 140 height 29
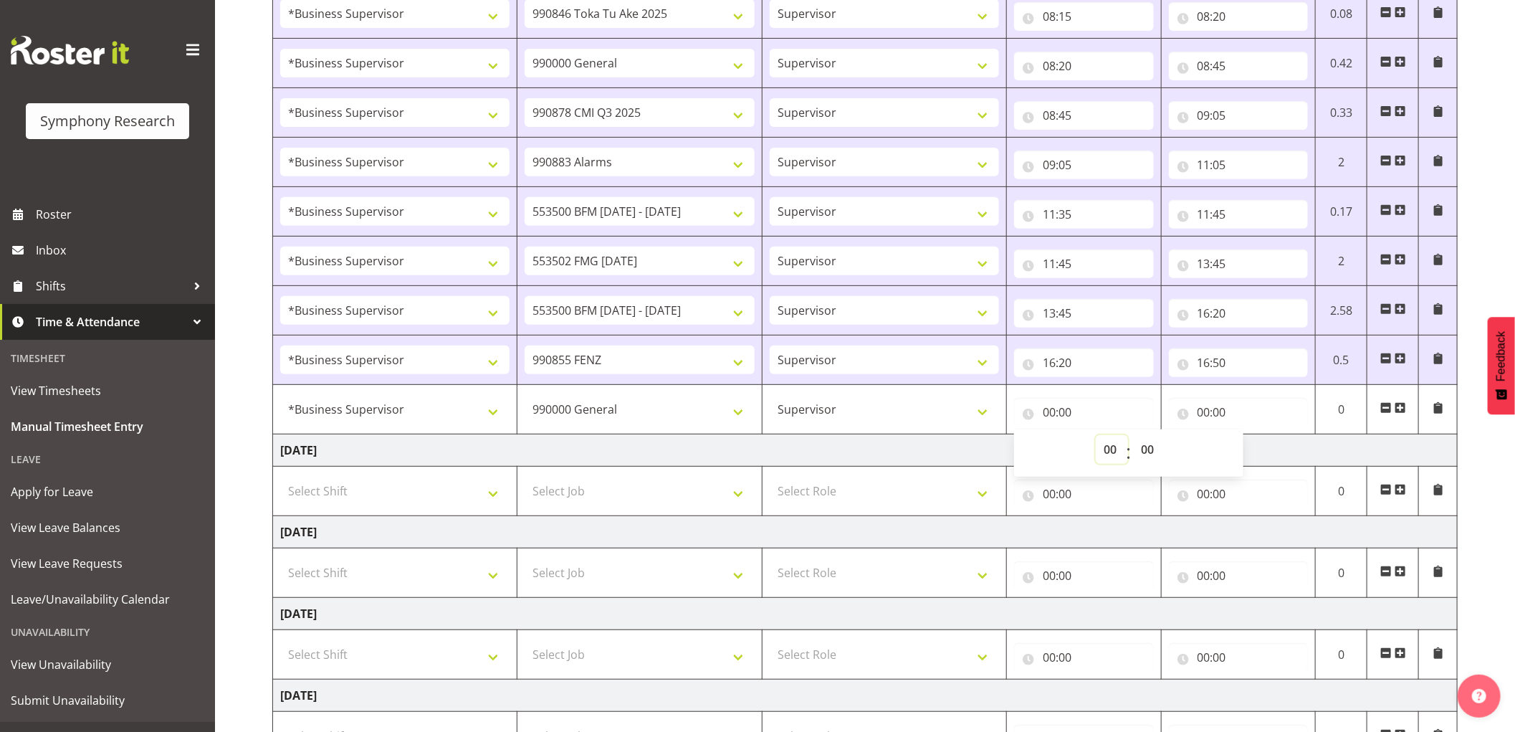
click at [1108, 448] on select "00 01 02 03 04 05 06 07 08 09 10 11 12 13 14 15 16 17 18 19 20 21 22 23" at bounding box center [1111, 449] width 32 height 29
select select "16"
click at [1095, 435] on select "00 01 02 03 04 05 06 07 08 09 10 11 12 13 14 15 16 17 18 19 20 21 22 23" at bounding box center [1111, 449] width 32 height 29
type input "16:00"
click at [1143, 449] on select "00 01 02 03 04 05 06 07 08 09 10 11 12 13 14 15 16 17 18 19 20 21 22 23 24 25 2…" at bounding box center [1149, 449] width 32 height 29
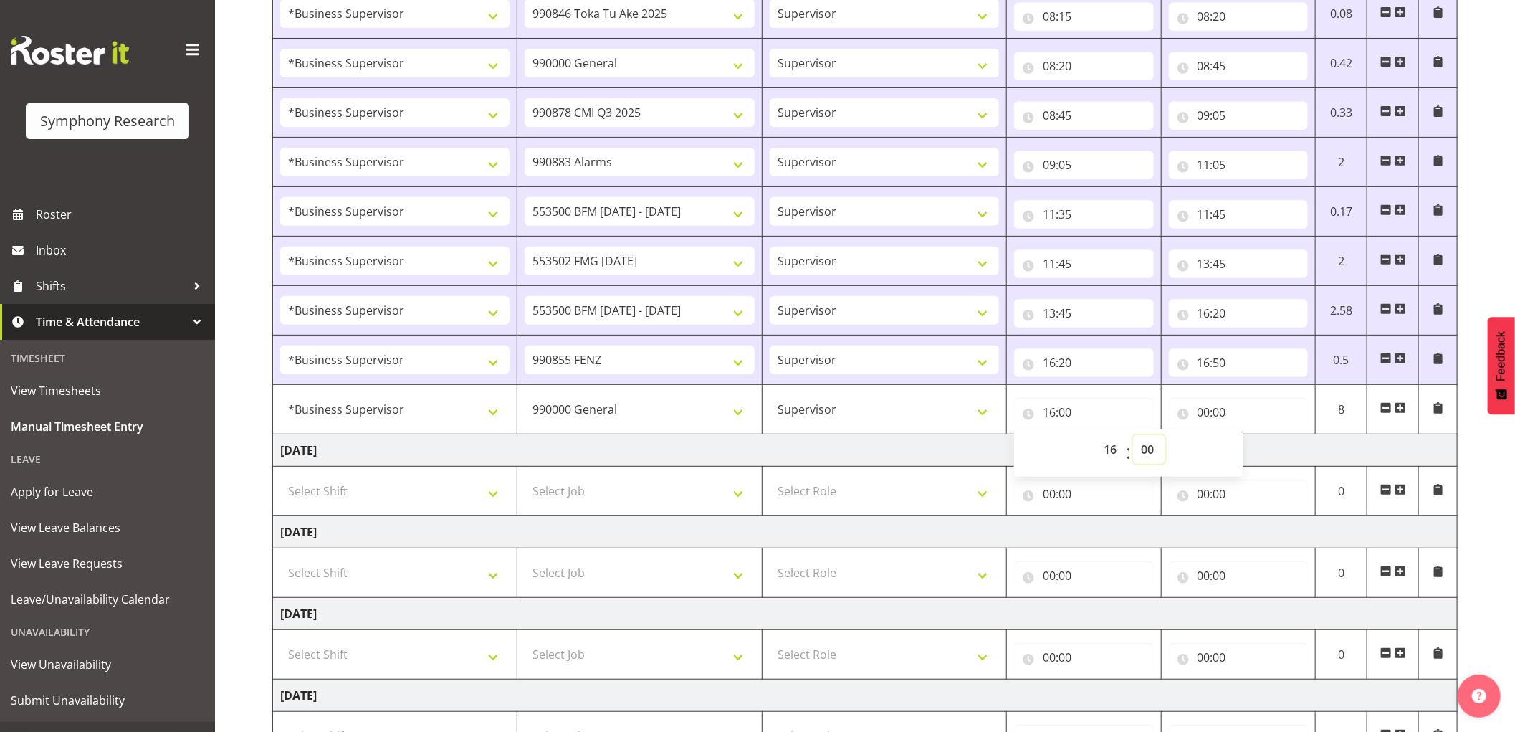
select select "50"
click at [1133, 435] on select "00 01 02 03 04 05 06 07 08 09 10 11 12 13 14 15 16 17 18 19 20 21 22 23 24 25 2…" at bounding box center [1149, 449] width 32 height 29
type input "16:50"
click at [1204, 412] on input "00:00" at bounding box center [1239, 412] width 140 height 29
click at [1265, 449] on select "00 01 02 03 04 05 06 07 08 09 10 11 12 13 14 15 16 17 18 19 20 21 22 23" at bounding box center [1266, 449] width 32 height 29
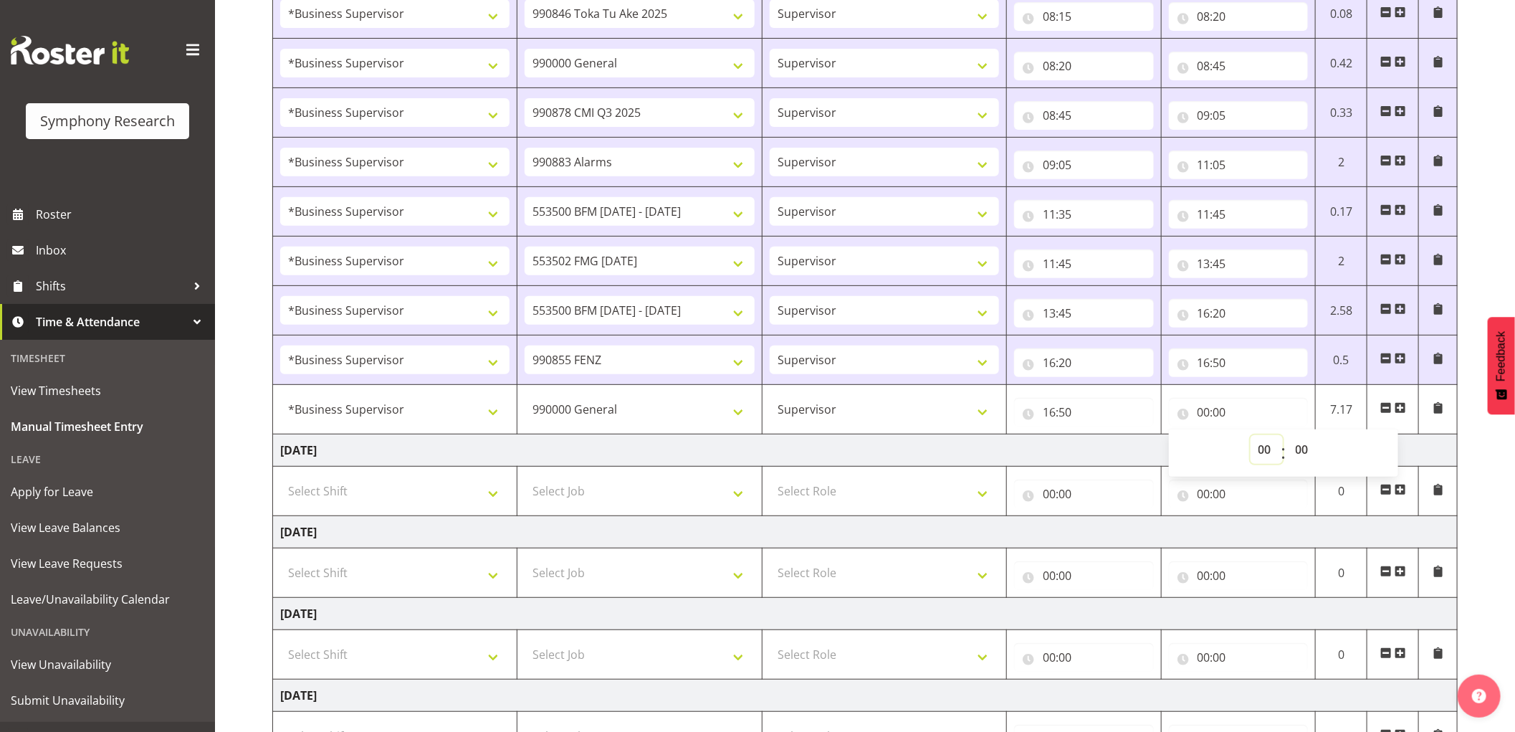
select select "16"
click at [1250, 435] on select "00 01 02 03 04 05 06 07 08 09 10 11 12 13 14 15 16 17 18 19 20 21 22 23" at bounding box center [1266, 449] width 32 height 29
type input "16:00"
click at [1298, 449] on select "00 01 02 03 04 05 06 07 08 09 10 11 12 13 14 15 16 17 18 19 20 21 22 23 24 25 2…" at bounding box center [1303, 449] width 32 height 29
select select "55"
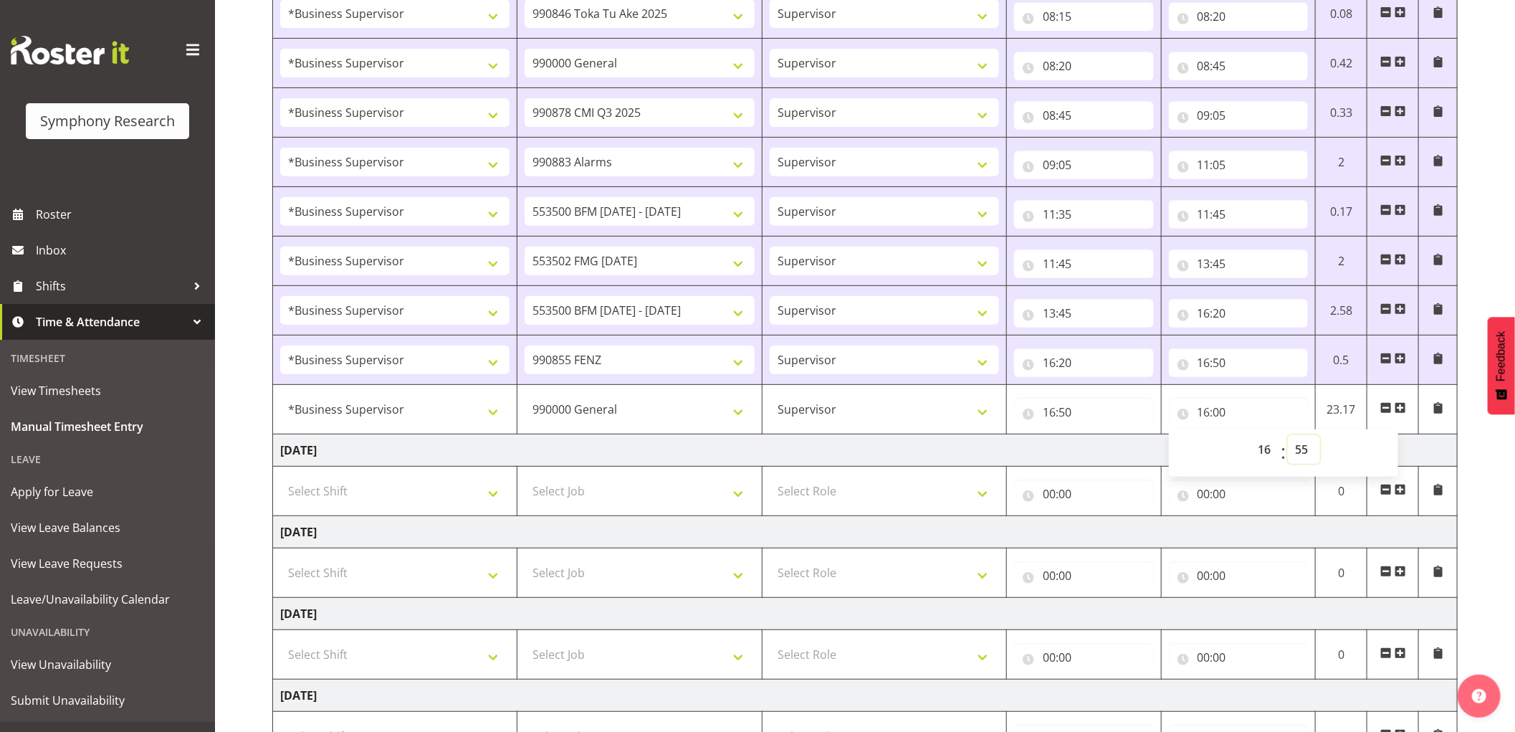
click at [1287, 435] on select "00 01 02 03 04 05 06 07 08 09 10 11 12 13 14 15 16 17 18 19 20 21 22 23 24 25 2…" at bounding box center [1303, 449] width 32 height 29
type input "16:55"
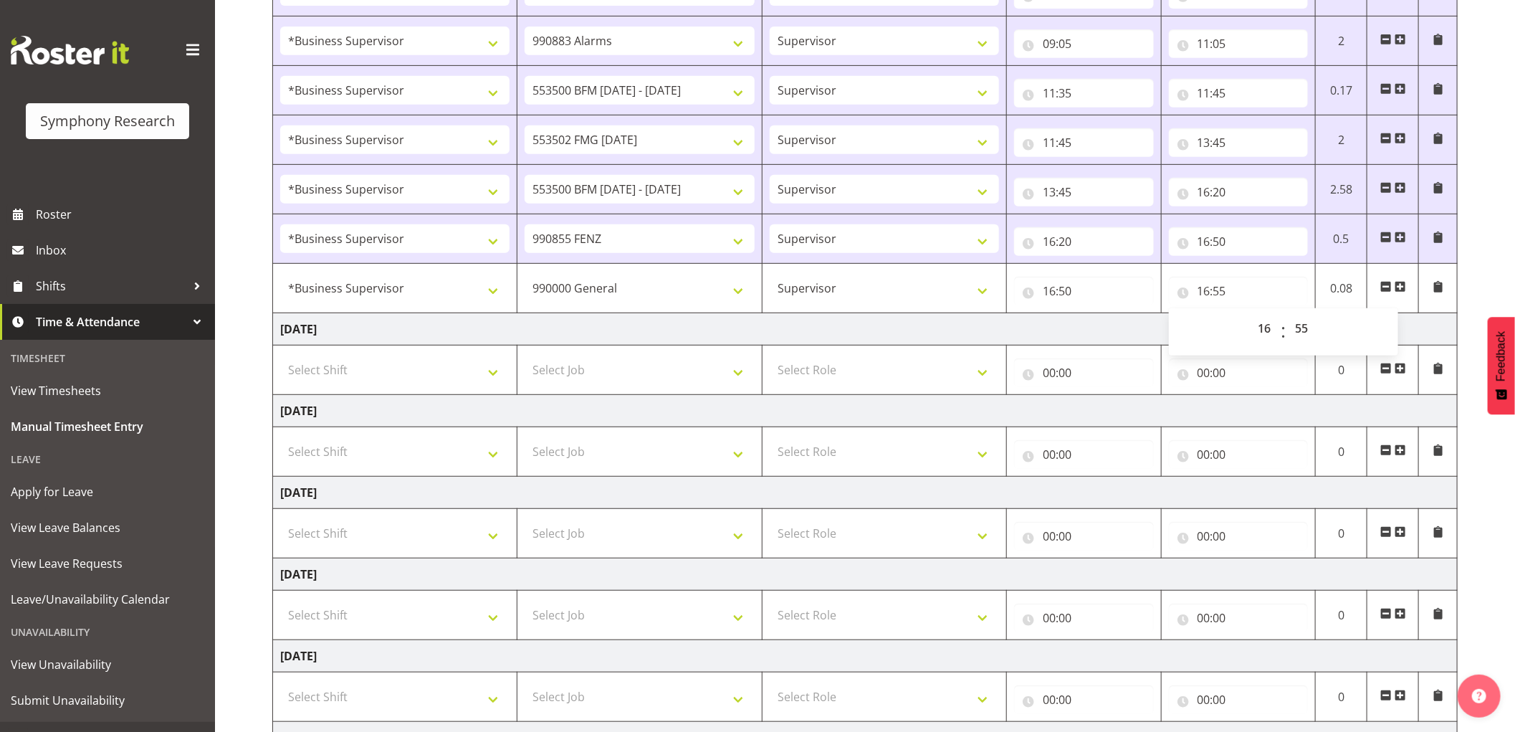
scroll to position [557, 0]
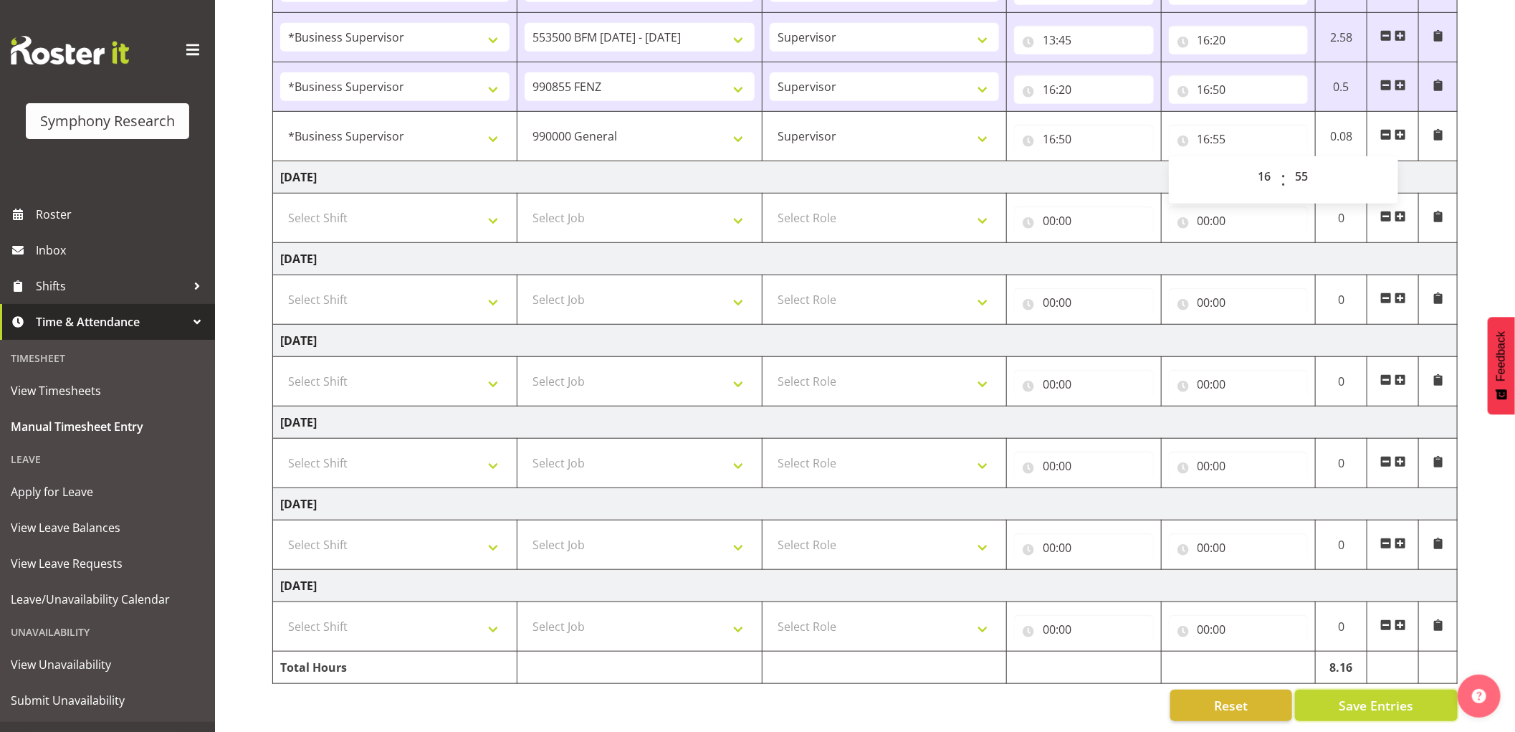
drag, startPoint x: 1363, startPoint y: 695, endPoint x: 1267, endPoint y: 626, distance: 118.1
click at [1363, 696] on span "Save Entries" at bounding box center [1375, 705] width 75 height 19
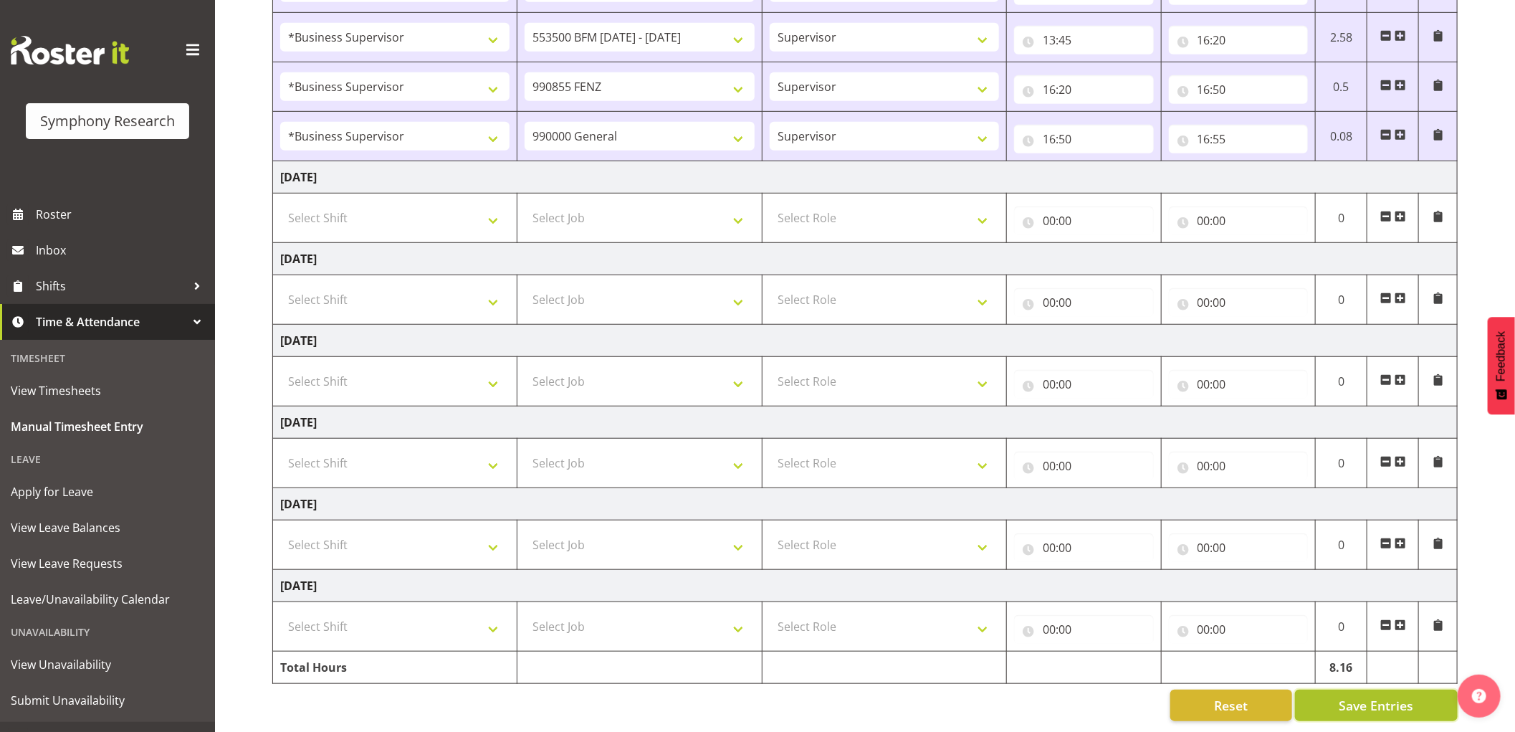
click at [1370, 696] on span "Save Entries" at bounding box center [1375, 705] width 75 height 19
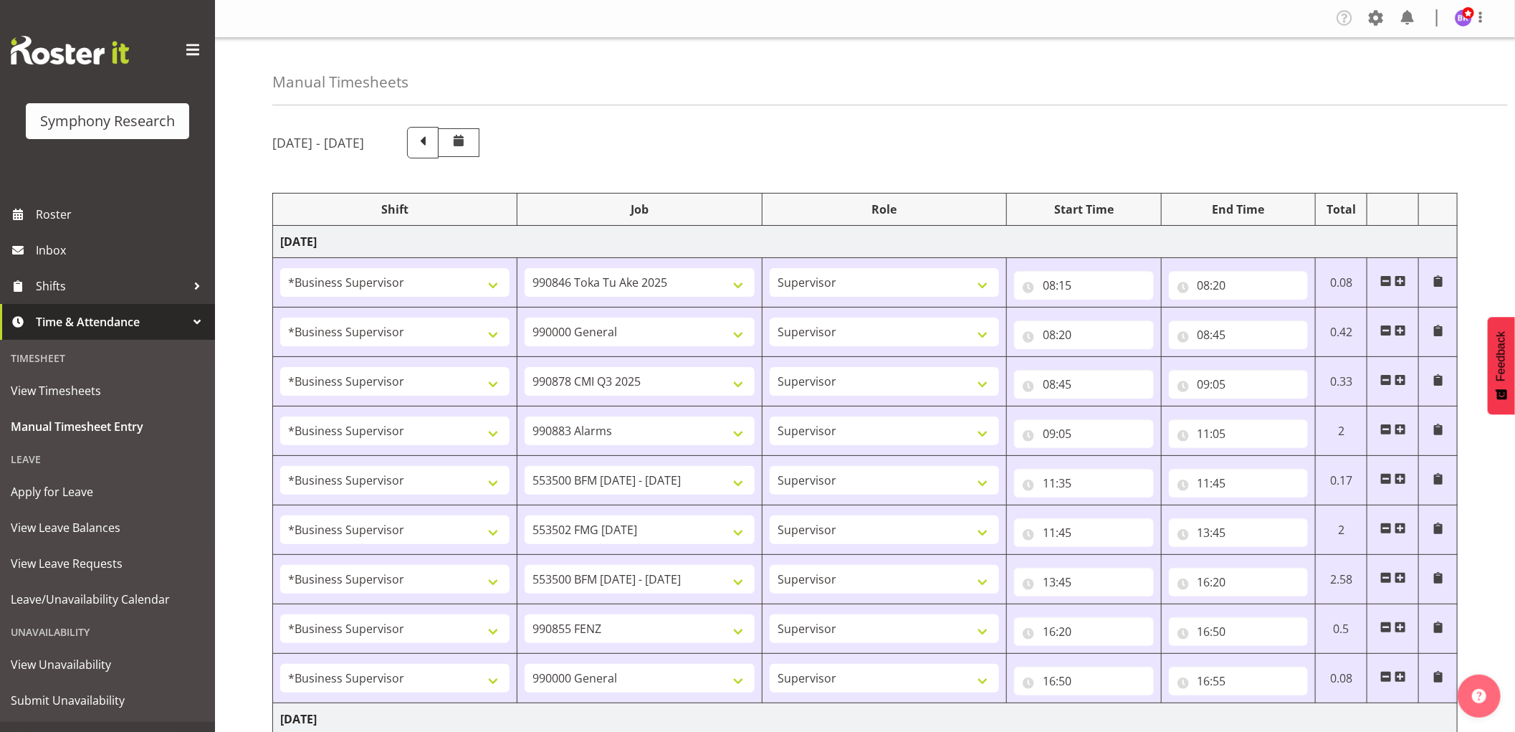
scroll to position [0, 0]
click at [1477, 22] on span at bounding box center [1480, 17] width 17 height 17
click at [1435, 89] on div "Profile Log Out" at bounding box center [1420, 62] width 138 height 63
click at [1433, 82] on link "Log Out" at bounding box center [1420, 75] width 138 height 26
